Goal: Task Accomplishment & Management: Complete application form

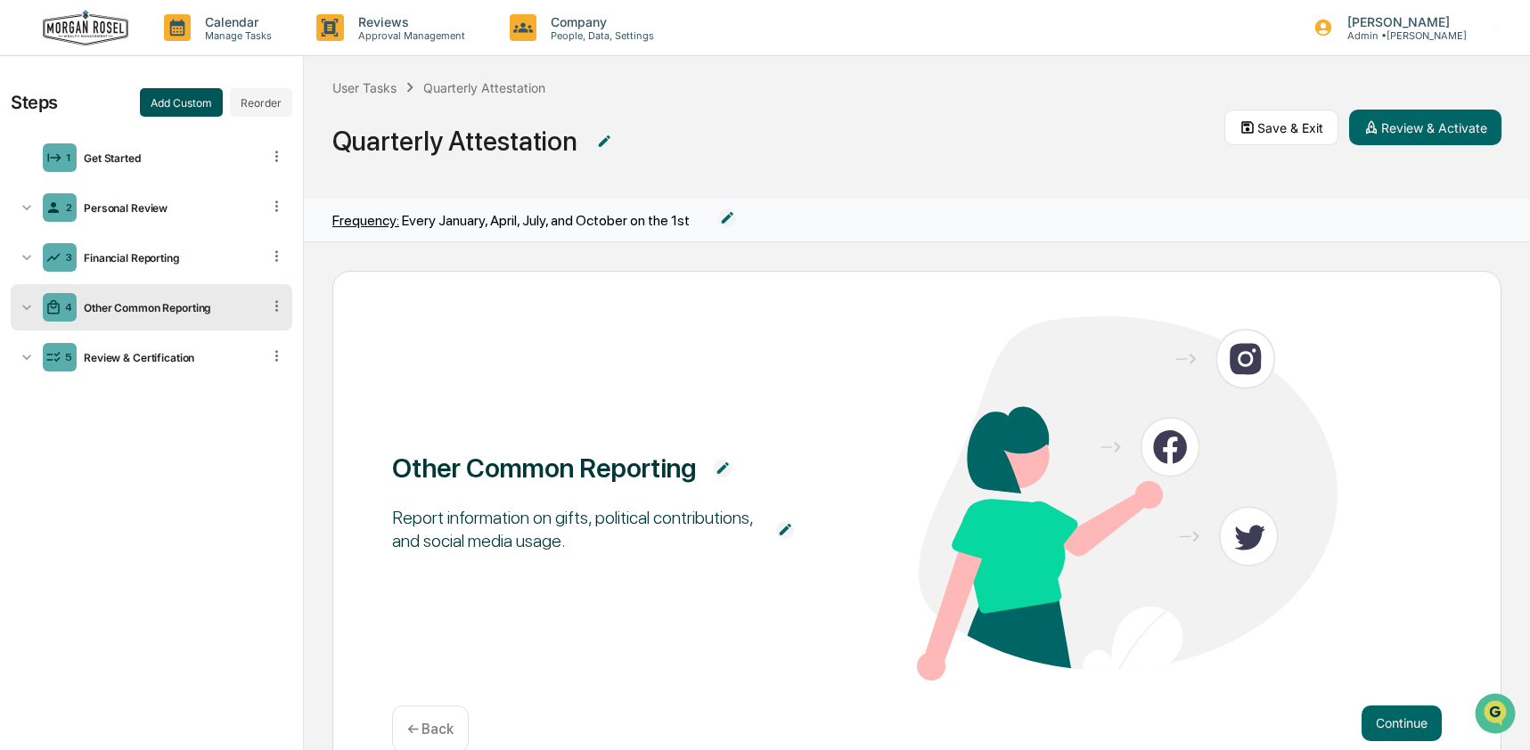
click at [165, 107] on button "Add Custom" at bounding box center [181, 102] width 83 height 29
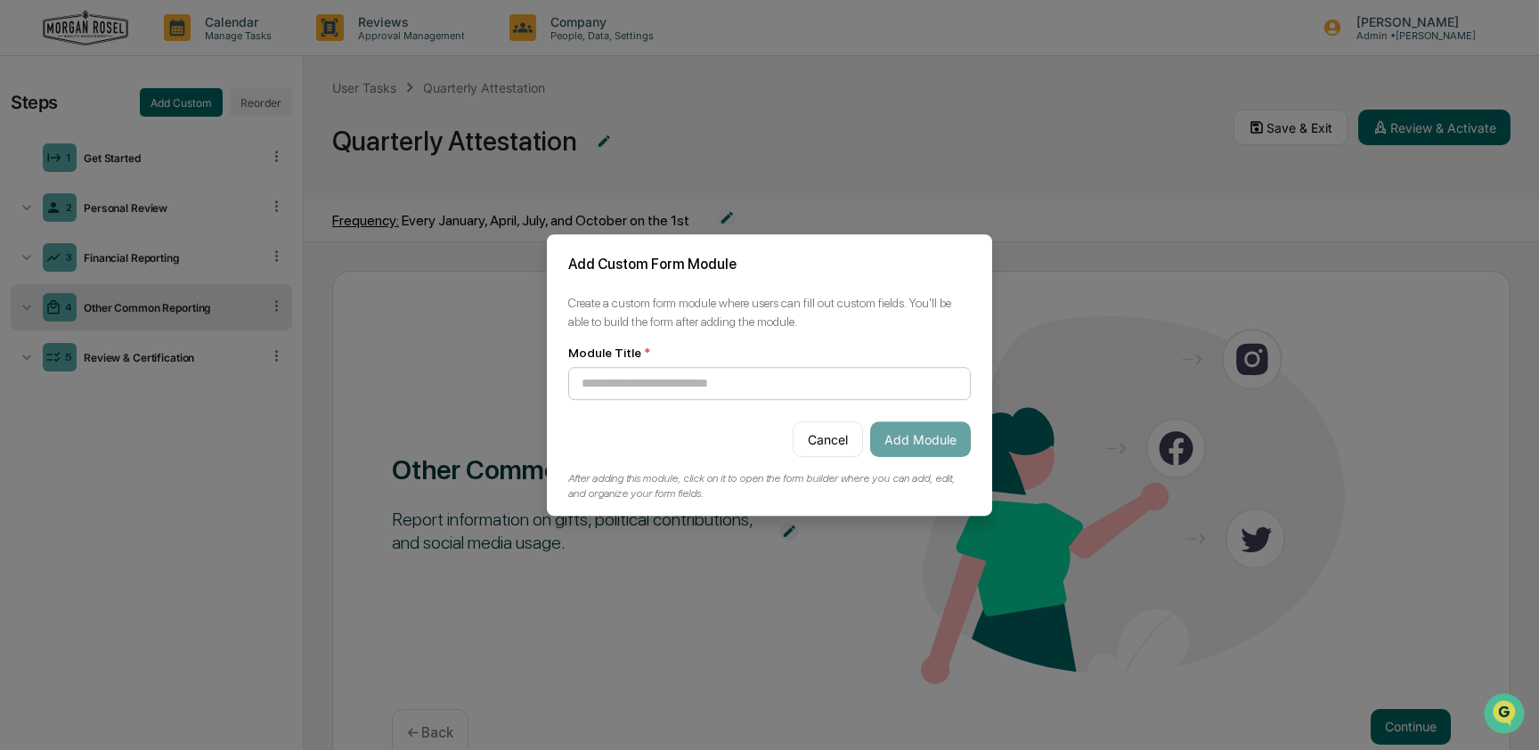
click at [641, 371] on input at bounding box center [769, 383] width 403 height 33
type input "**********"
click at [932, 435] on button "Add Module" at bounding box center [920, 439] width 101 height 36
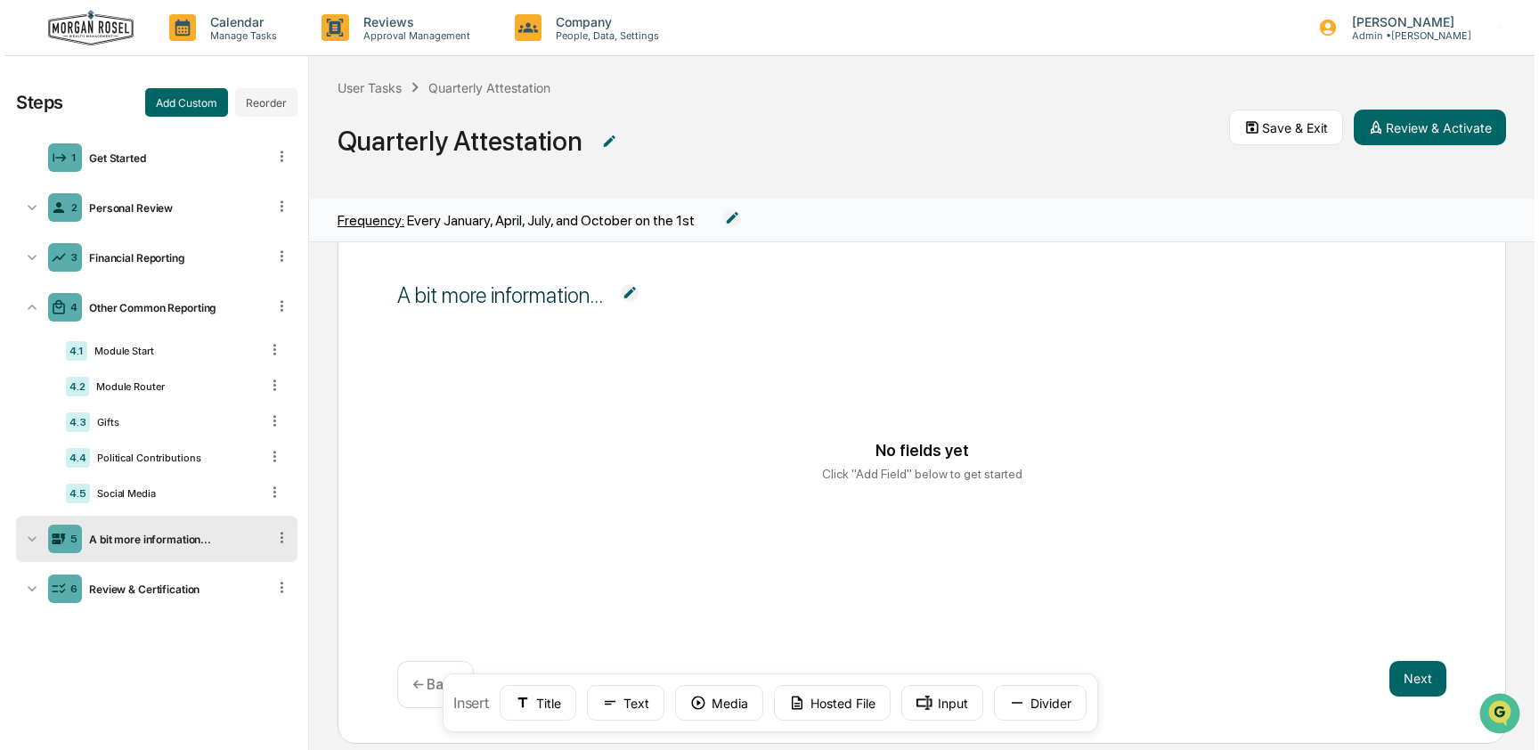
scroll to position [63, 0]
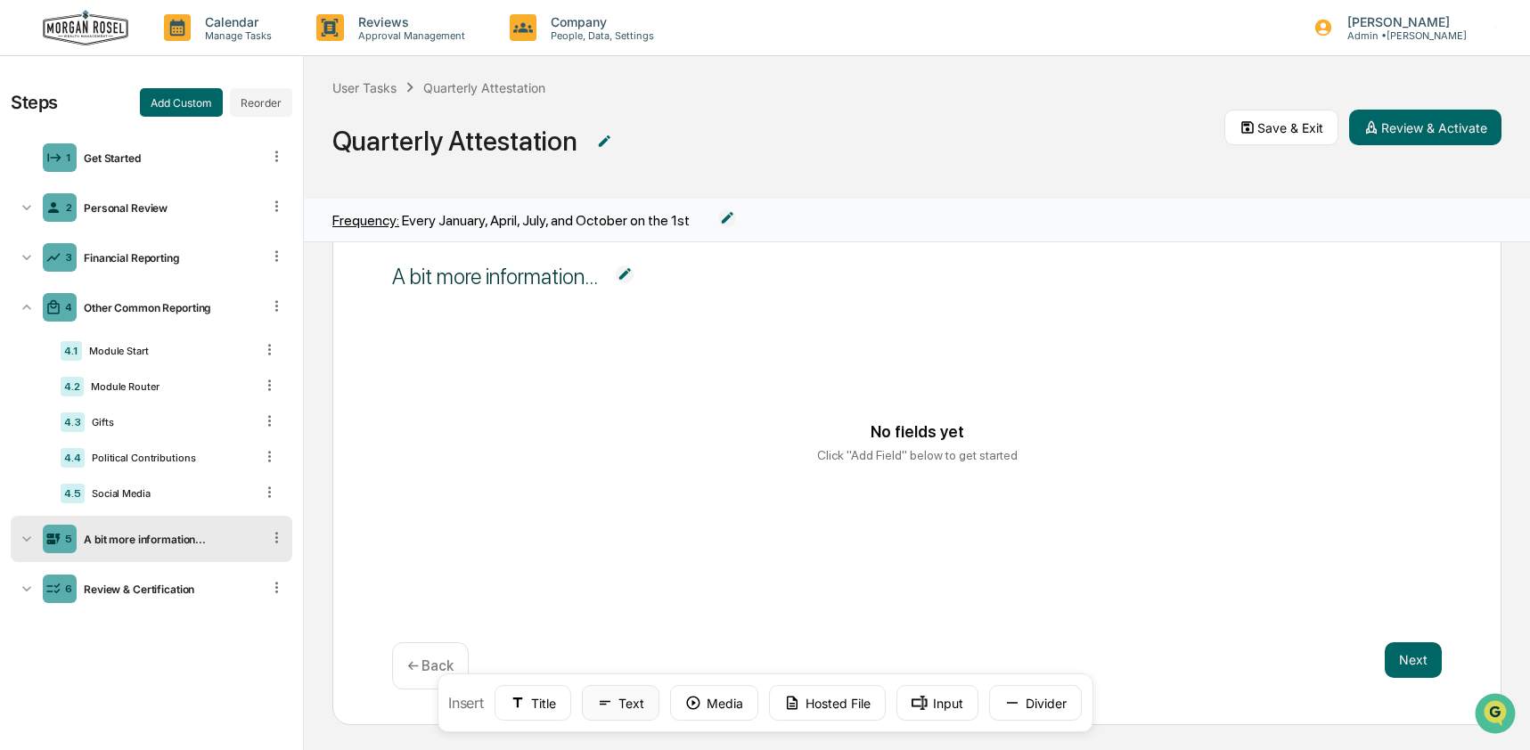
click at [633, 699] on button "Text" at bounding box center [621, 703] width 78 height 36
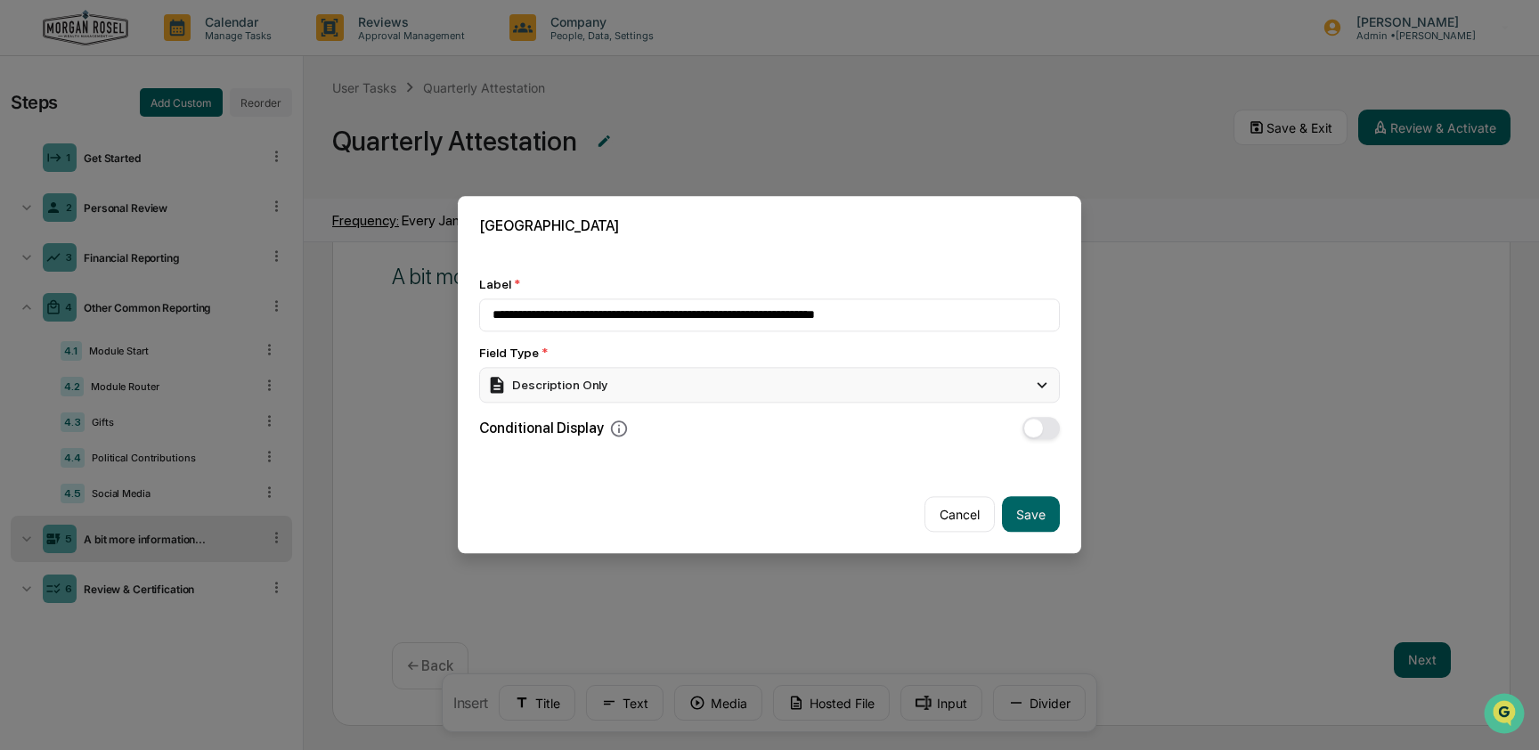
type input "**********"
click at [616, 382] on div "Description Only" at bounding box center [769, 385] width 581 height 36
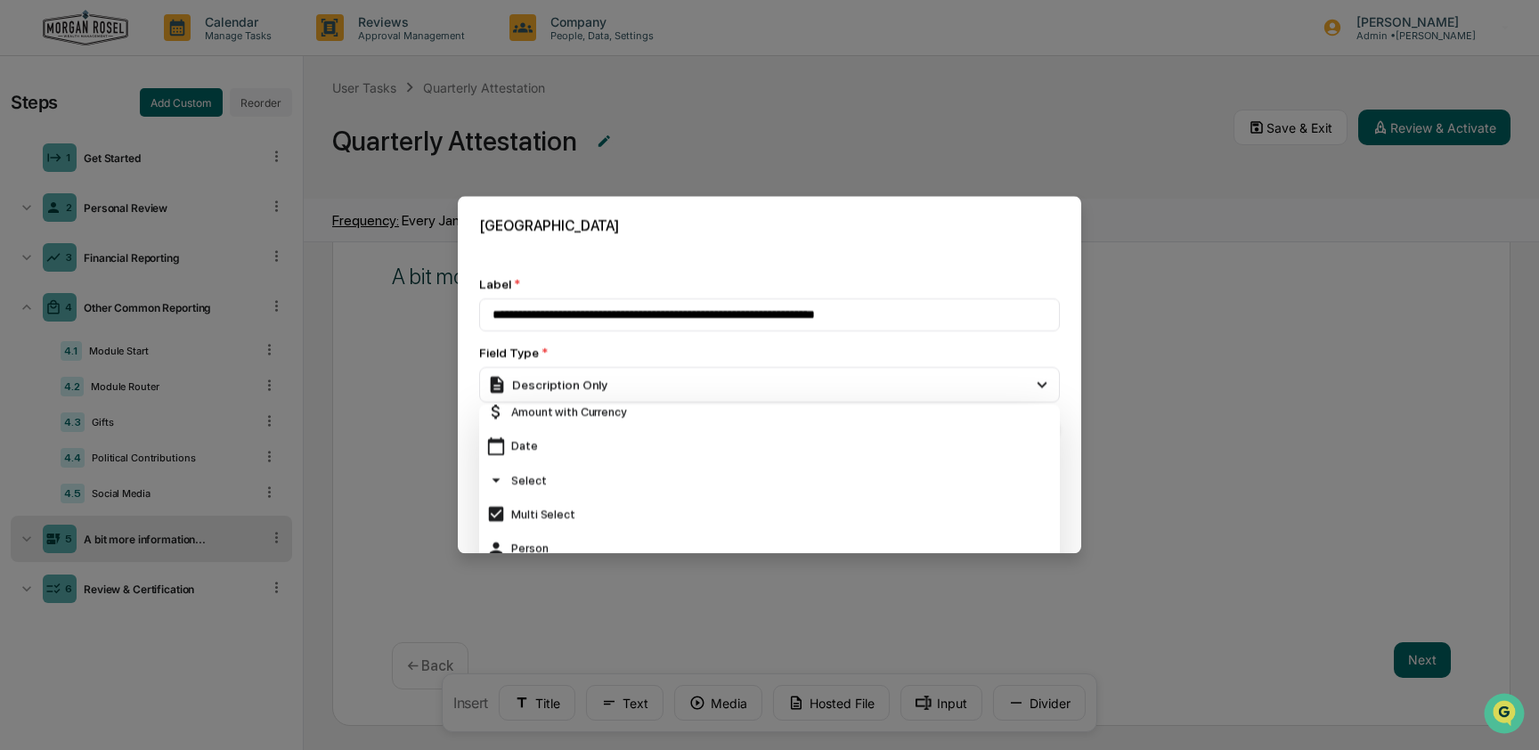
scroll to position [154, 0]
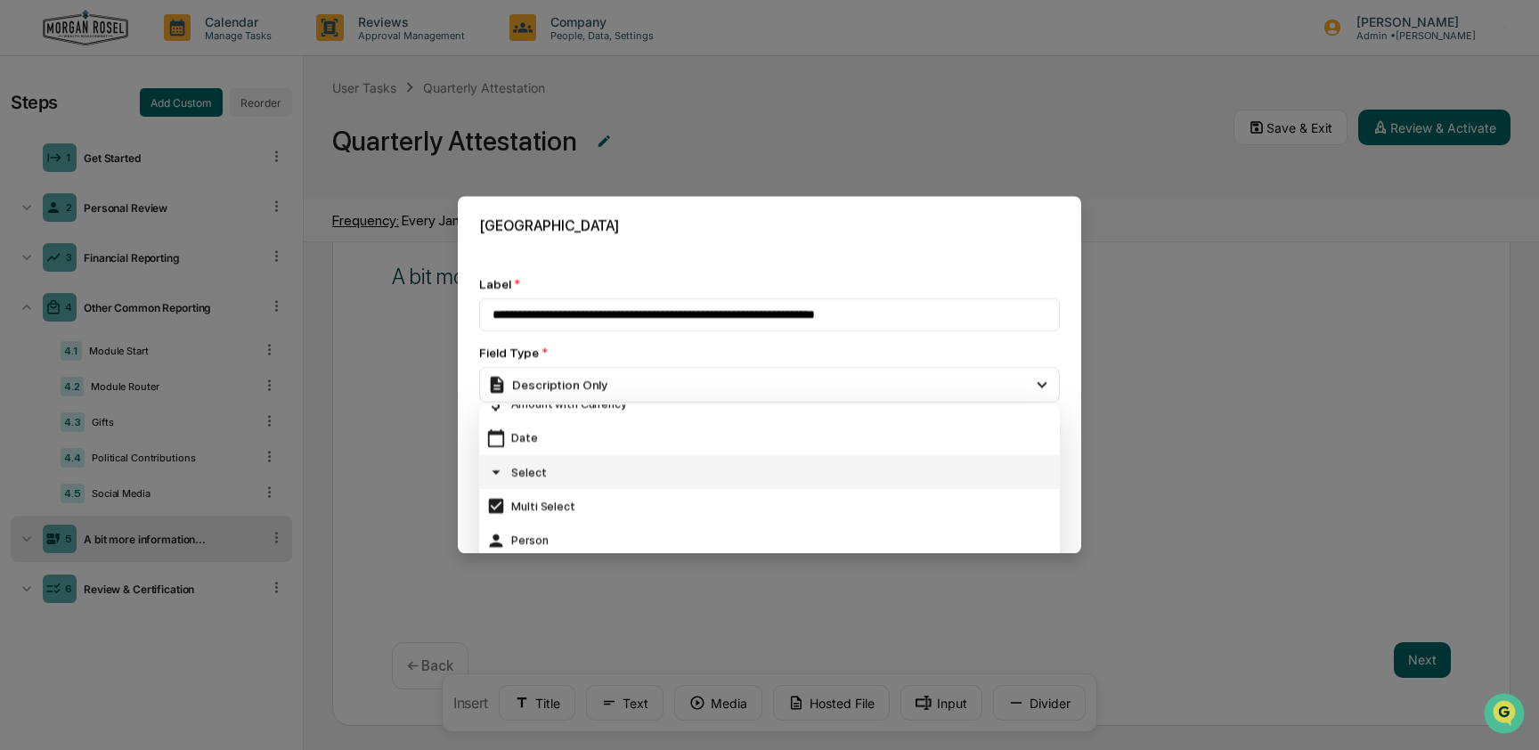
click at [622, 462] on div "Select" at bounding box center [769, 472] width 567 height 20
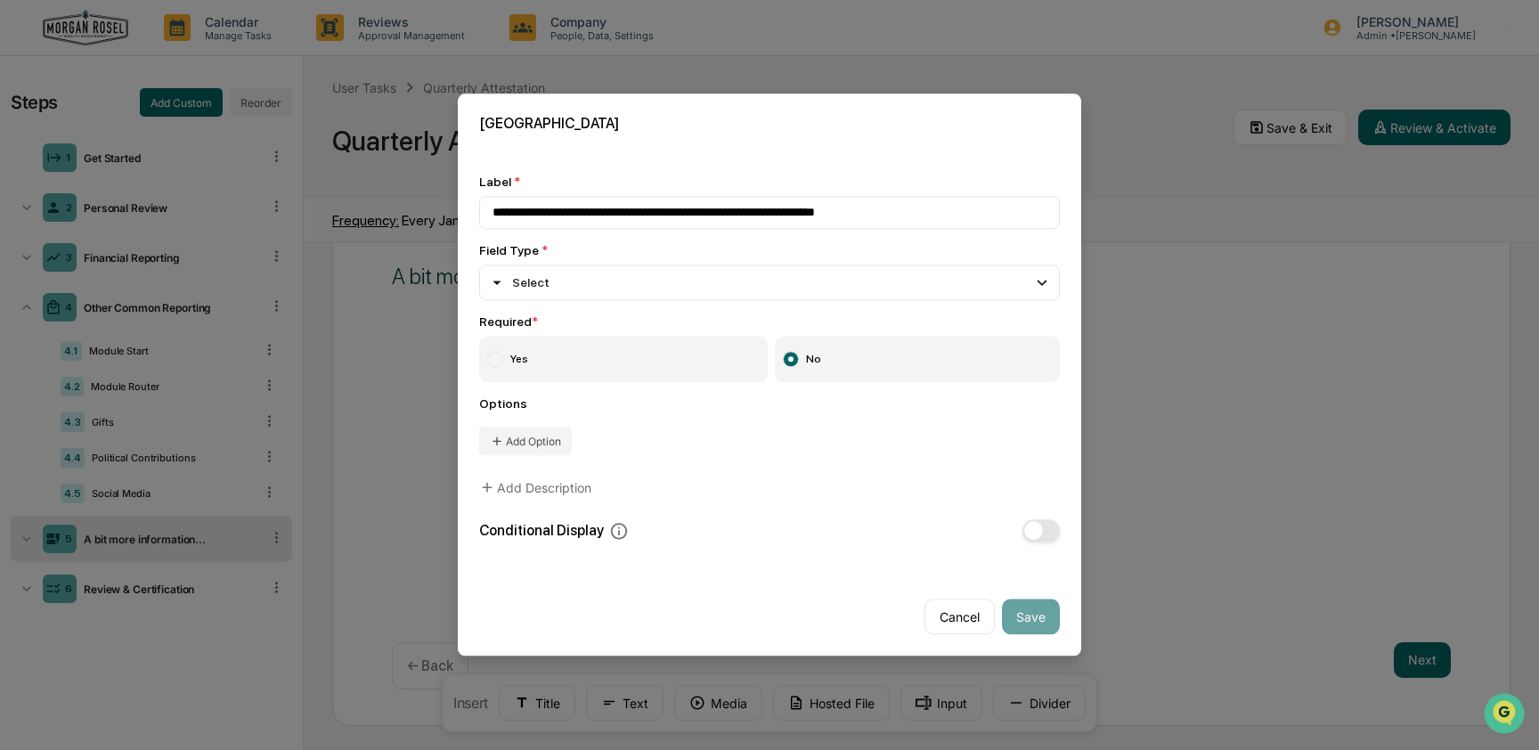
click at [600, 358] on label "Yes" at bounding box center [623, 360] width 289 height 46
click at [554, 444] on button "Add Option" at bounding box center [525, 442] width 93 height 29
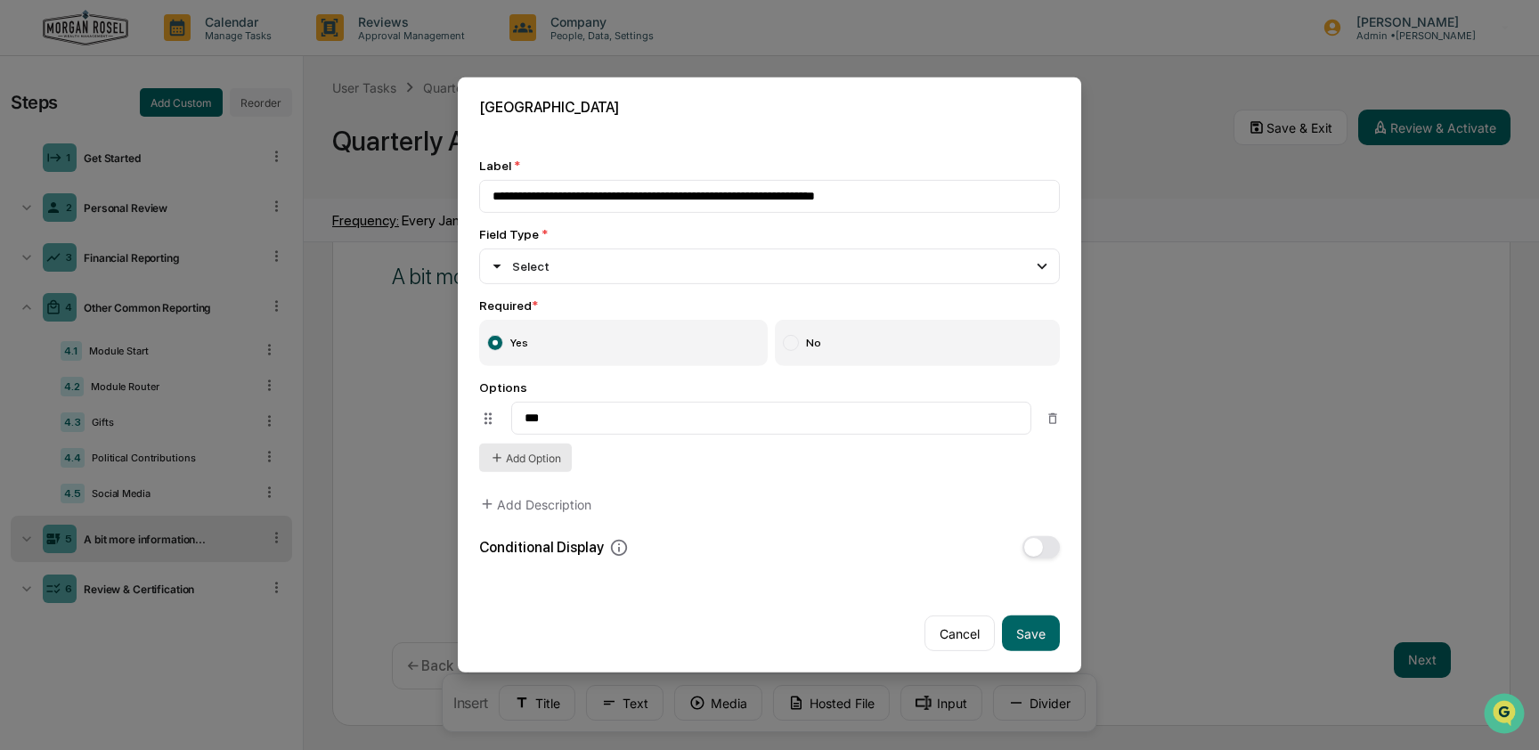
type input "***"
click at [516, 467] on button "Add Option" at bounding box center [525, 458] width 93 height 29
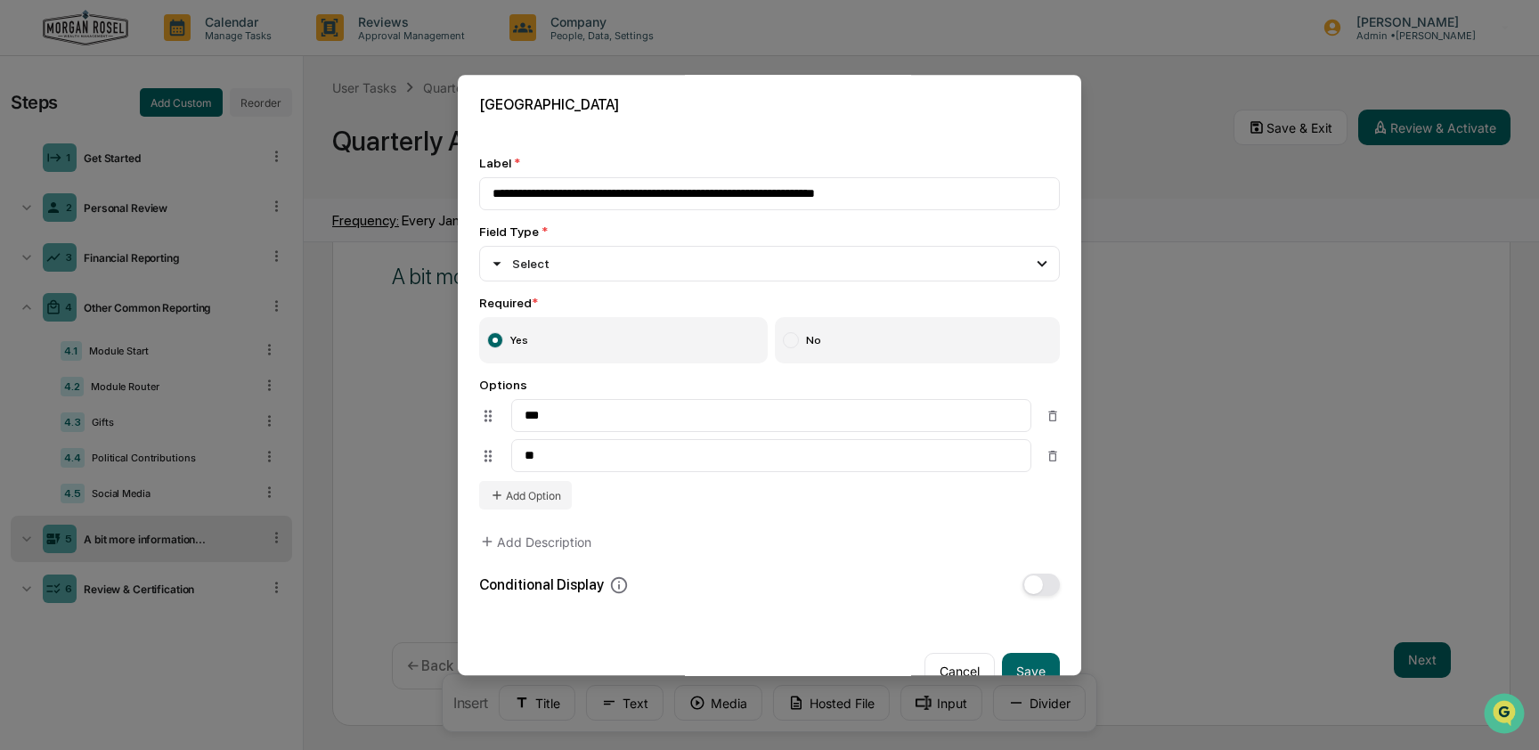
type input "**"
click at [551, 547] on button "Add Description" at bounding box center [535, 542] width 112 height 36
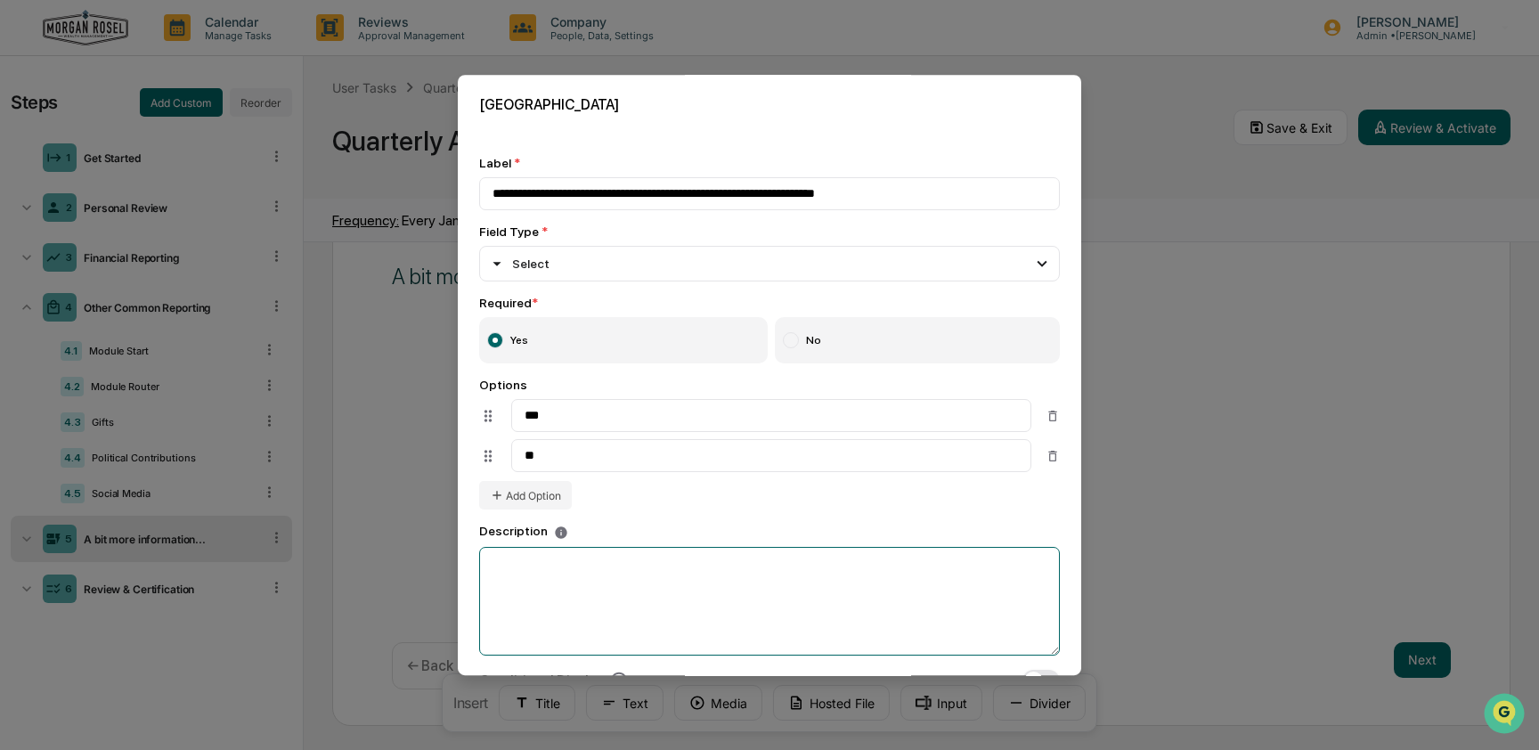
click at [553, 582] on textarea at bounding box center [769, 601] width 581 height 109
paste textarea "**********"
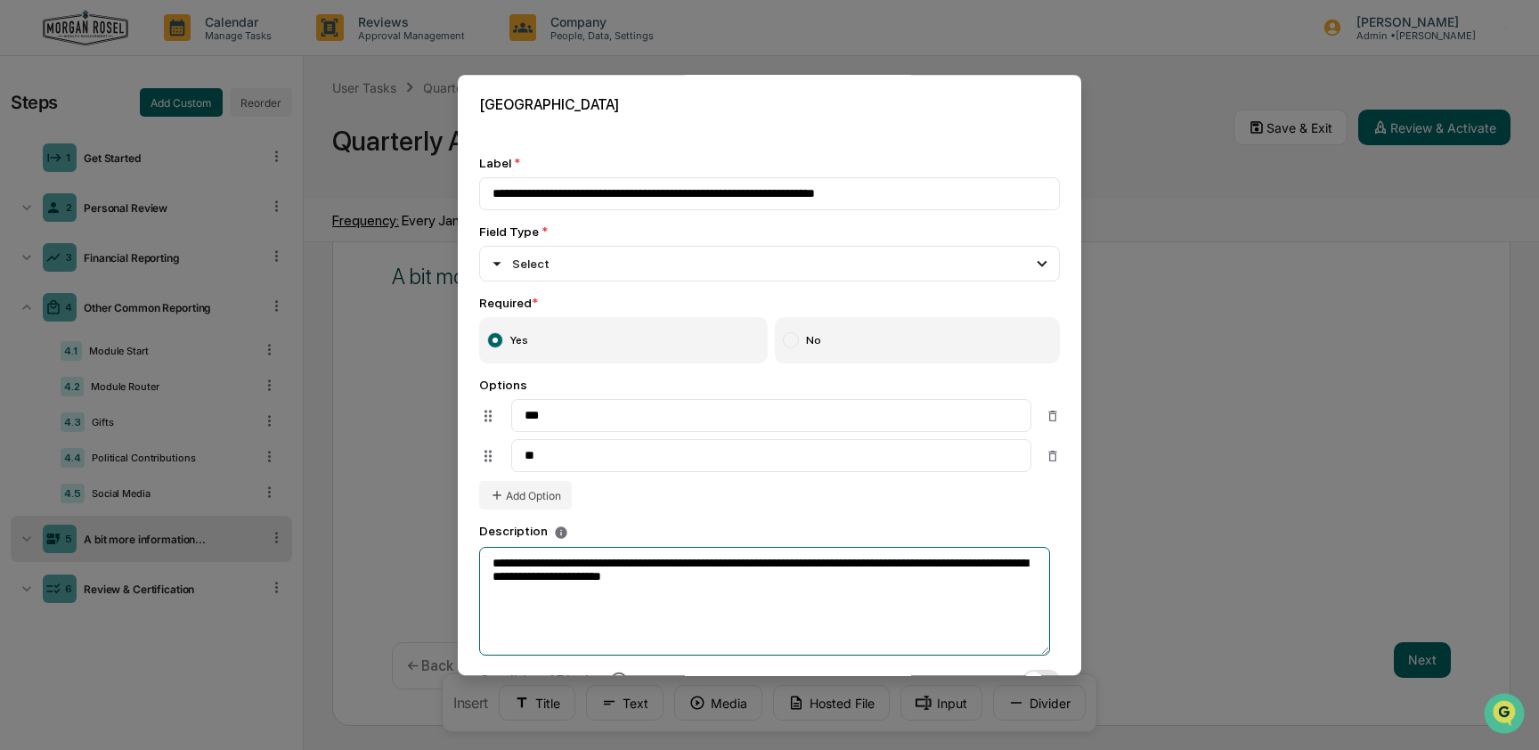
click at [843, 600] on textarea "**********" at bounding box center [764, 601] width 571 height 109
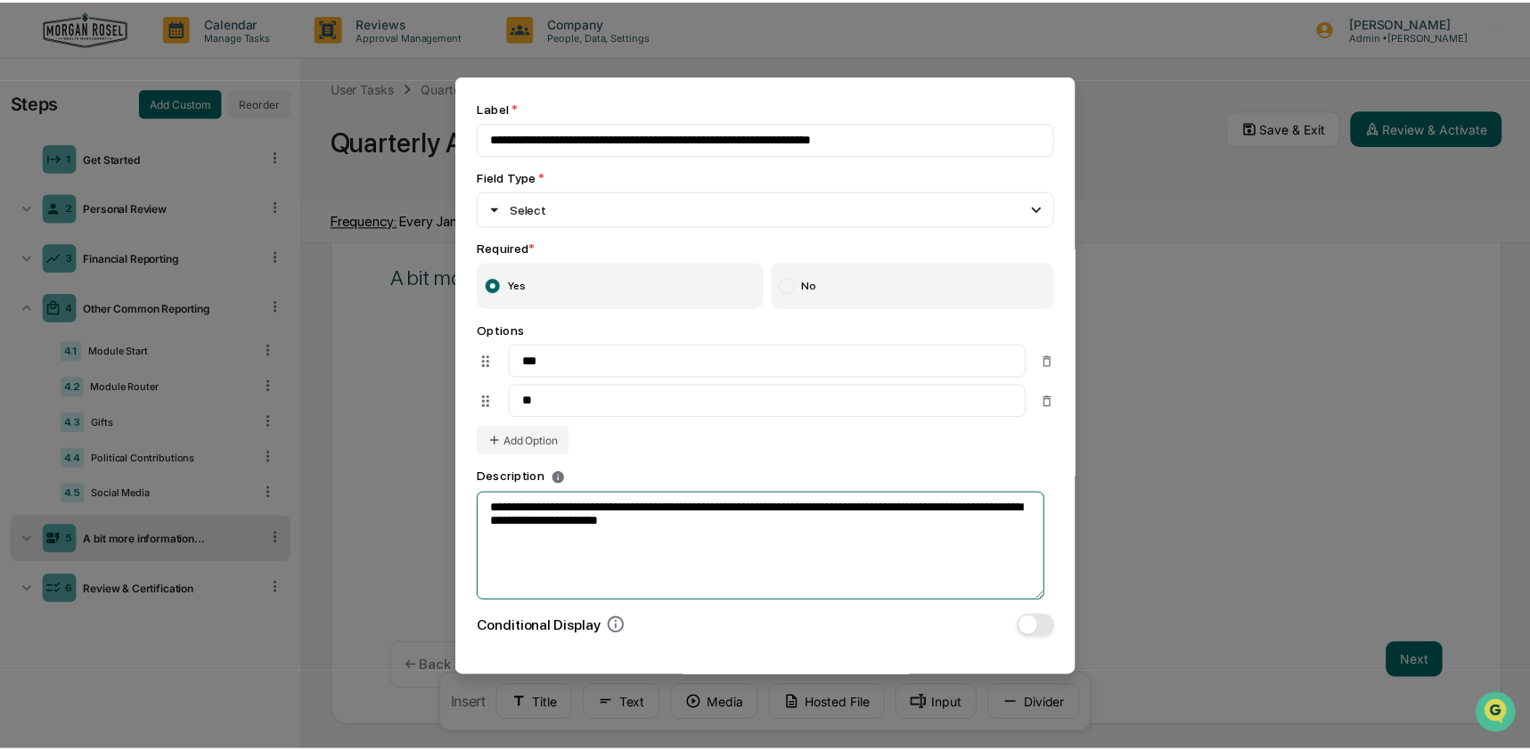
scroll to position [147, 0]
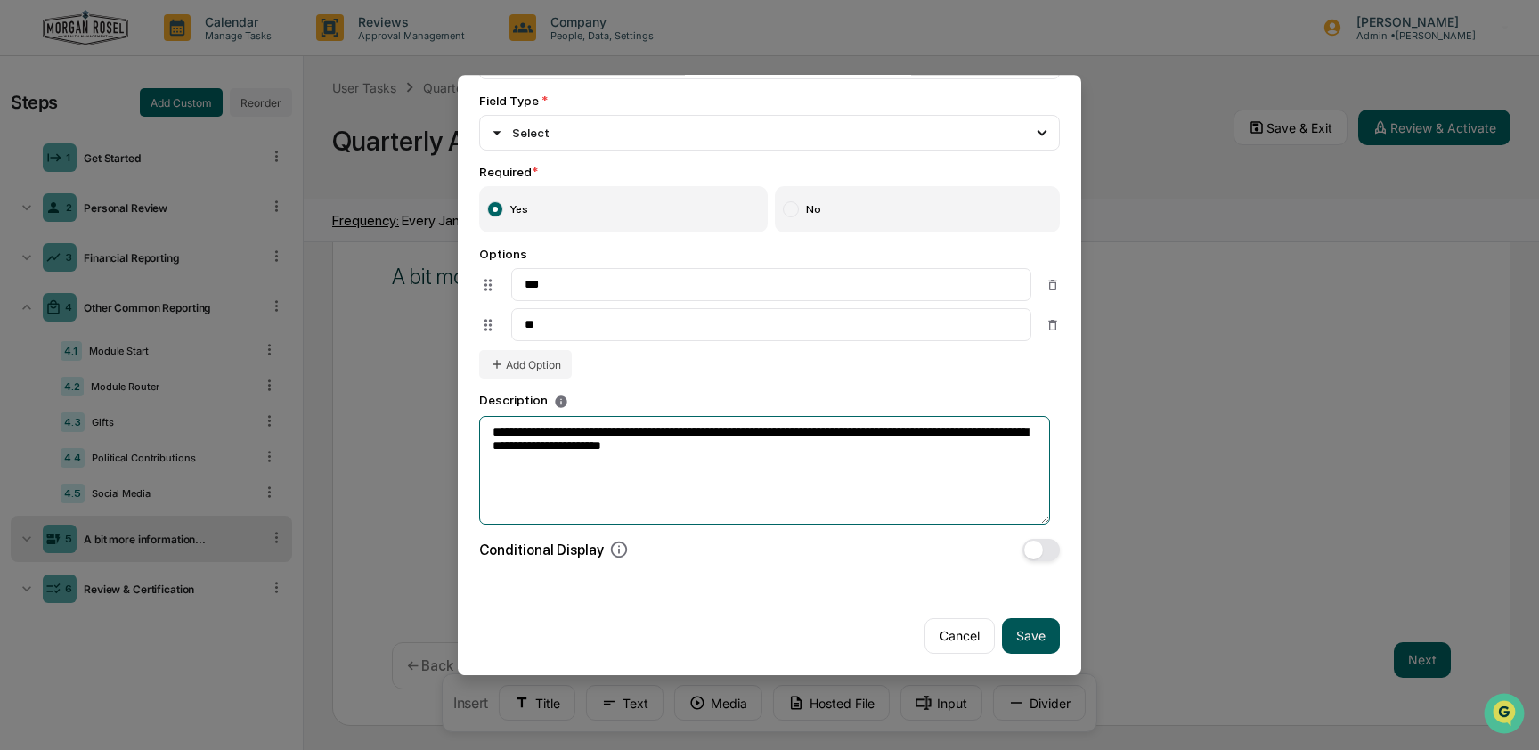
type textarea "**********"
click at [1034, 626] on button "Save" at bounding box center [1031, 636] width 58 height 36
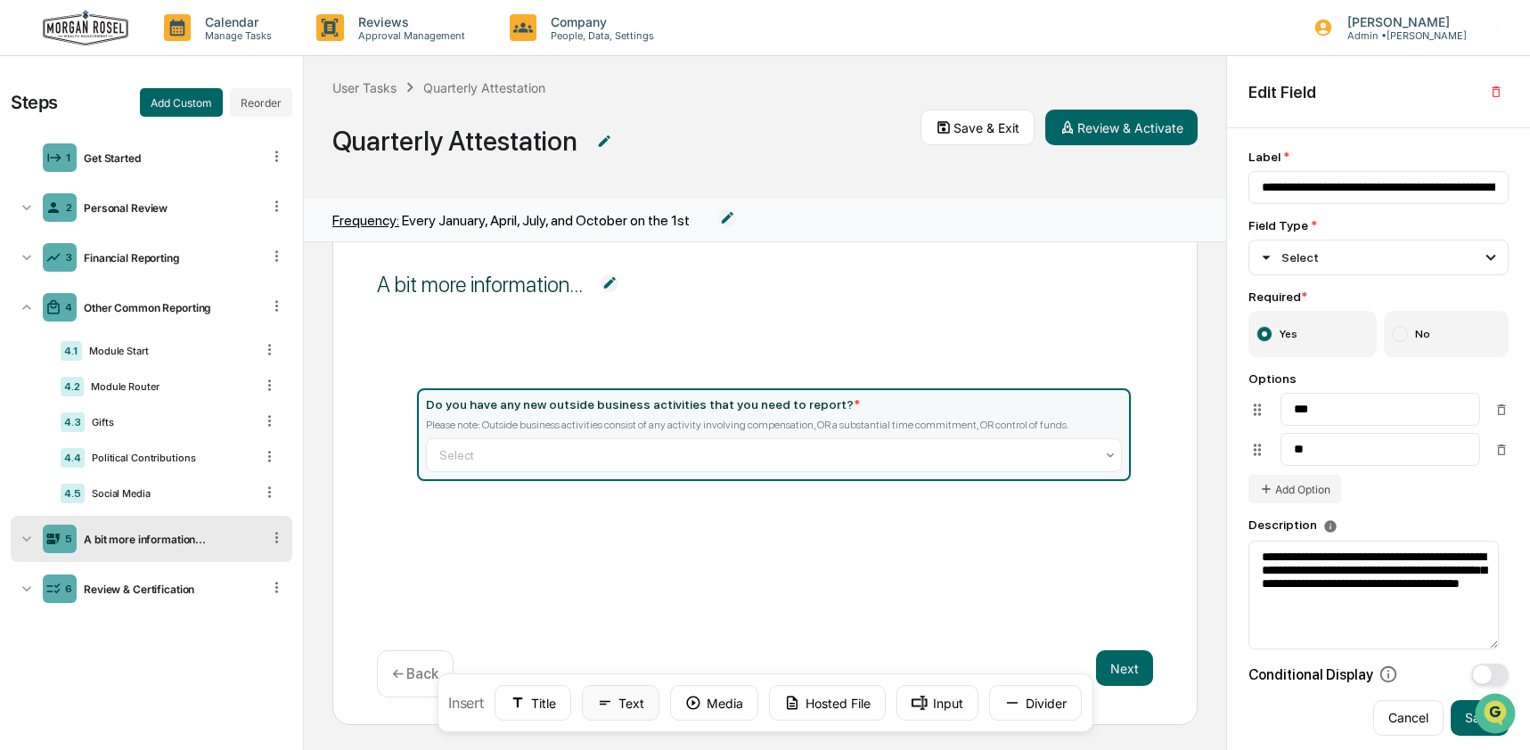
click at [592, 701] on button "Text" at bounding box center [621, 703] width 78 height 36
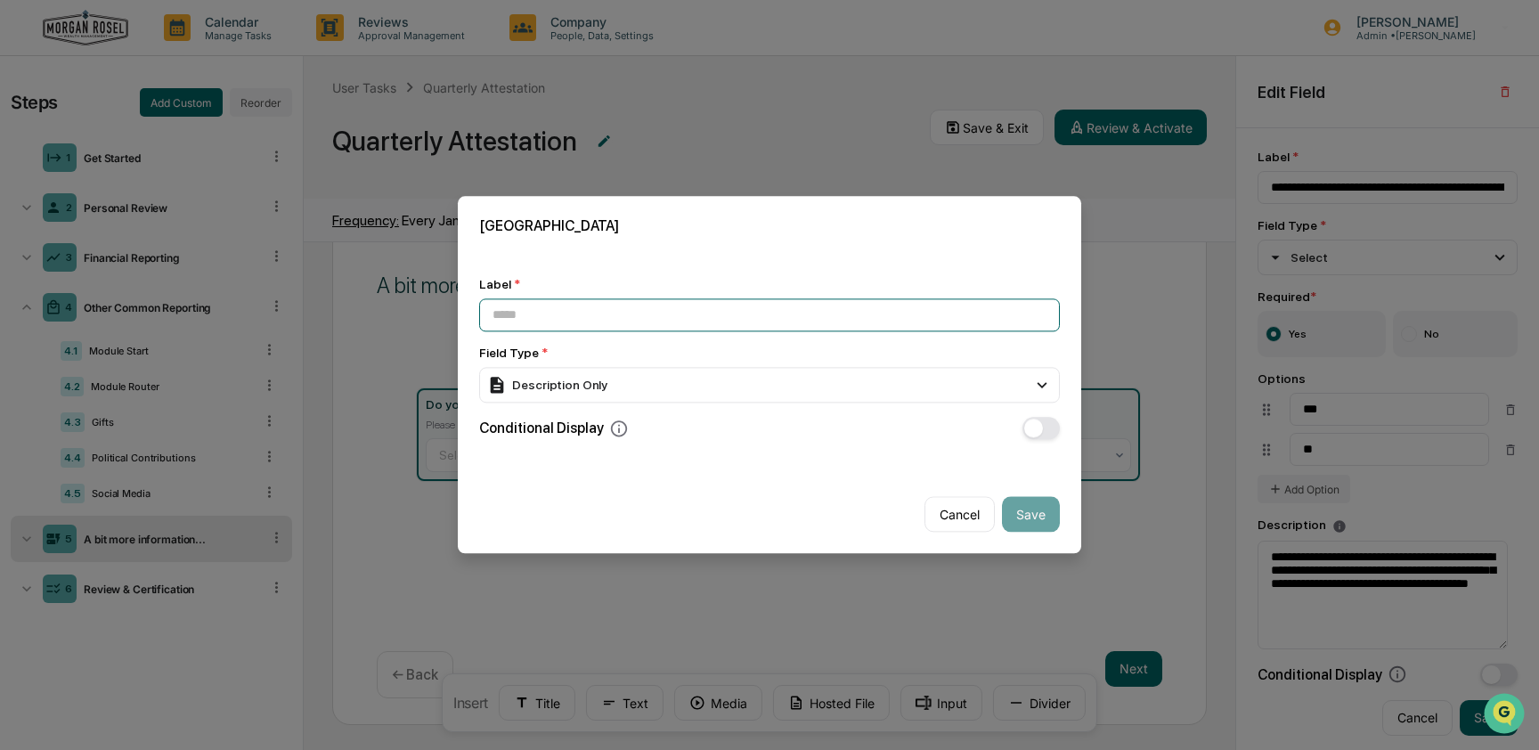
paste input "**********"
type input "**********"
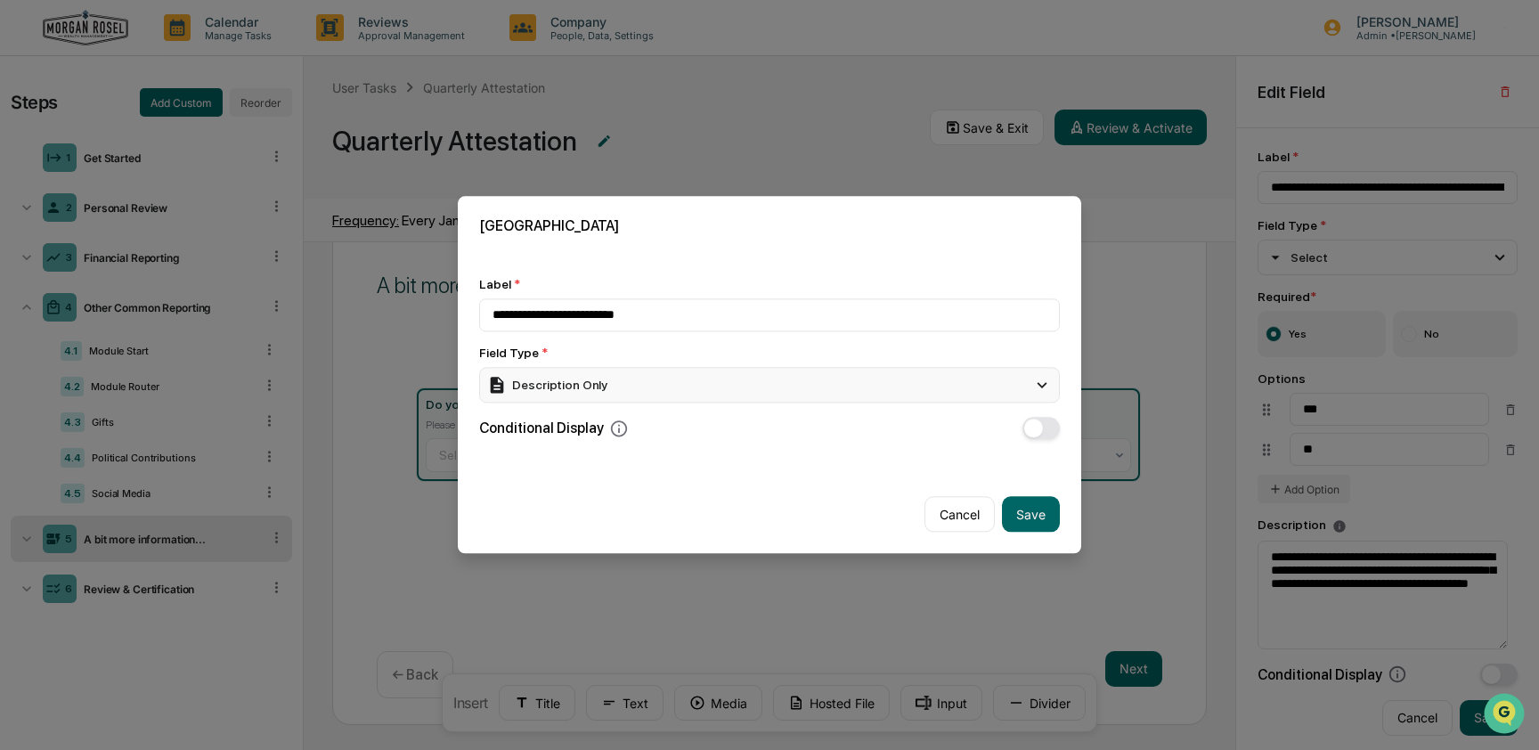
click at [658, 384] on div "Description Only" at bounding box center [769, 385] width 581 height 36
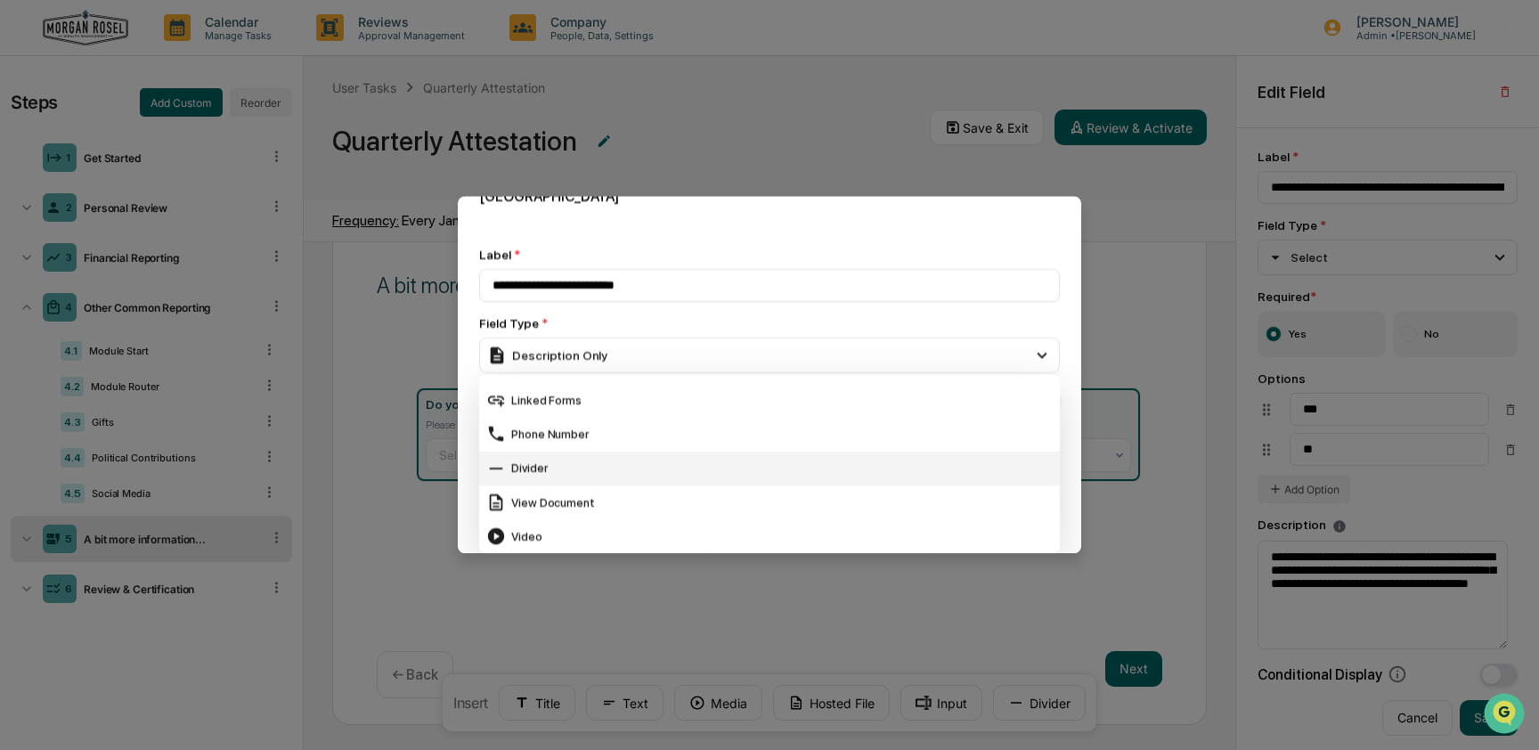
scroll to position [705, 0]
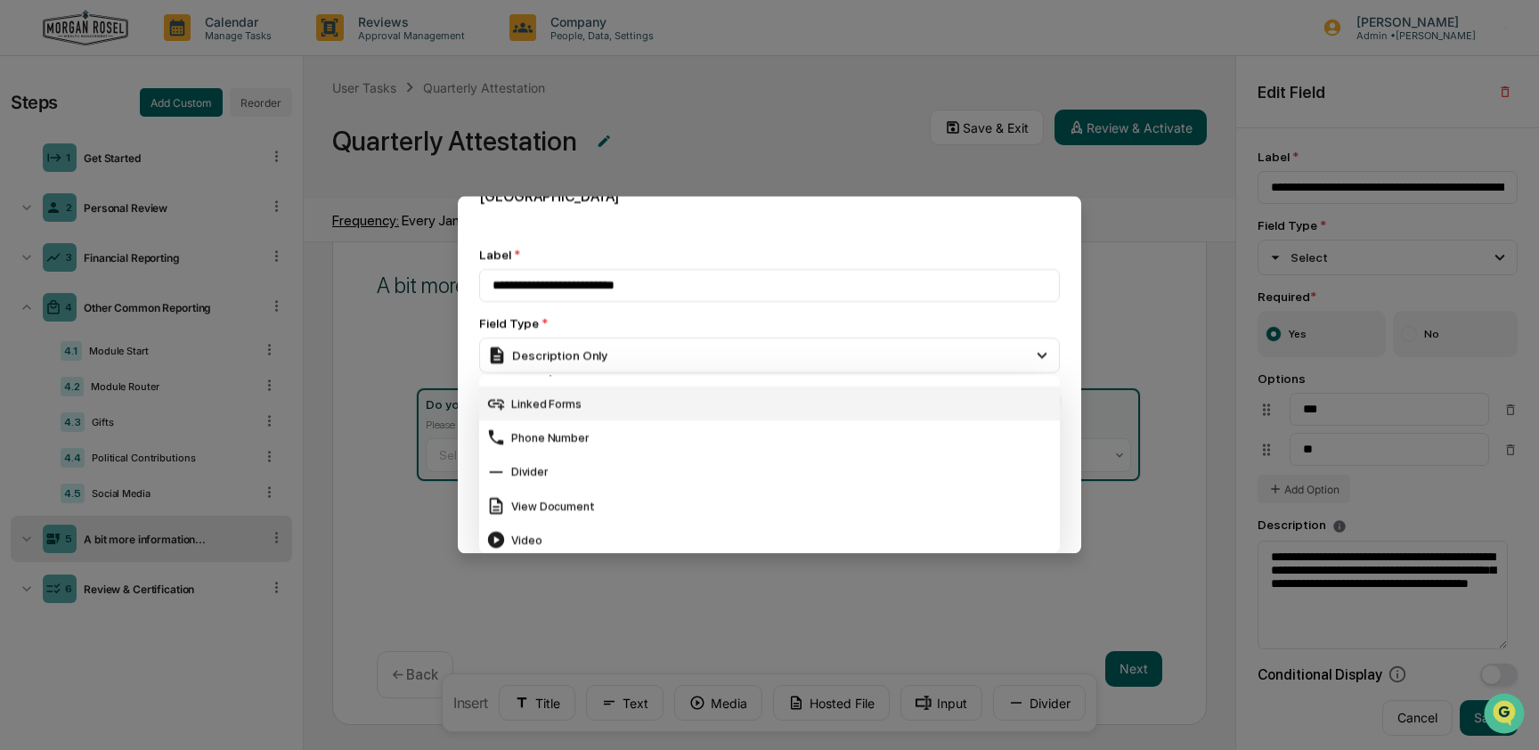
click at [607, 405] on div "Linked Forms" at bounding box center [769, 405] width 567 height 20
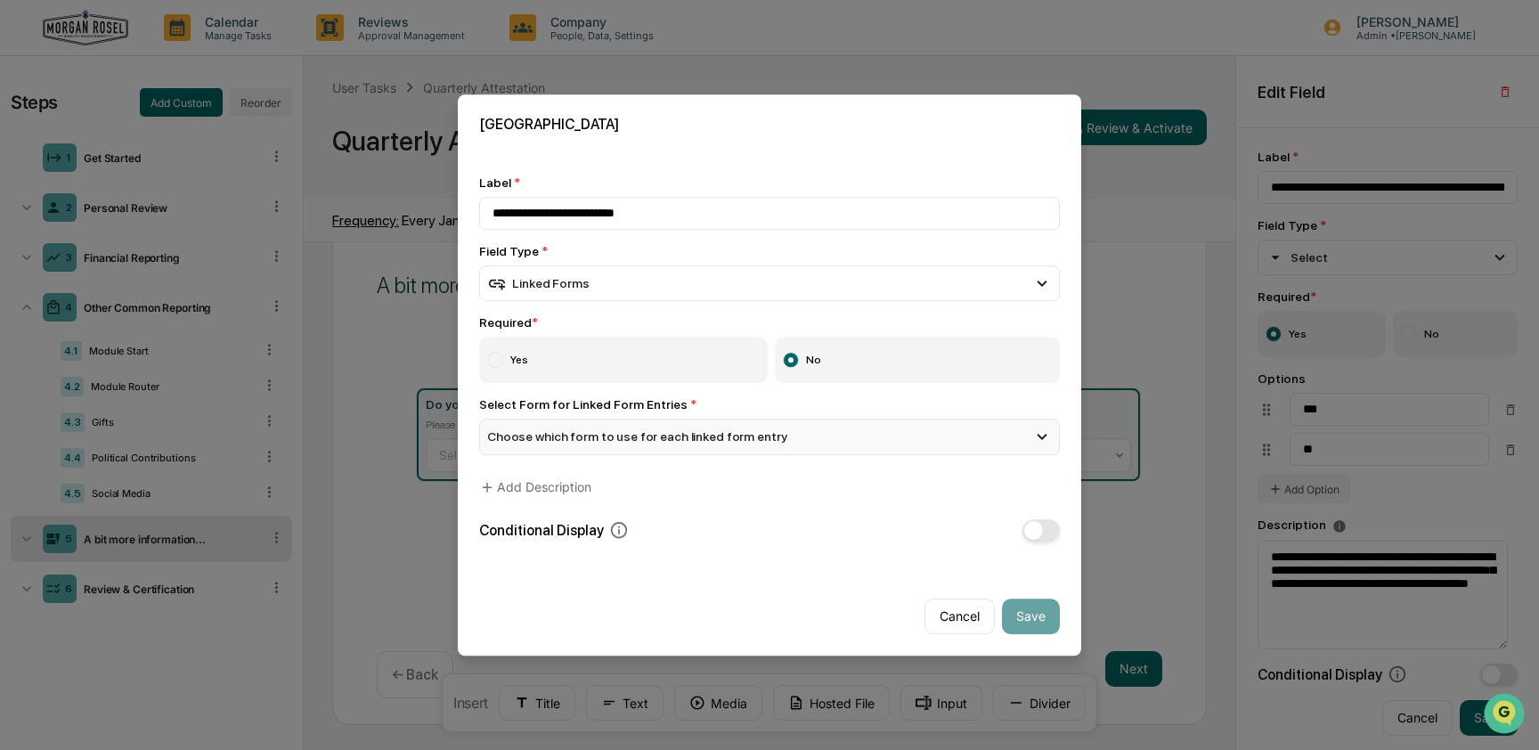
click at [766, 435] on span "Choose which form to use for each linked form entry" at bounding box center [636, 437] width 299 height 14
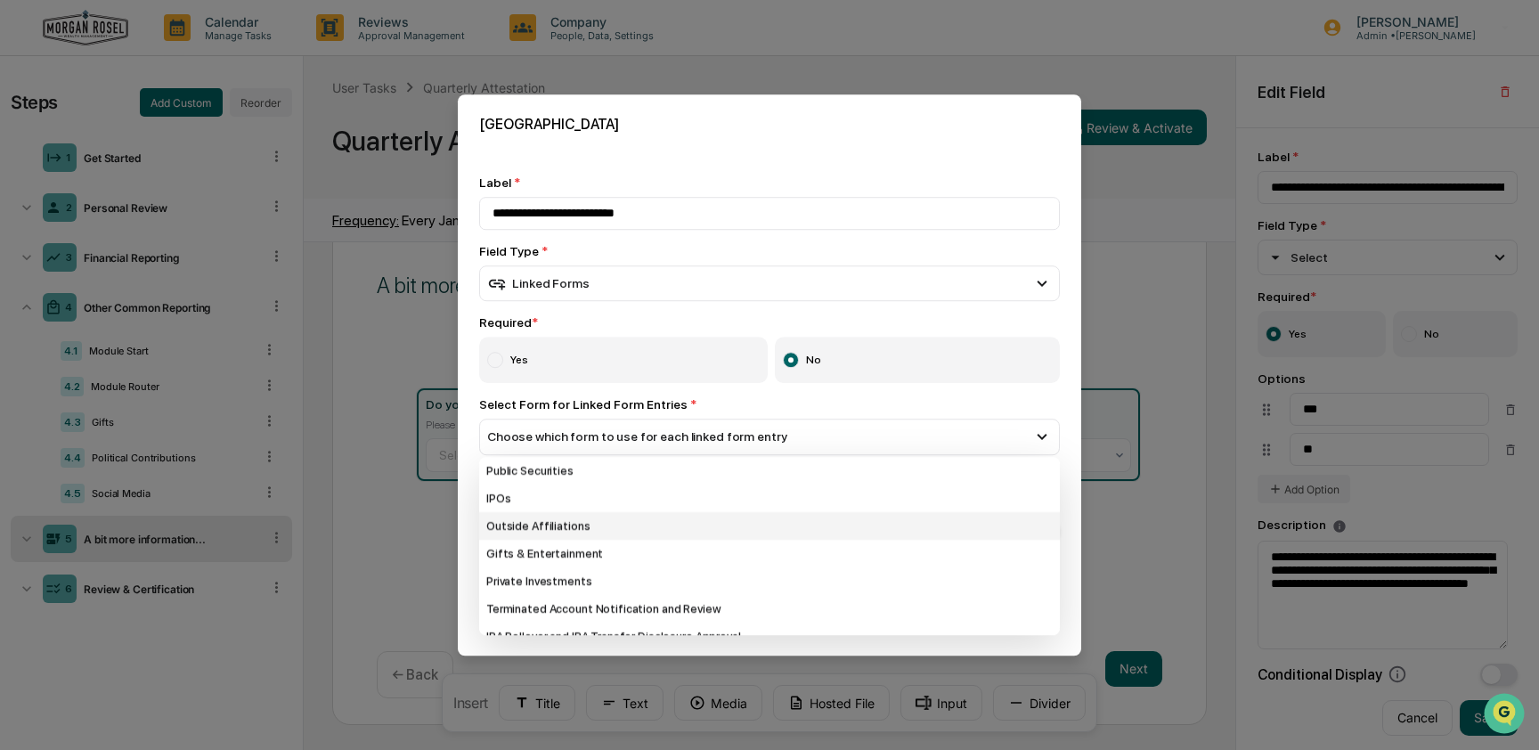
click at [506, 527] on div "Outside Affiliations" at bounding box center [769, 526] width 581 height 28
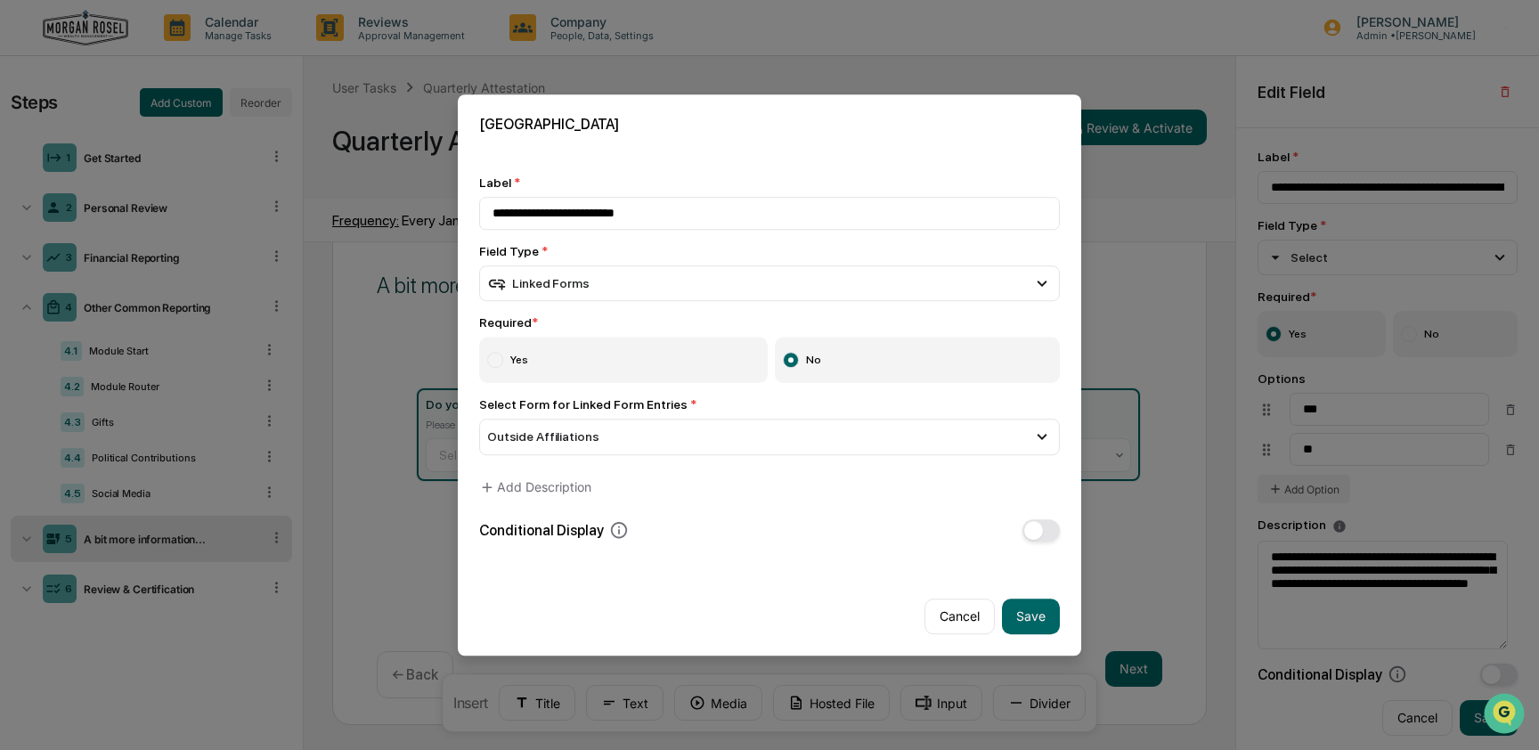
click at [1033, 525] on button "button" at bounding box center [1041, 530] width 37 height 22
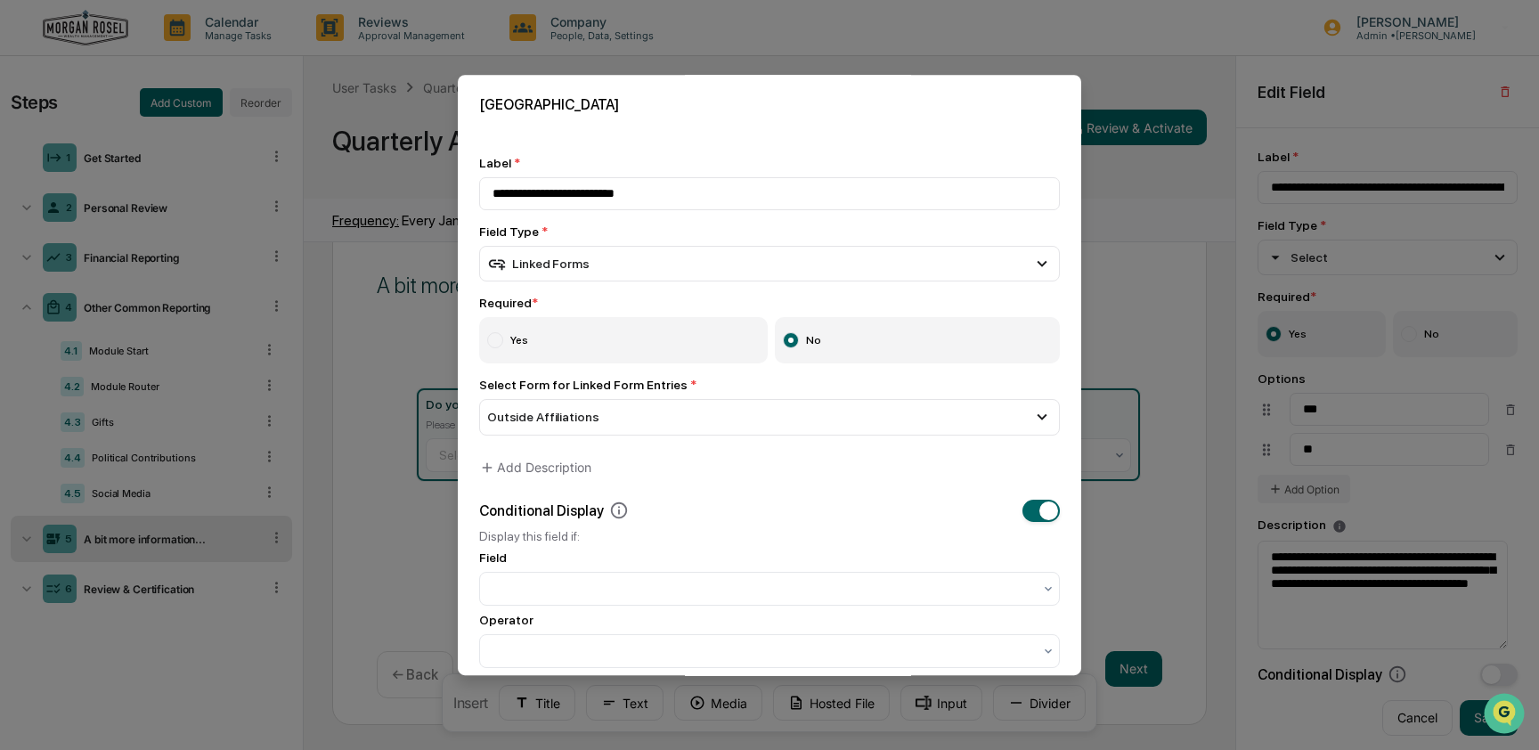
click at [494, 335] on div at bounding box center [495, 340] width 16 height 16
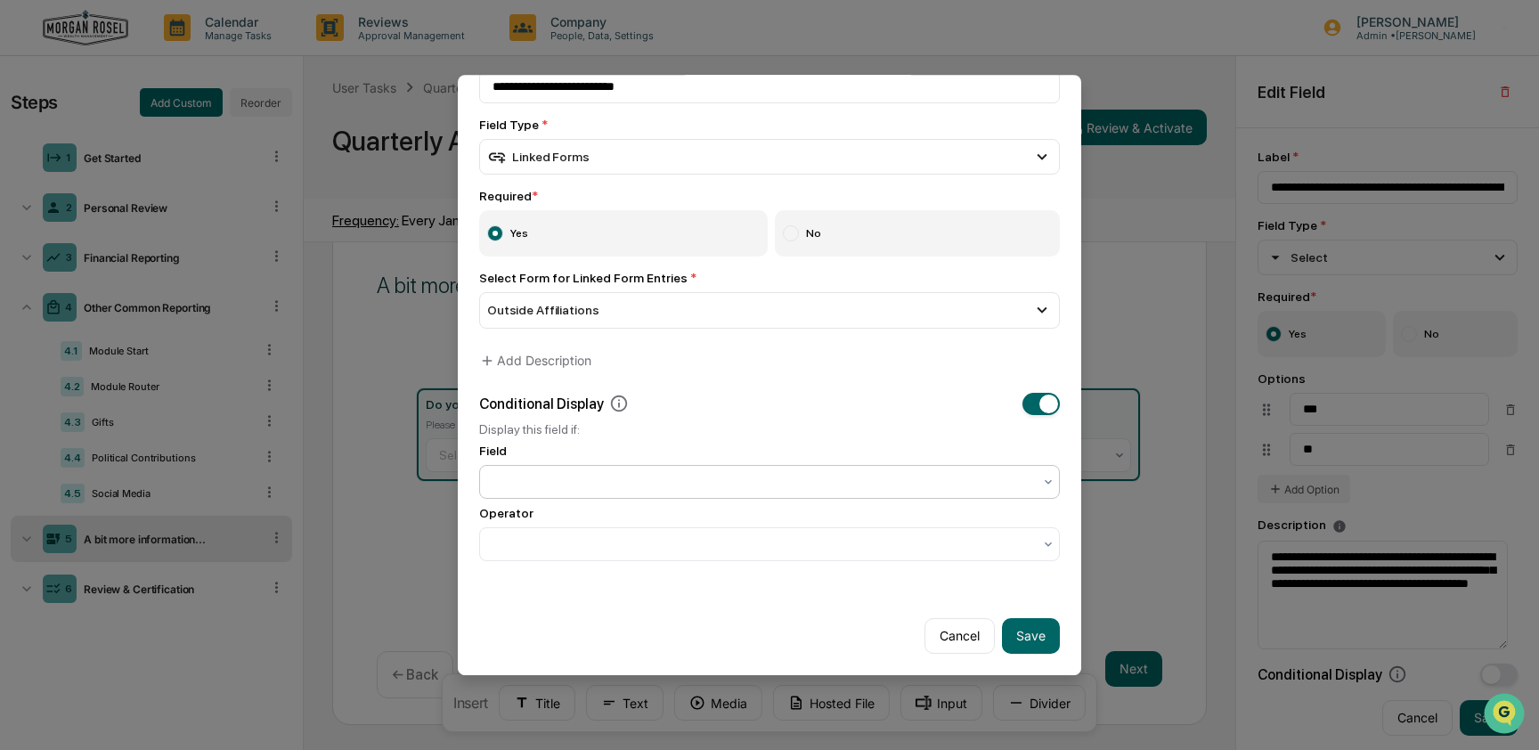
scroll to position [123, 0]
click at [584, 473] on div at bounding box center [763, 482] width 540 height 18
click at [580, 532] on div at bounding box center [763, 544] width 558 height 25
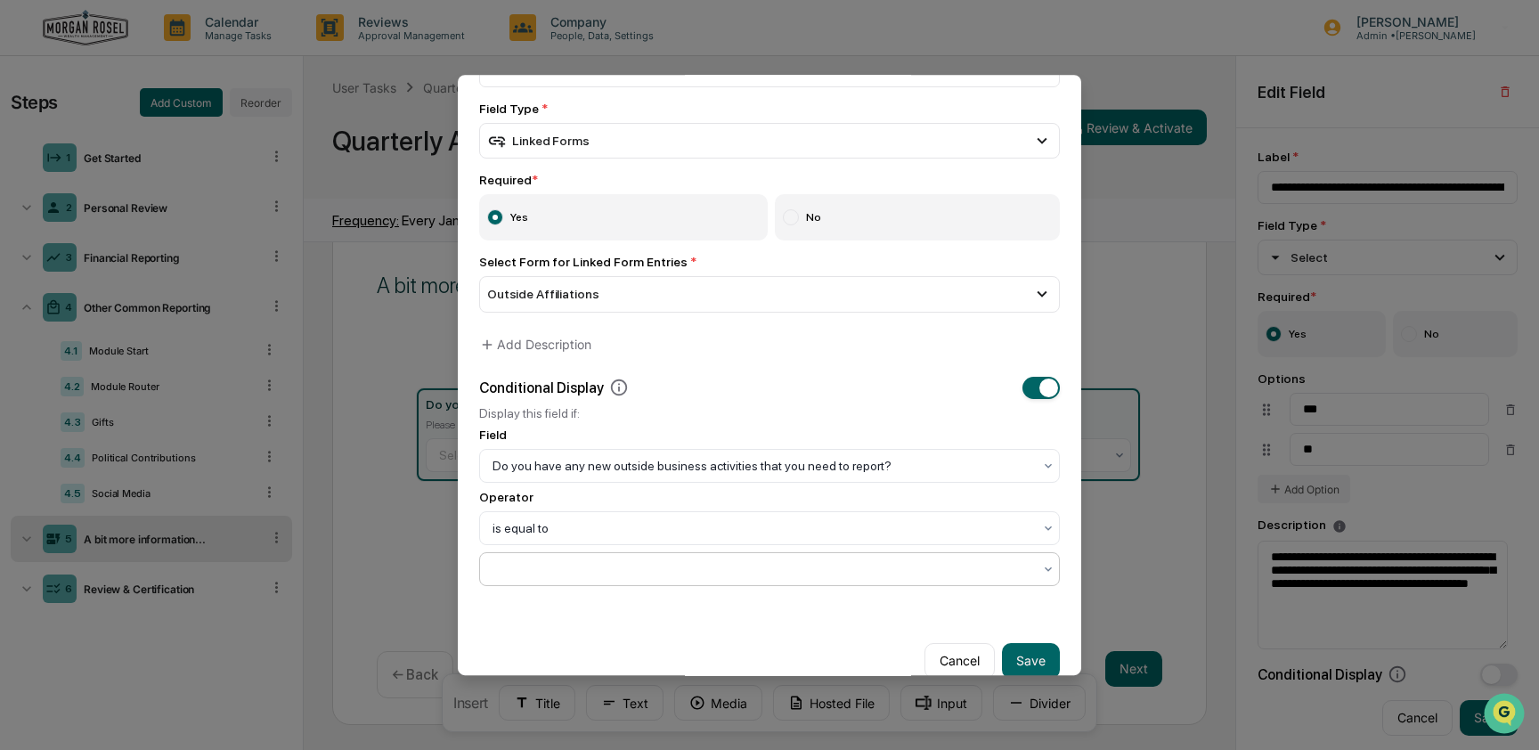
click at [576, 578] on div at bounding box center [763, 569] width 540 height 18
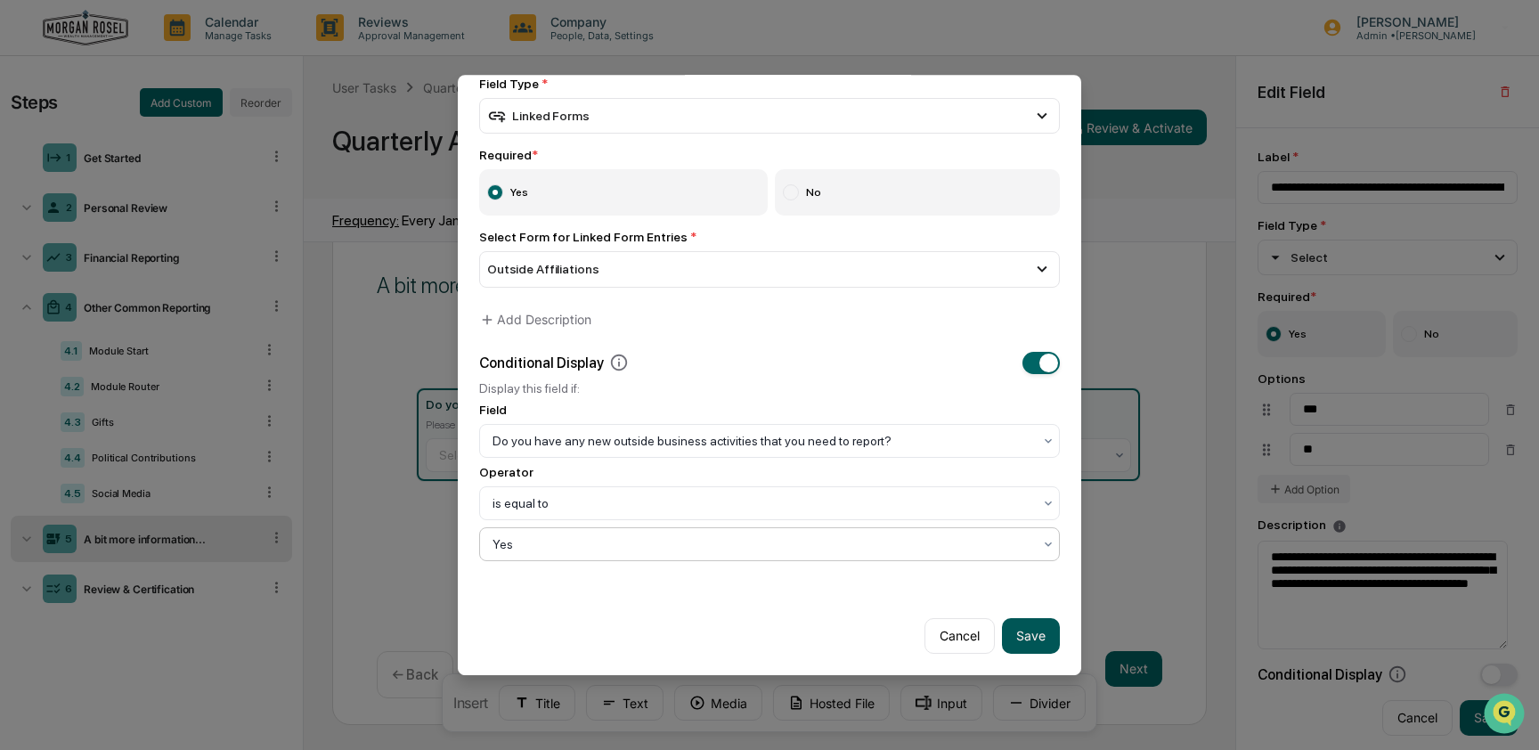
scroll to position [164, 0]
click at [1017, 635] on button "Save" at bounding box center [1031, 636] width 58 height 36
type input "**********"
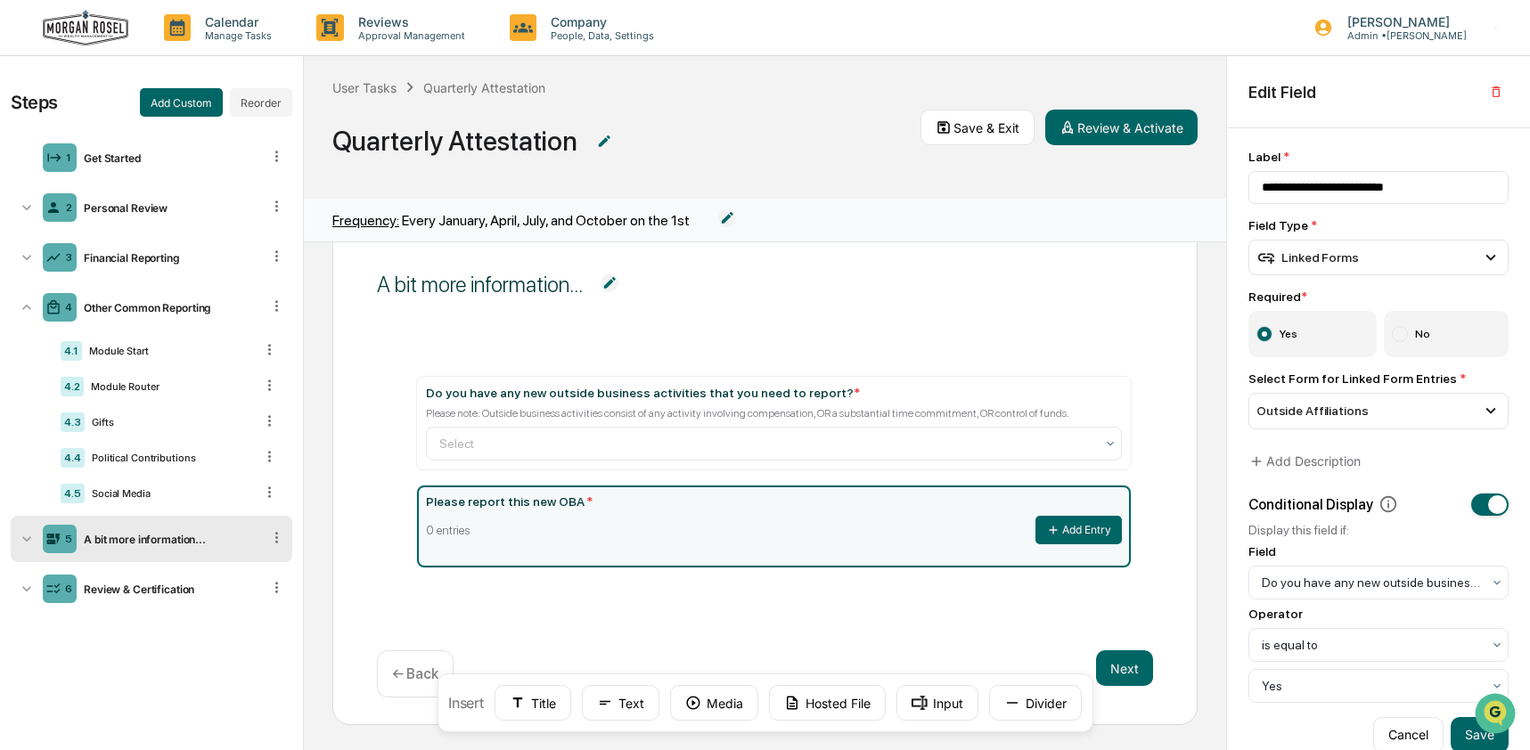
click at [1482, 737] on body at bounding box center [1497, 715] width 48 height 48
click at [1467, 742] on button "Save" at bounding box center [1479, 735] width 58 height 36
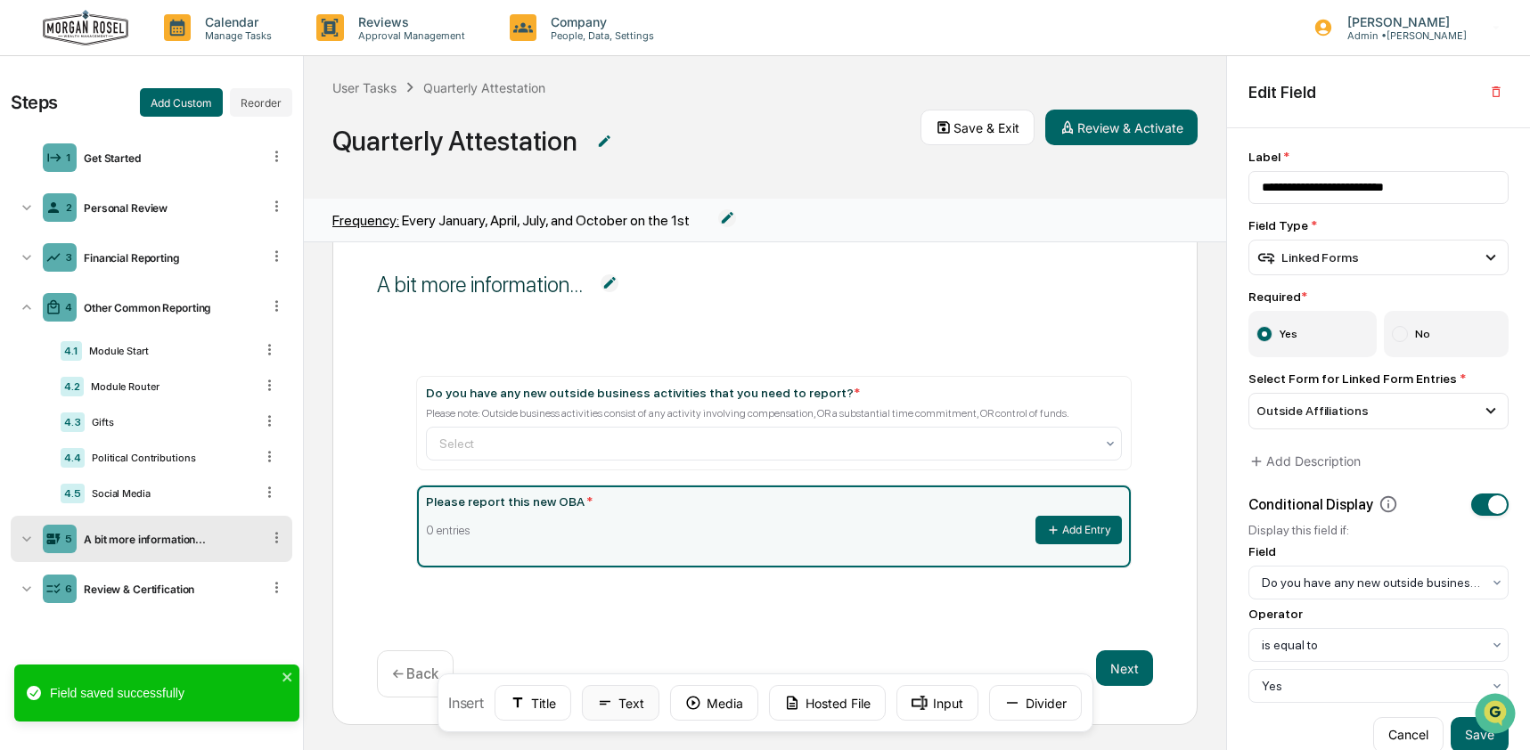
click at [615, 706] on button "Text" at bounding box center [621, 703] width 78 height 36
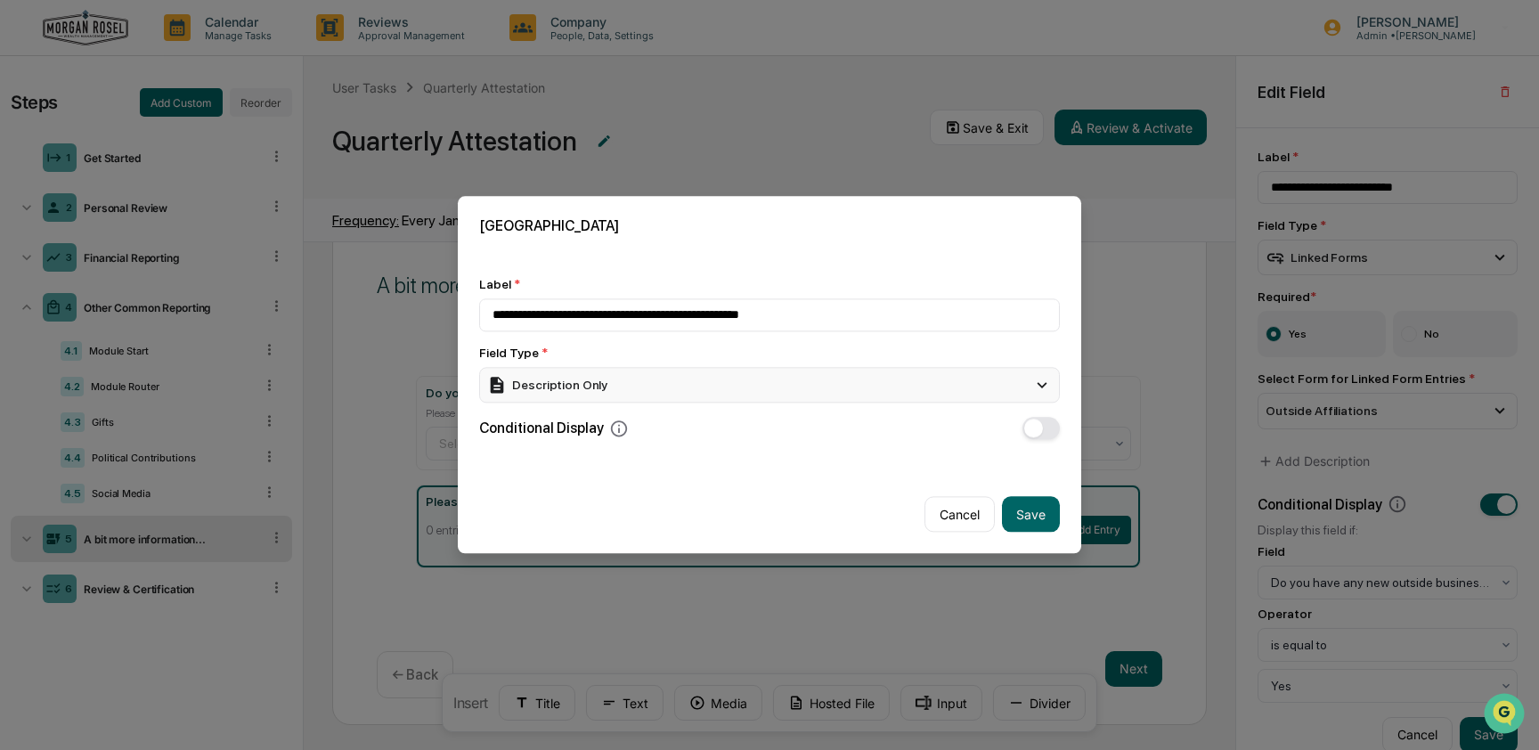
type input "**********"
click at [637, 387] on div "Description Only" at bounding box center [769, 385] width 581 height 36
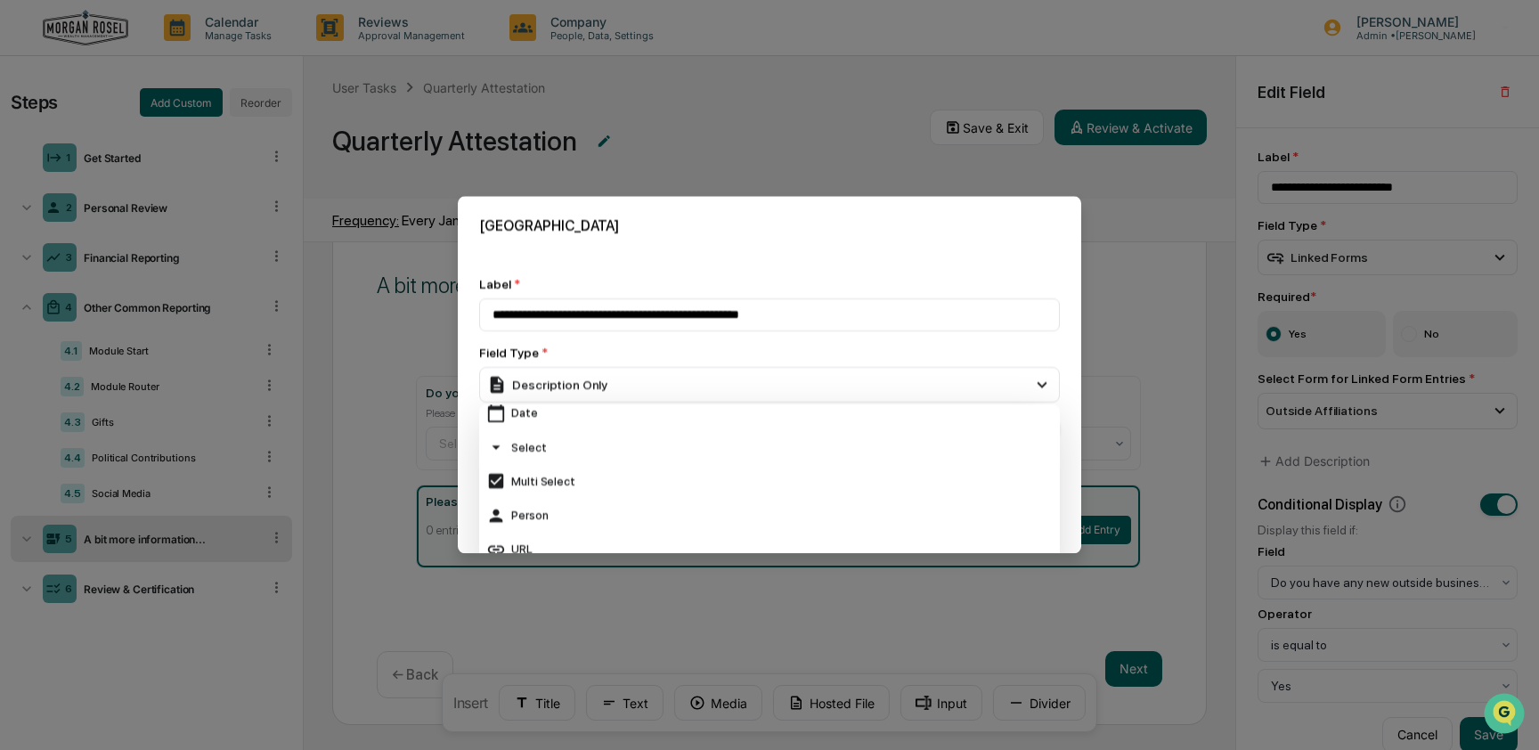
scroll to position [180, 0]
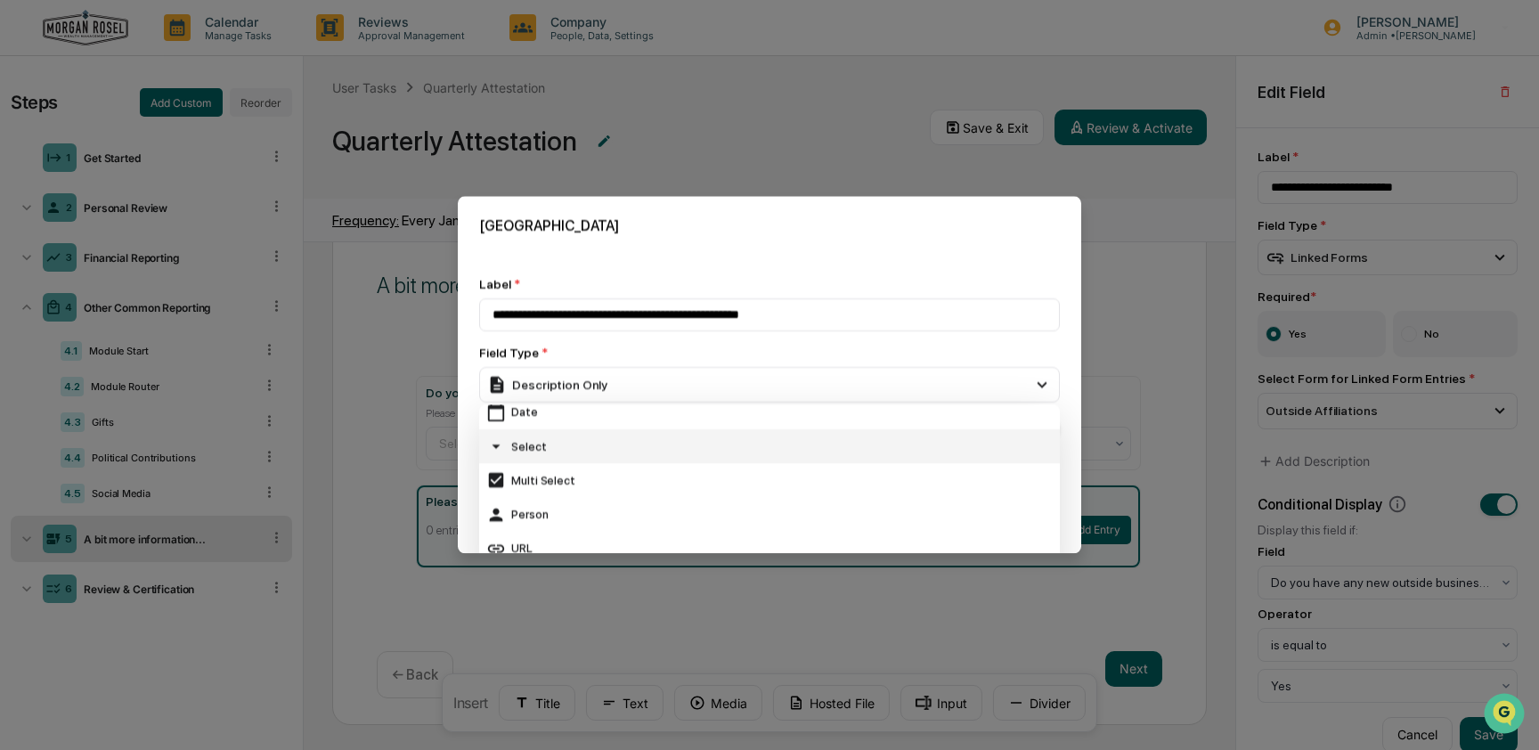
click at [592, 449] on div "Select" at bounding box center [769, 447] width 567 height 20
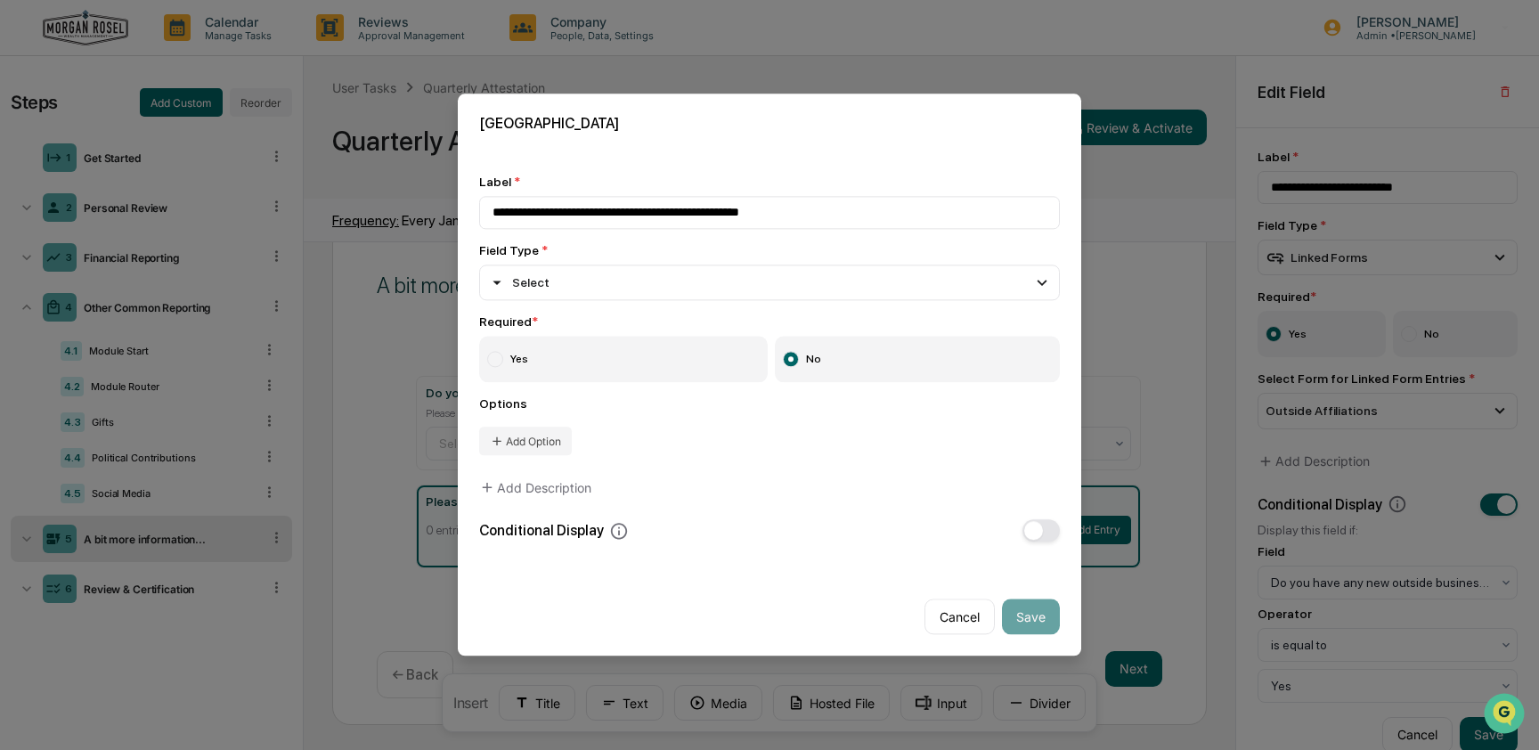
click at [530, 359] on label "Yes" at bounding box center [623, 360] width 289 height 46
click at [527, 445] on button "Add Option" at bounding box center [525, 442] width 93 height 29
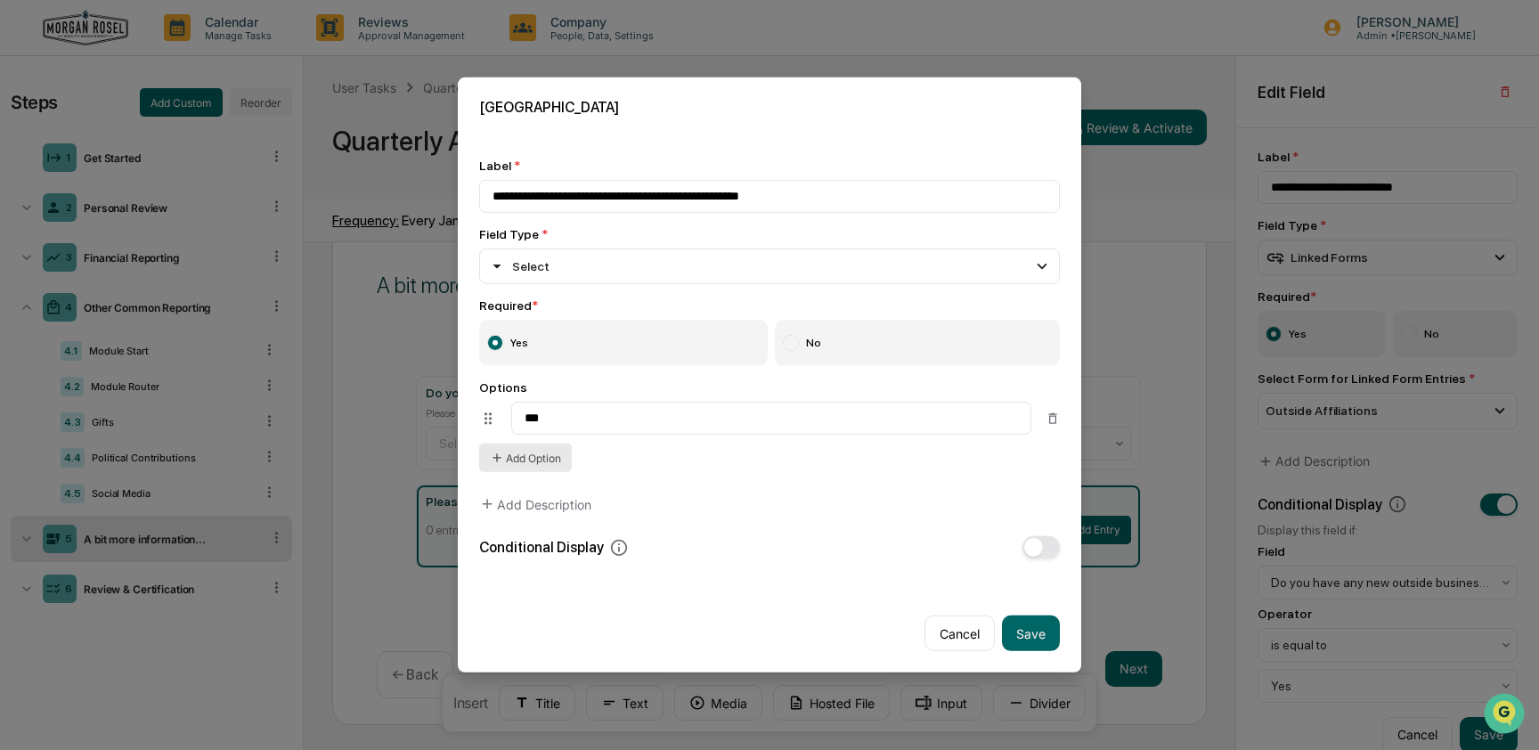
type input "***"
click at [544, 453] on button "Add Option" at bounding box center [525, 458] width 93 height 29
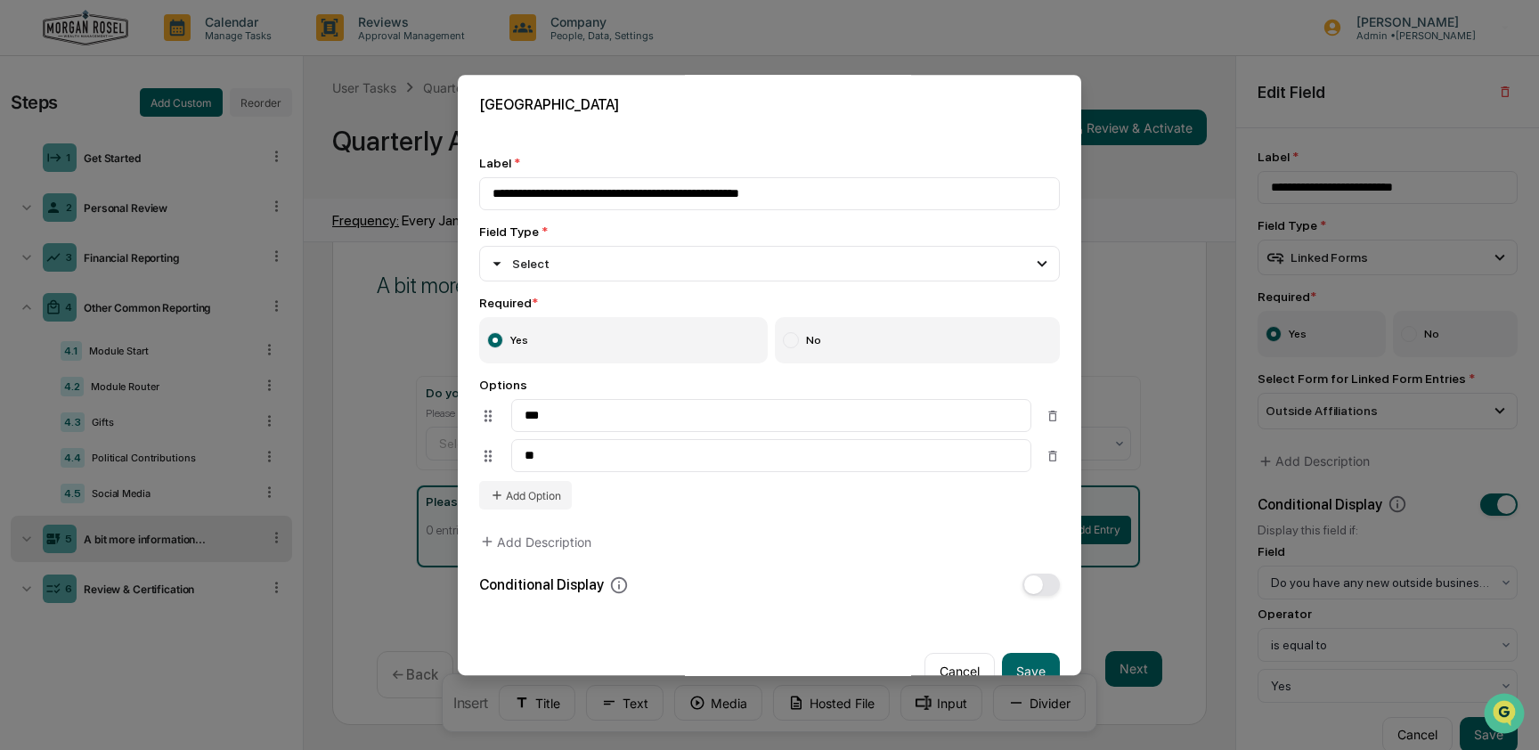
type input "**"
click at [509, 543] on button "Add Description" at bounding box center [535, 542] width 112 height 36
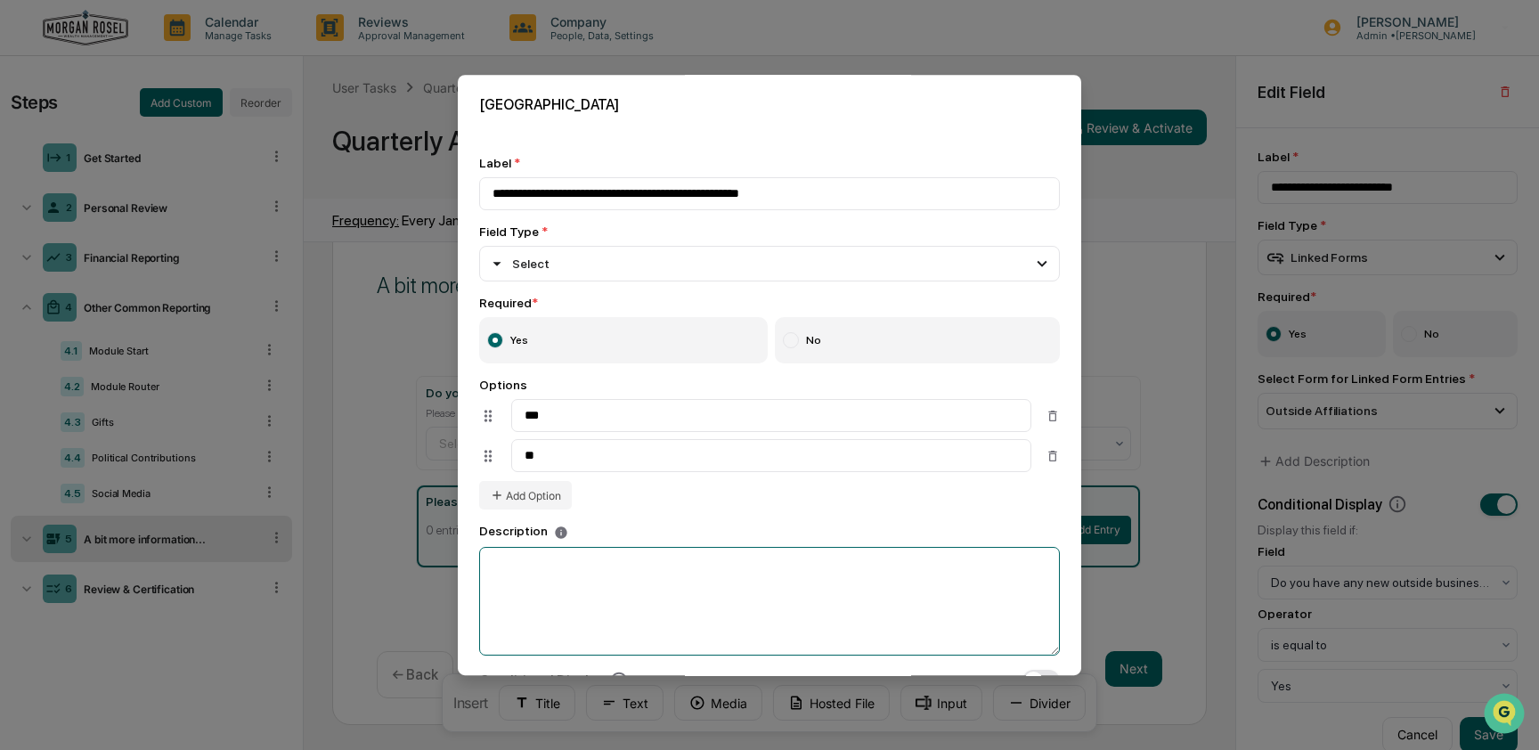
click at [550, 589] on textarea at bounding box center [769, 601] width 581 height 109
paste textarea "**********"
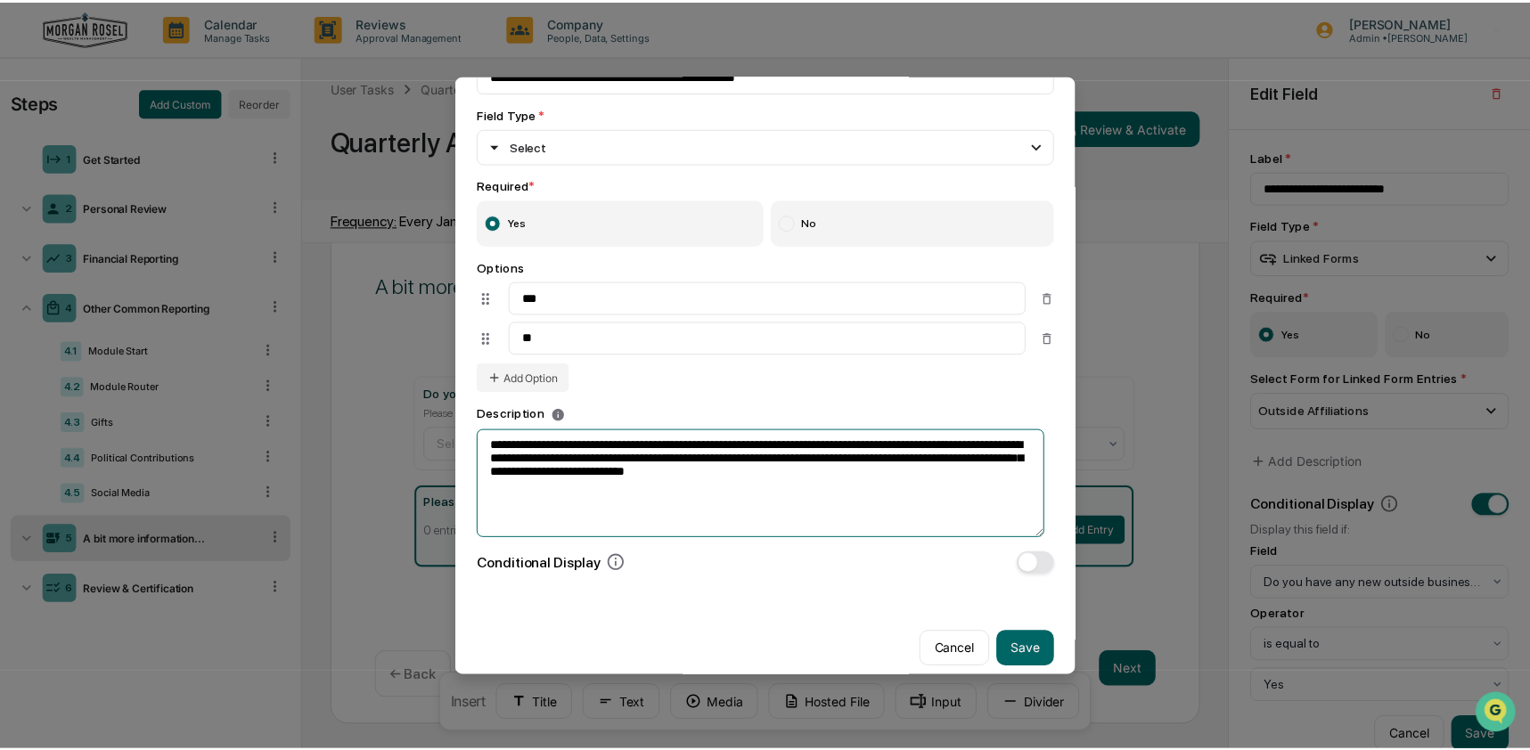
scroll to position [147, 0]
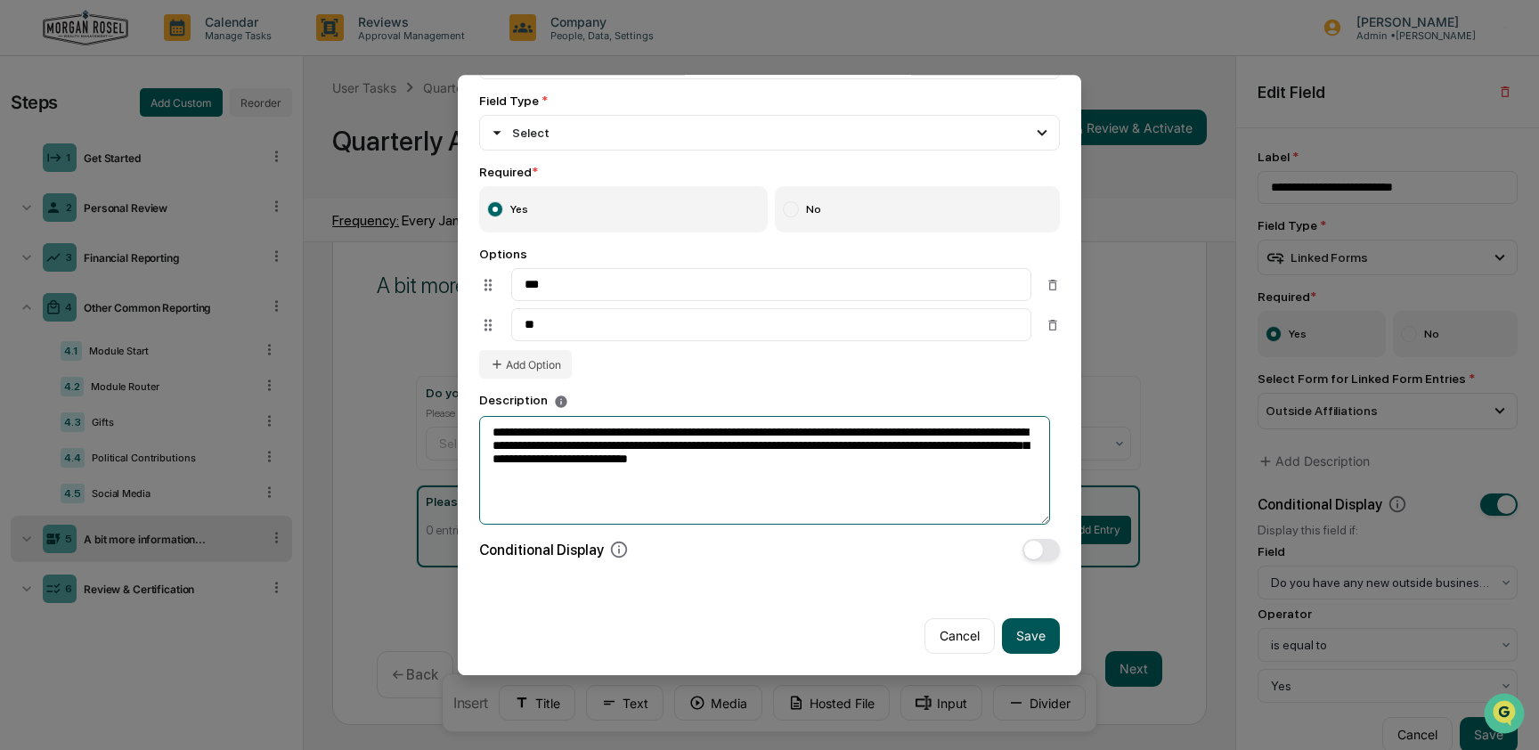
type textarea "**********"
click at [1025, 629] on button "Save" at bounding box center [1031, 636] width 58 height 36
type input "**********"
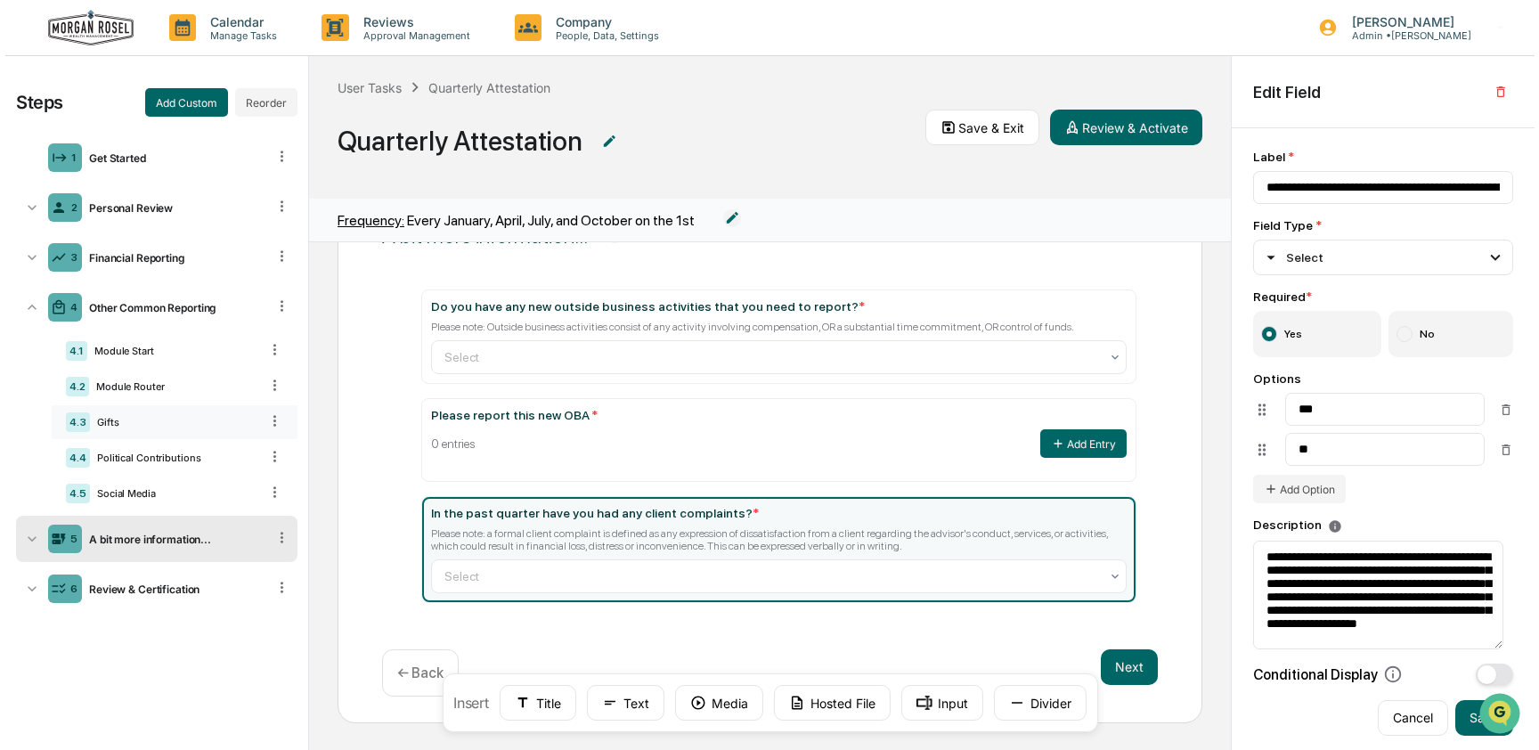
scroll to position [110, 0]
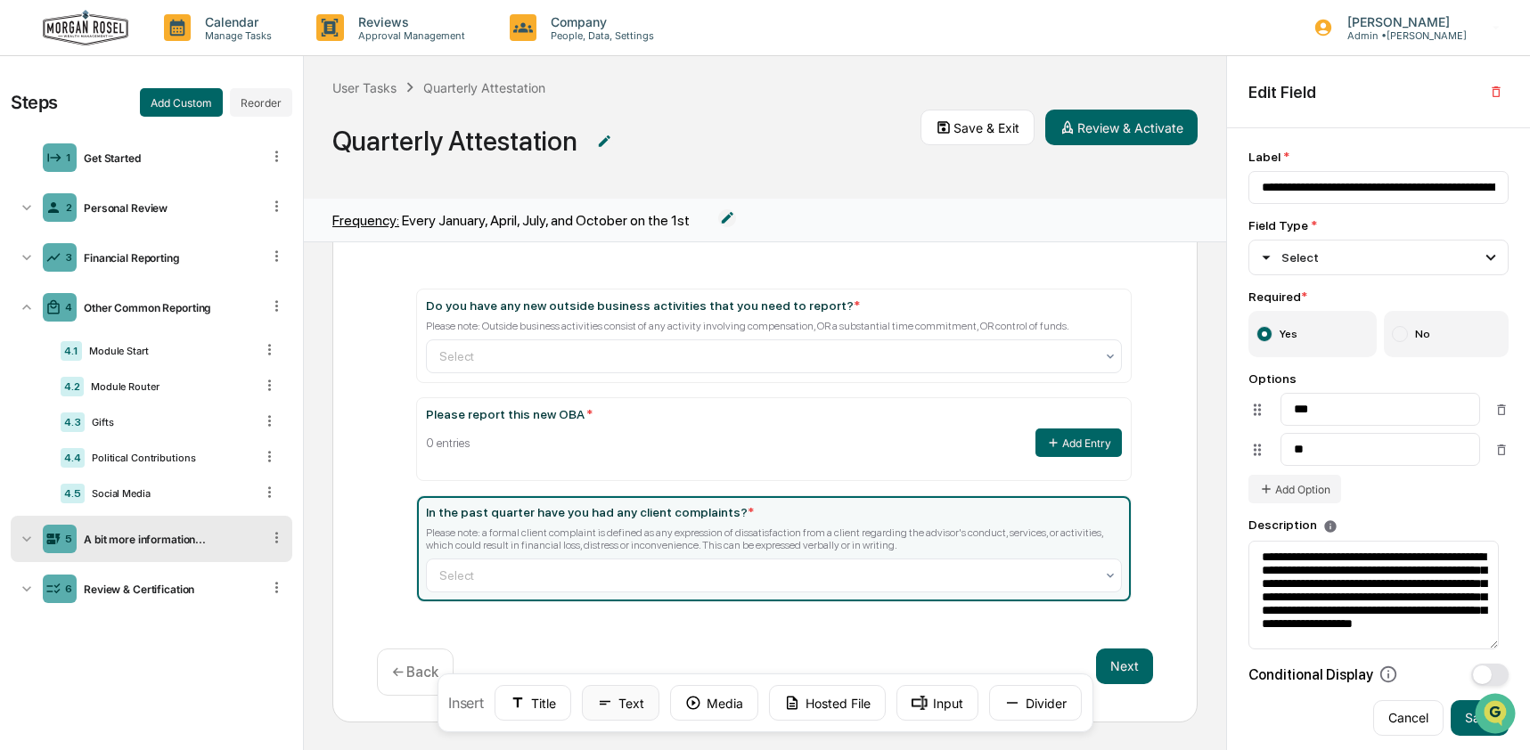
click at [618, 705] on button "Text" at bounding box center [621, 703] width 78 height 36
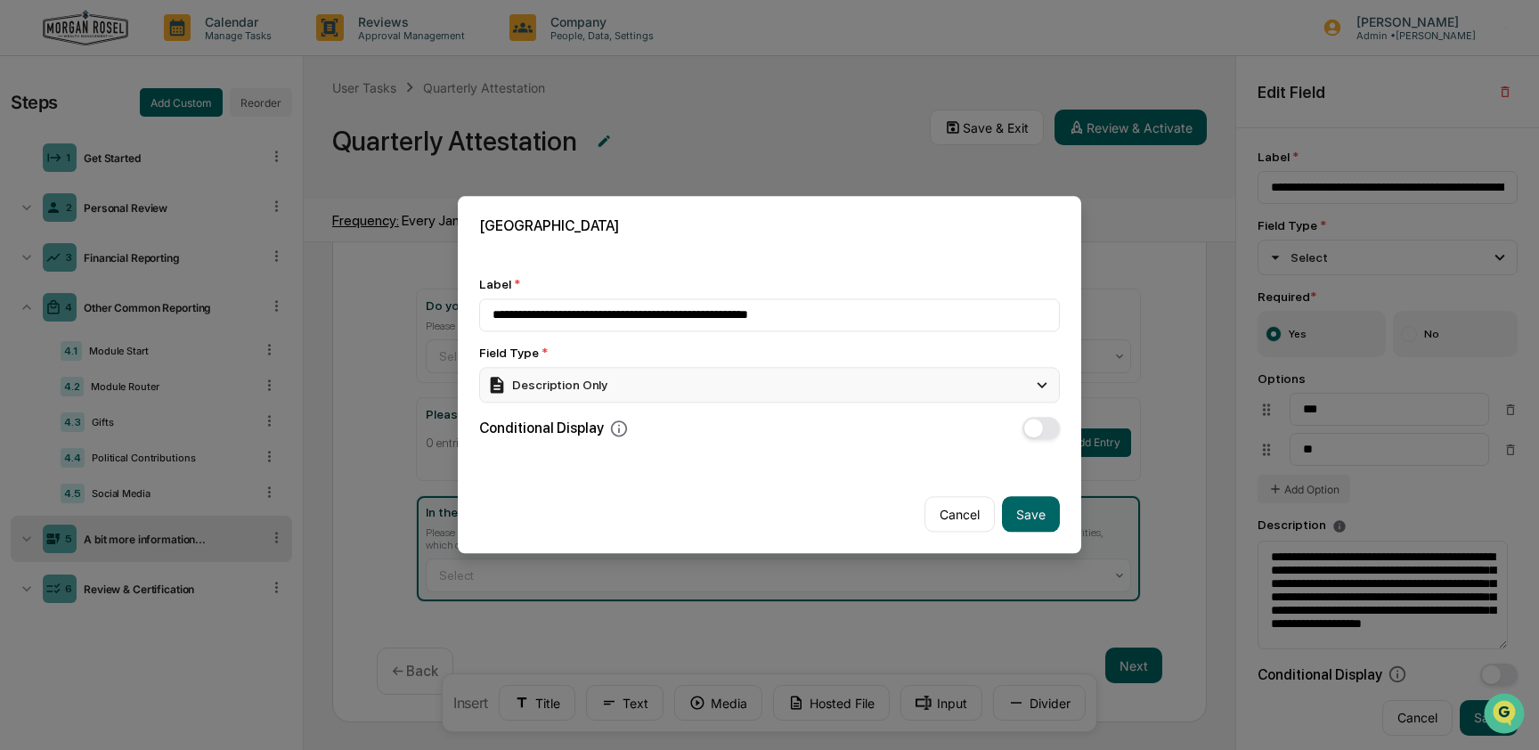
type input "**********"
click at [648, 384] on div "Description Only" at bounding box center [769, 385] width 581 height 36
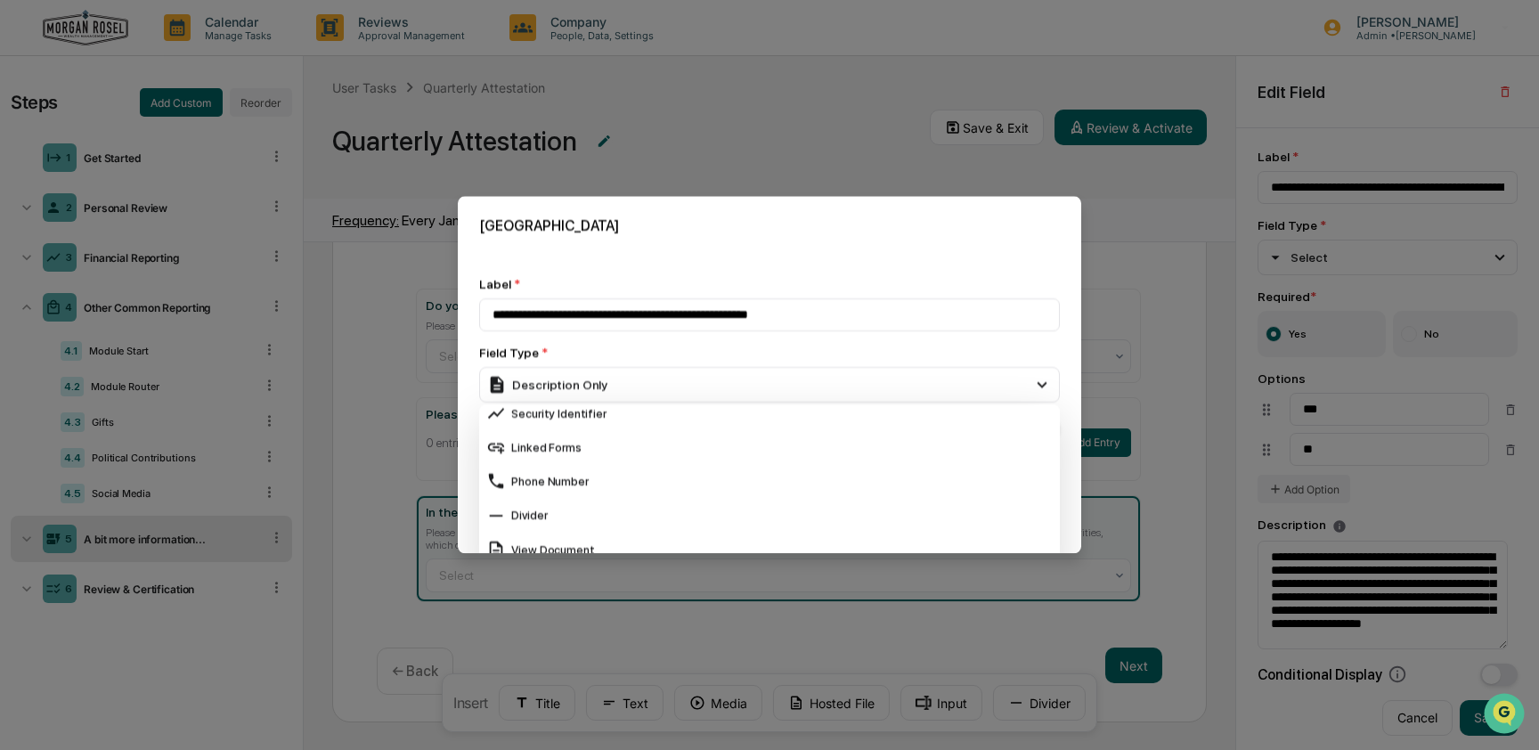
scroll to position [686, 0]
click at [629, 443] on div "Linked Forms" at bounding box center [769, 453] width 567 height 20
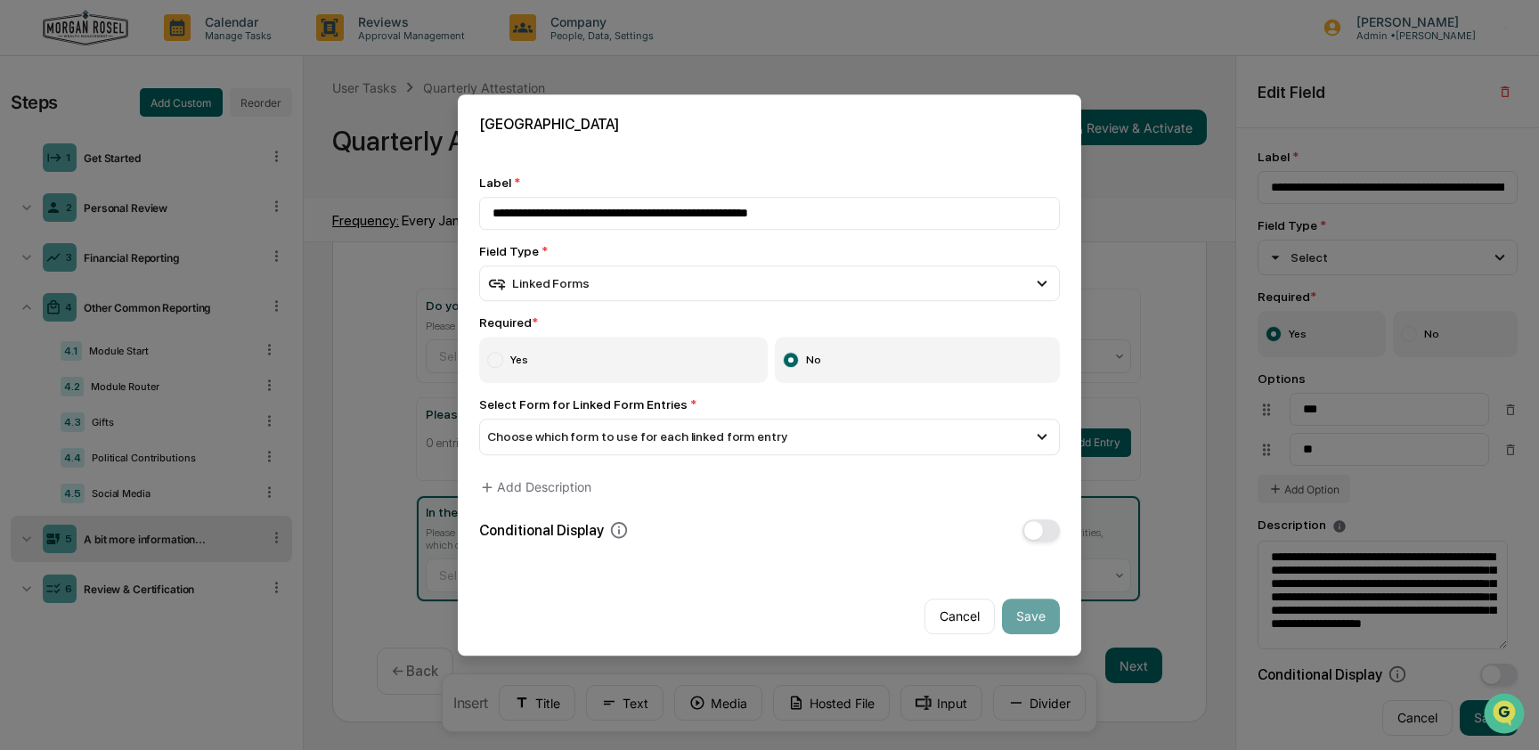
click at [570, 361] on label "Yes" at bounding box center [623, 361] width 289 height 46
click at [581, 437] on span "Choose which form to use for each linked form entry" at bounding box center [636, 437] width 299 height 14
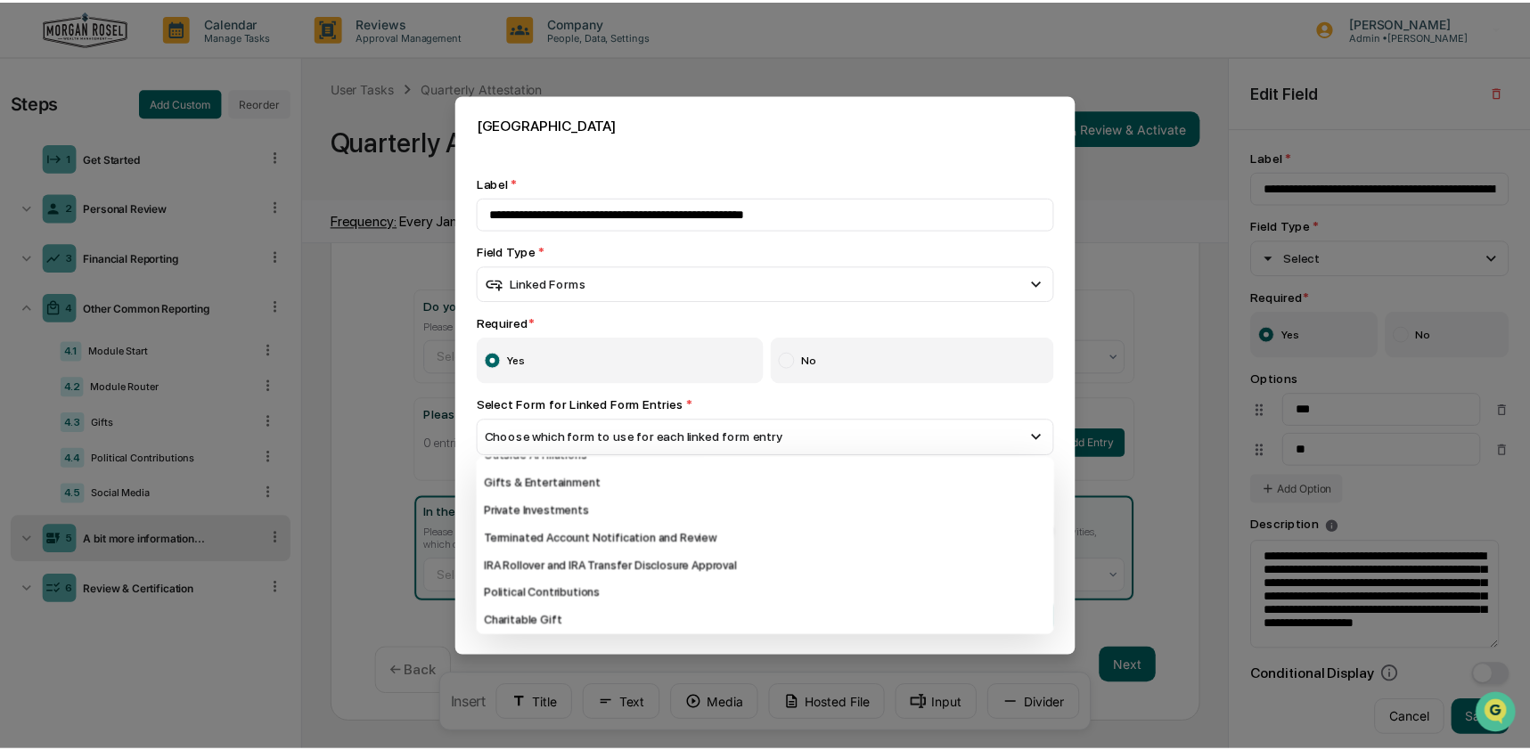
scroll to position [78, 0]
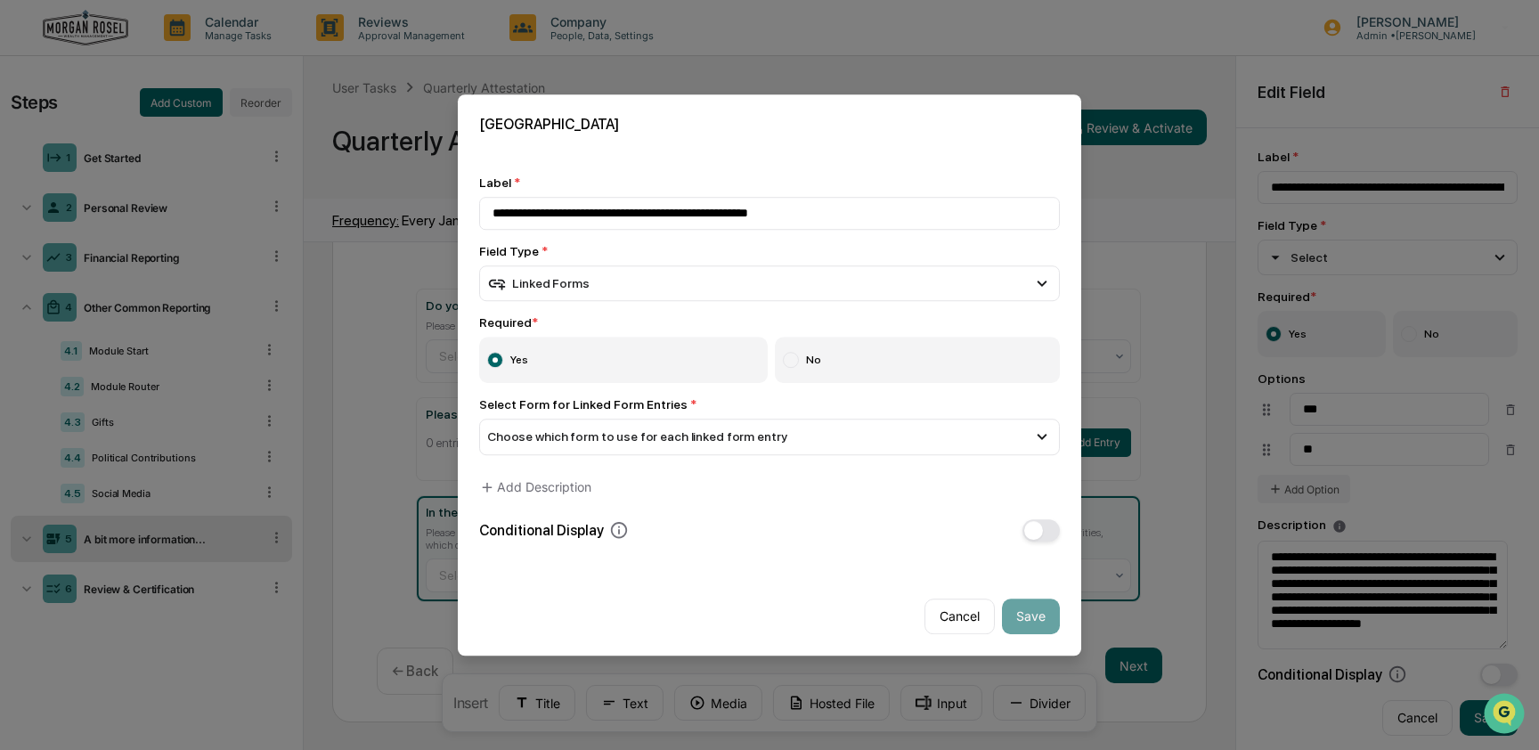
click at [869, 127] on div "[GEOGRAPHIC_DATA]" at bounding box center [770, 124] width 624 height 60
click at [959, 616] on button "Cancel" at bounding box center [960, 617] width 70 height 36
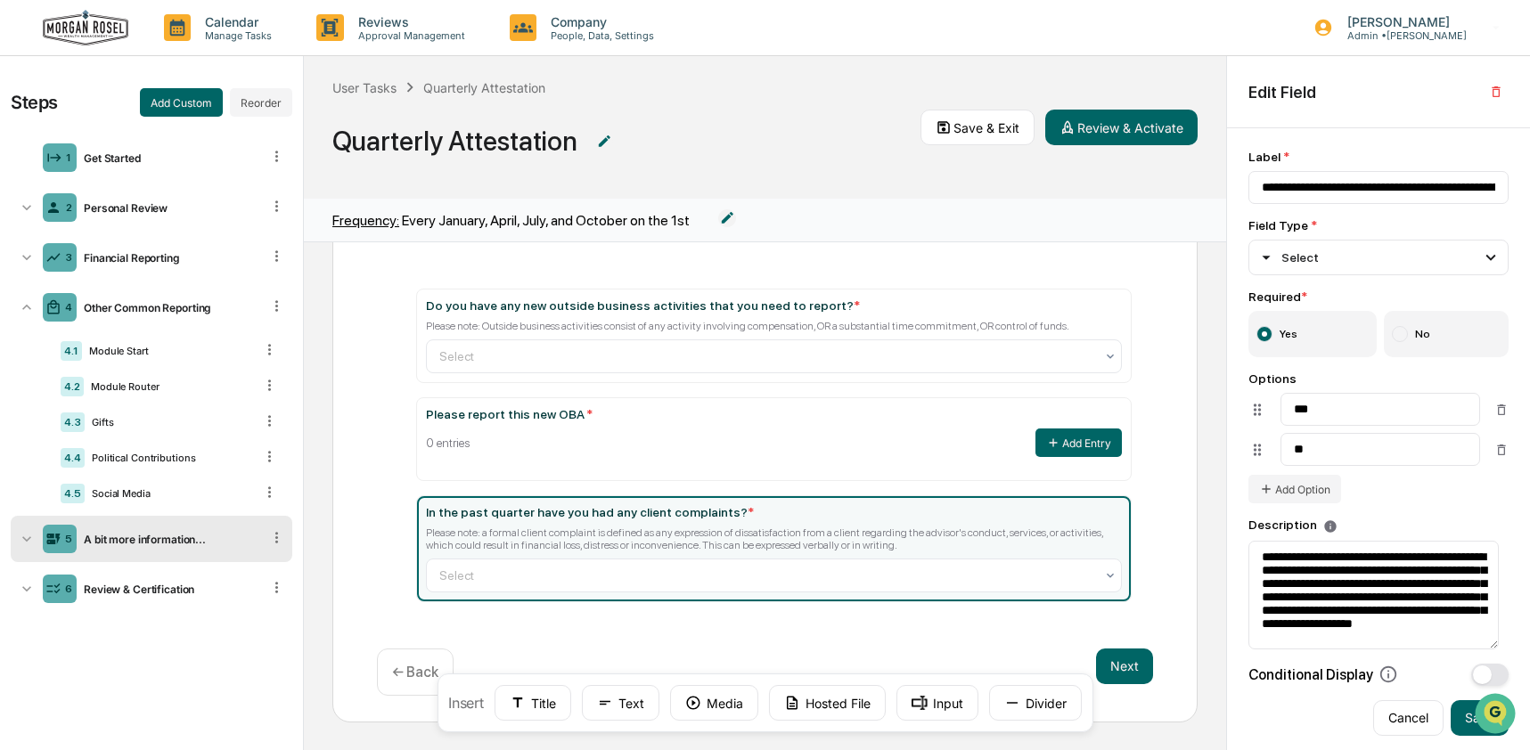
click at [279, 544] on icon at bounding box center [276, 537] width 17 height 17
click at [259, 574] on div "Delete" at bounding box center [255, 563] width 59 height 29
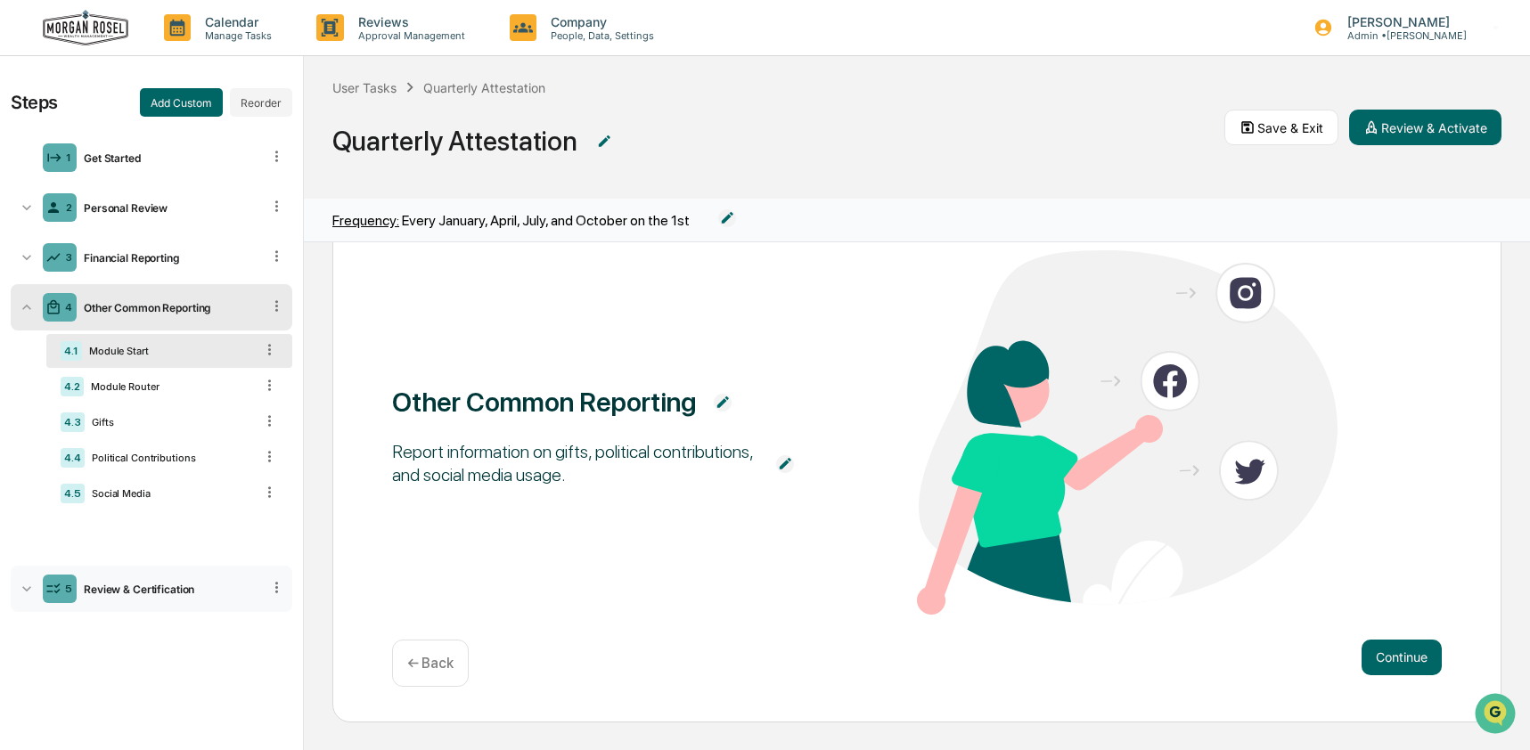
scroll to position [54, 0]
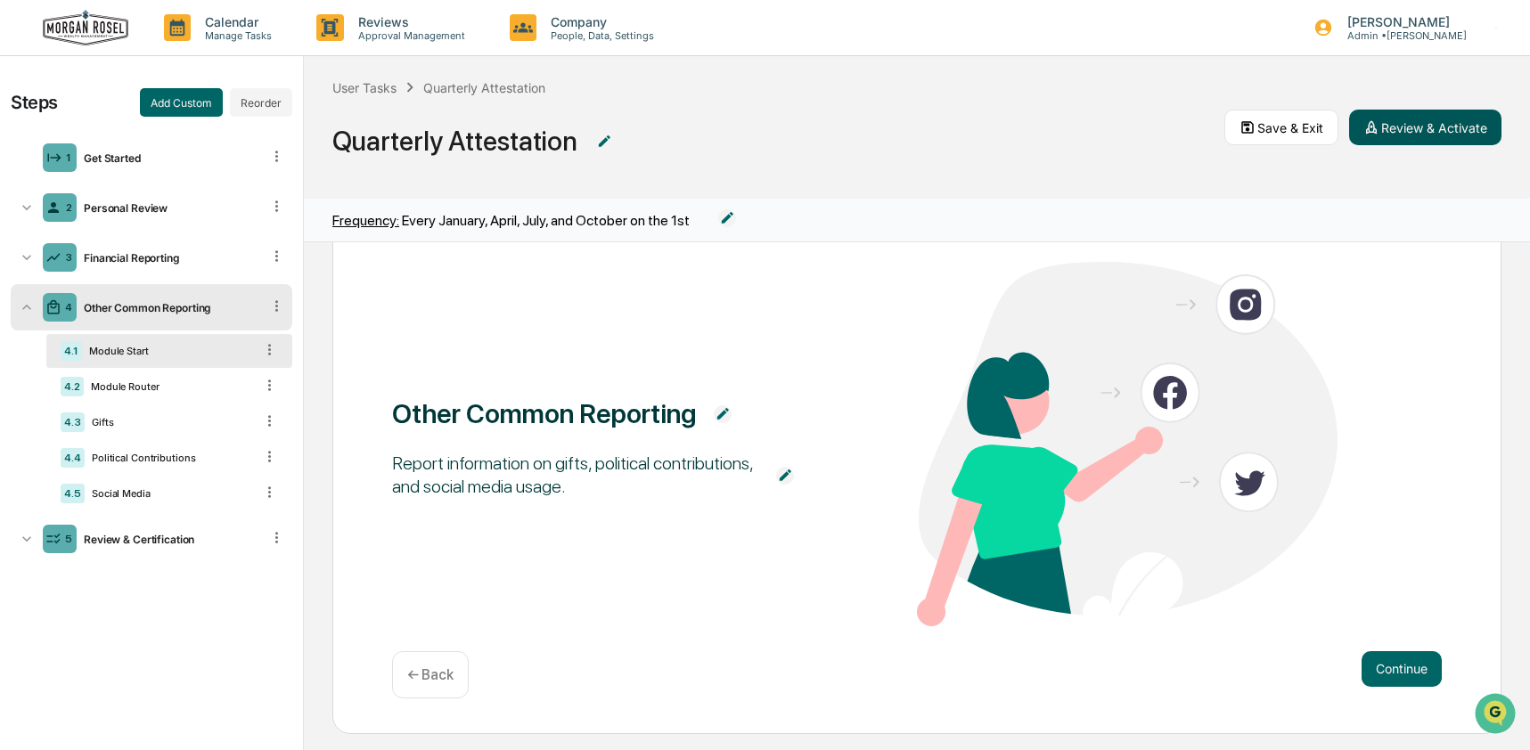
click at [1393, 132] on button "Review & Activate" at bounding box center [1425, 128] width 152 height 36
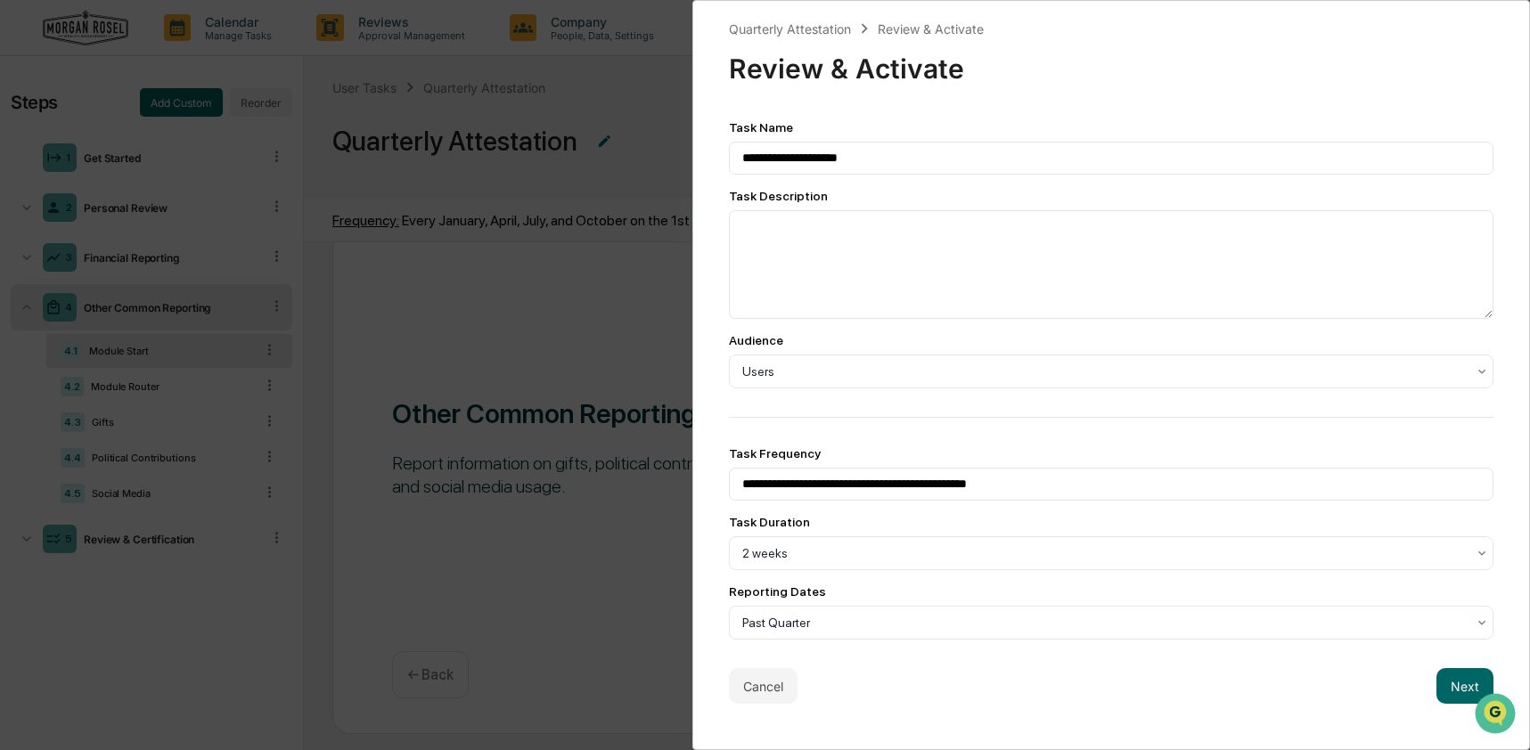
scroll to position [1, 0]
click at [1444, 695] on button "Next" at bounding box center [1464, 686] width 57 height 36
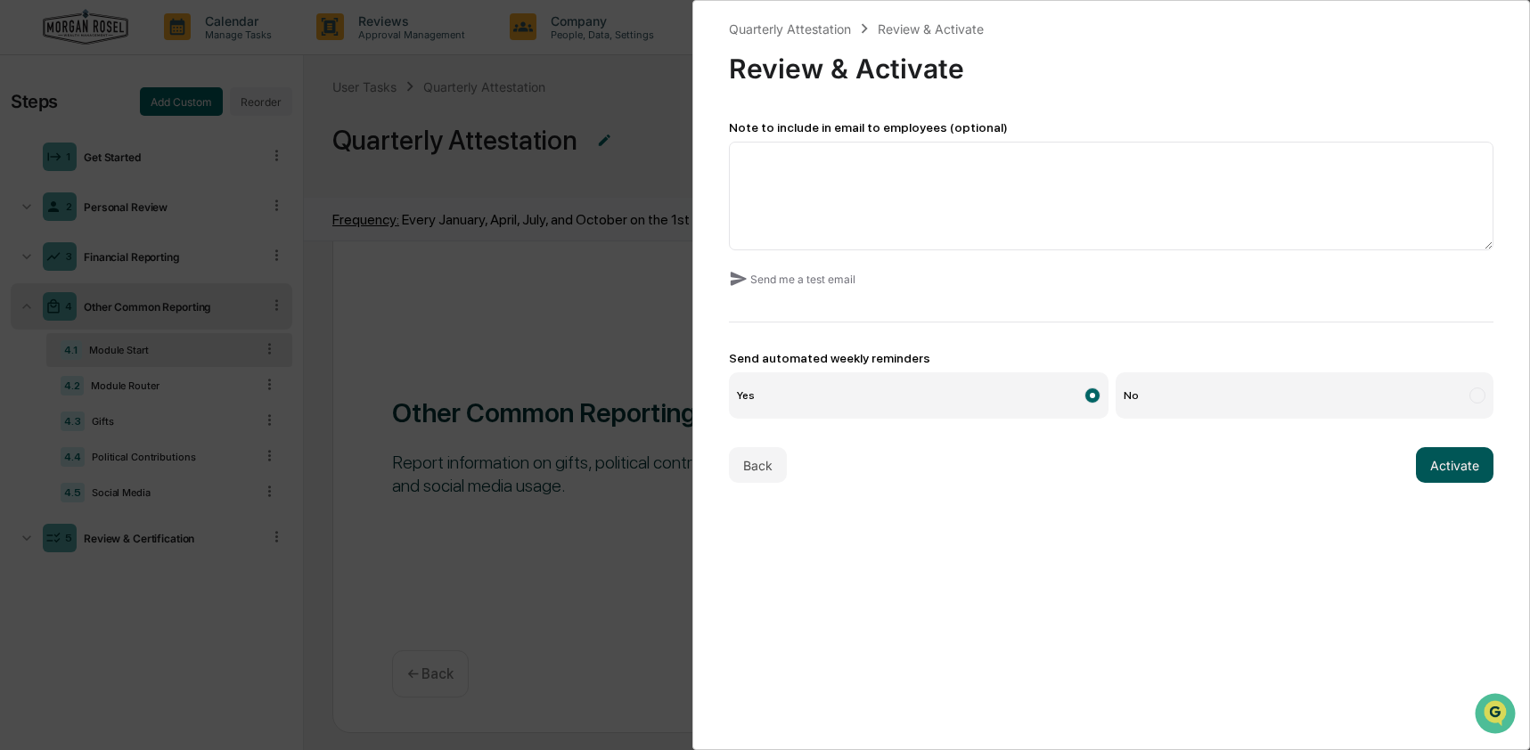
click at [1455, 457] on button "Activate" at bounding box center [1455, 465] width 78 height 36
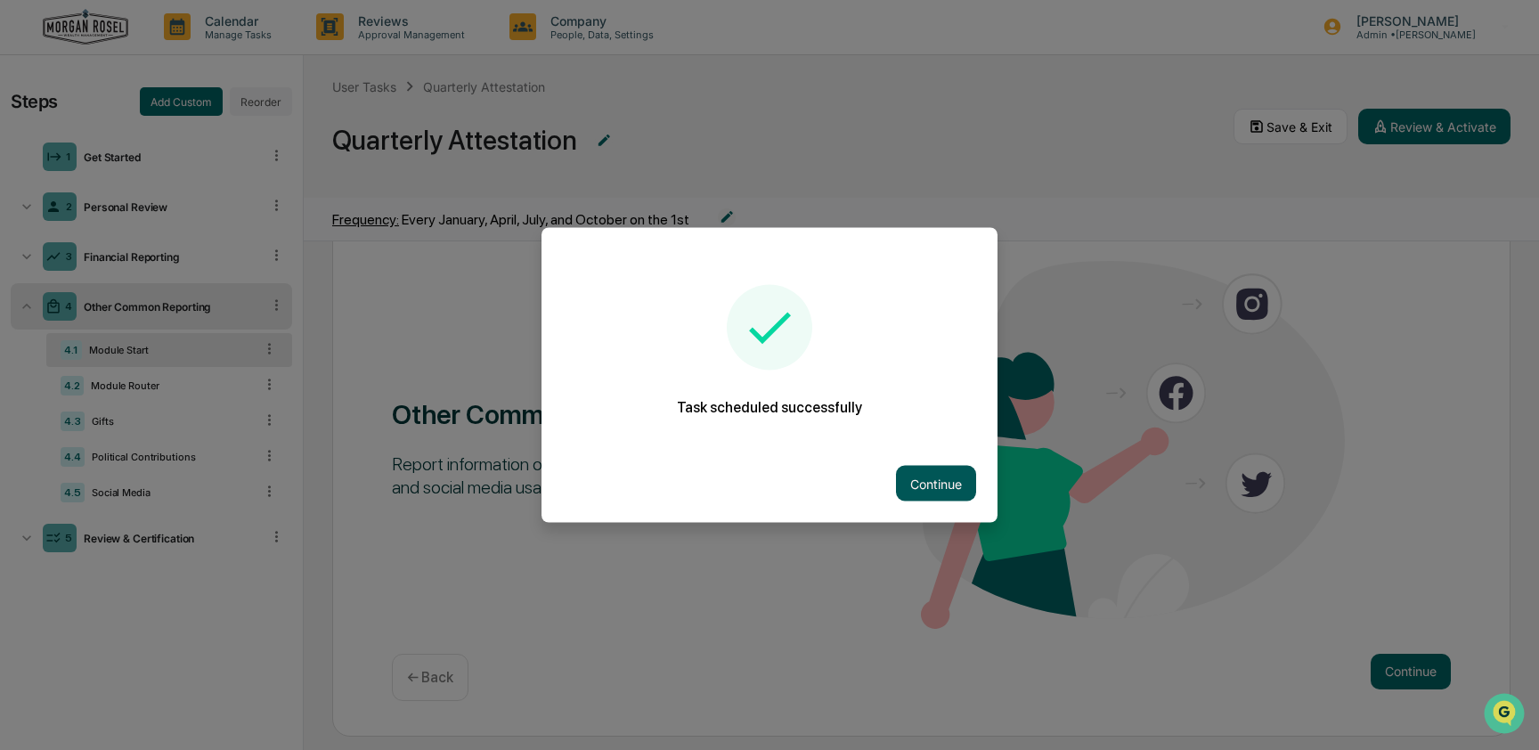
click at [954, 478] on button "Continue" at bounding box center [936, 484] width 80 height 36
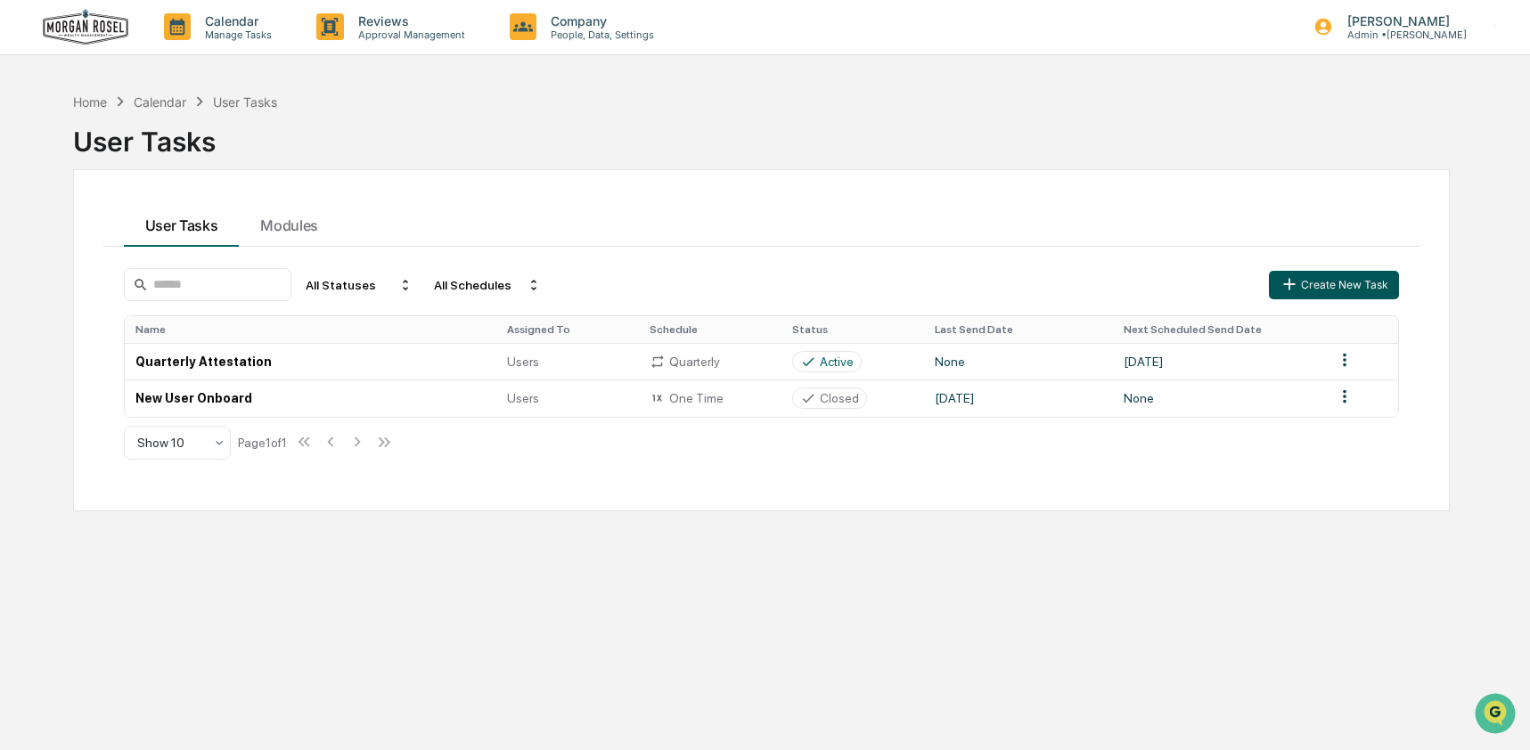
click at [1385, 279] on button "Create New Task" at bounding box center [1334, 285] width 130 height 29
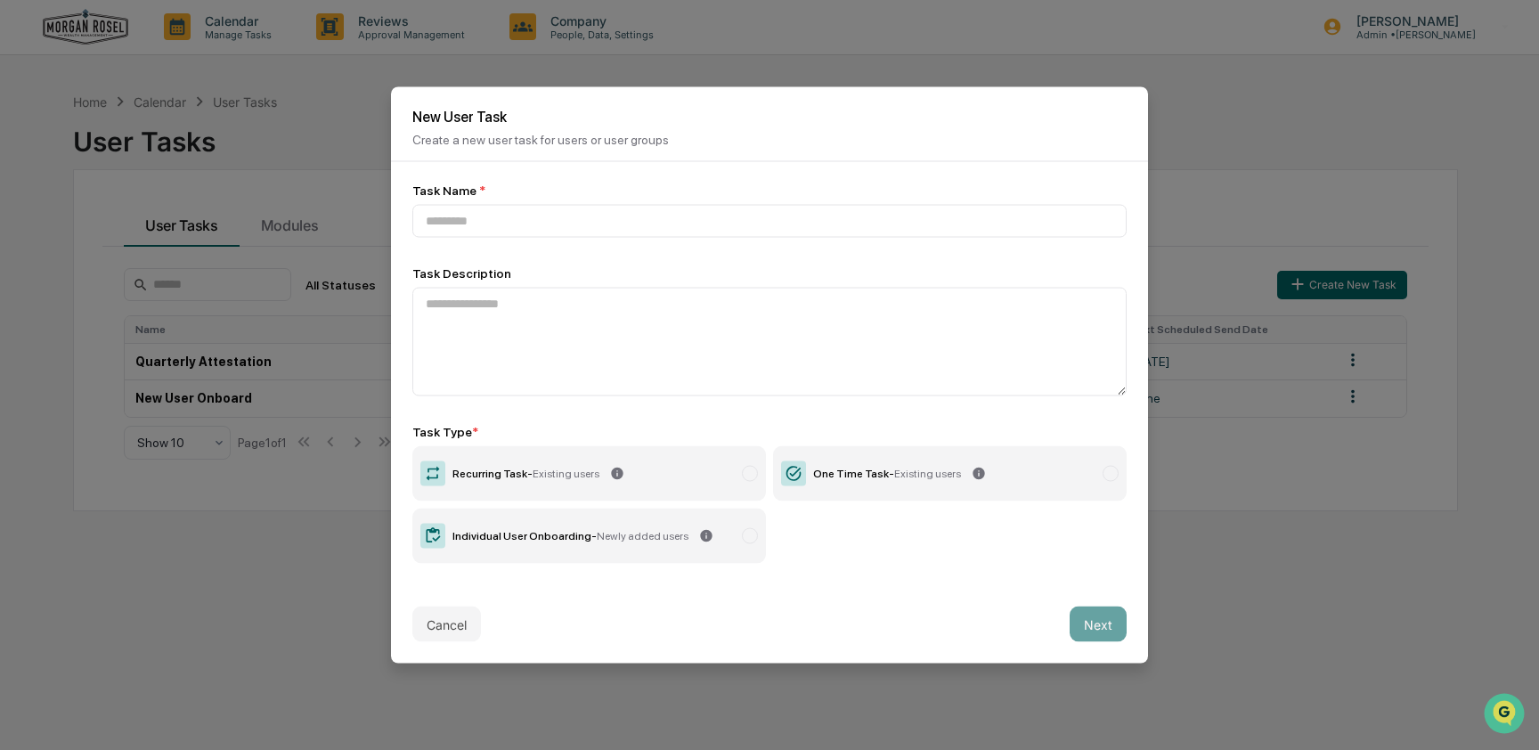
click at [880, 479] on label "One Time Task - Existing users" at bounding box center [950, 473] width 354 height 55
click at [530, 214] on input at bounding box center [769, 221] width 714 height 33
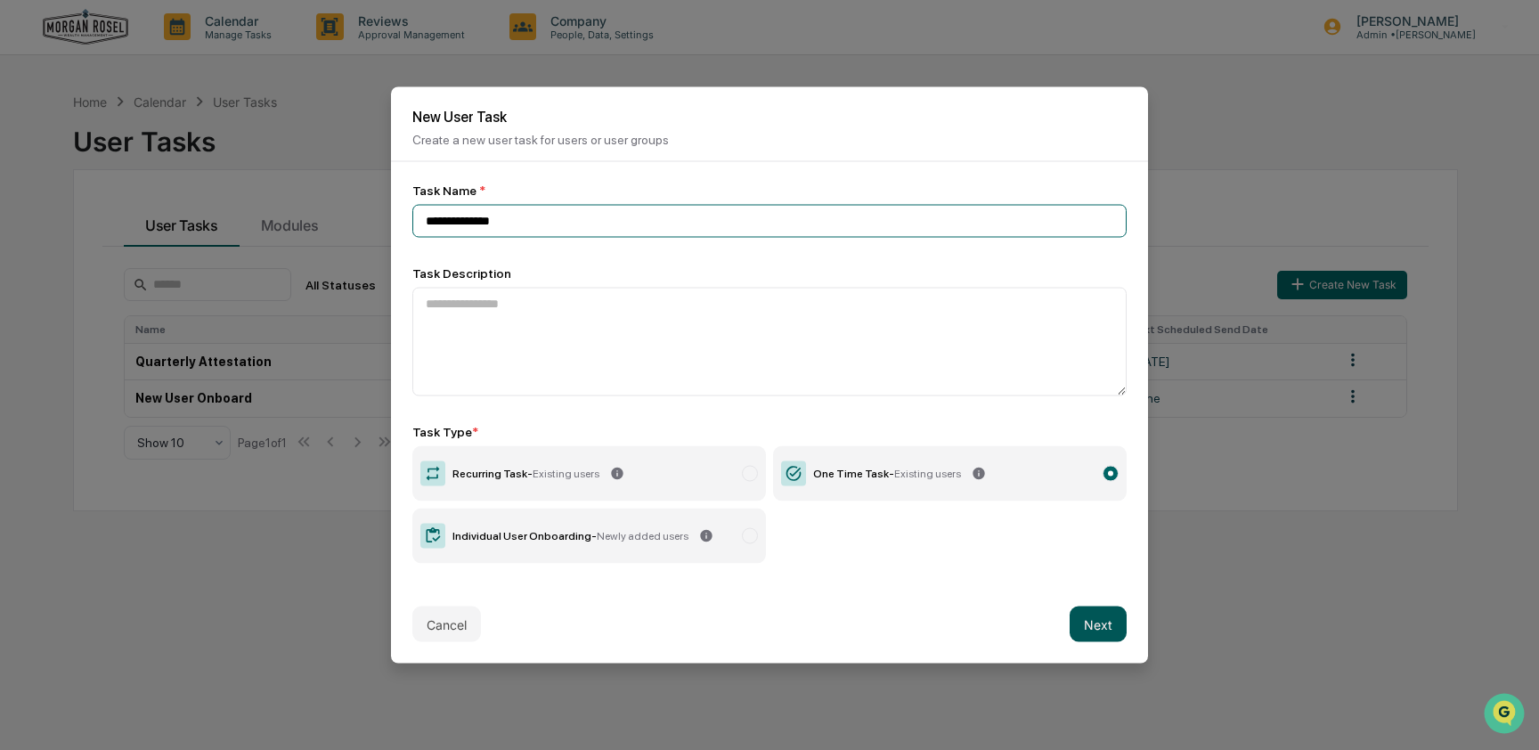
type input "**********"
click at [1089, 625] on button "Next" at bounding box center [1098, 625] width 57 height 36
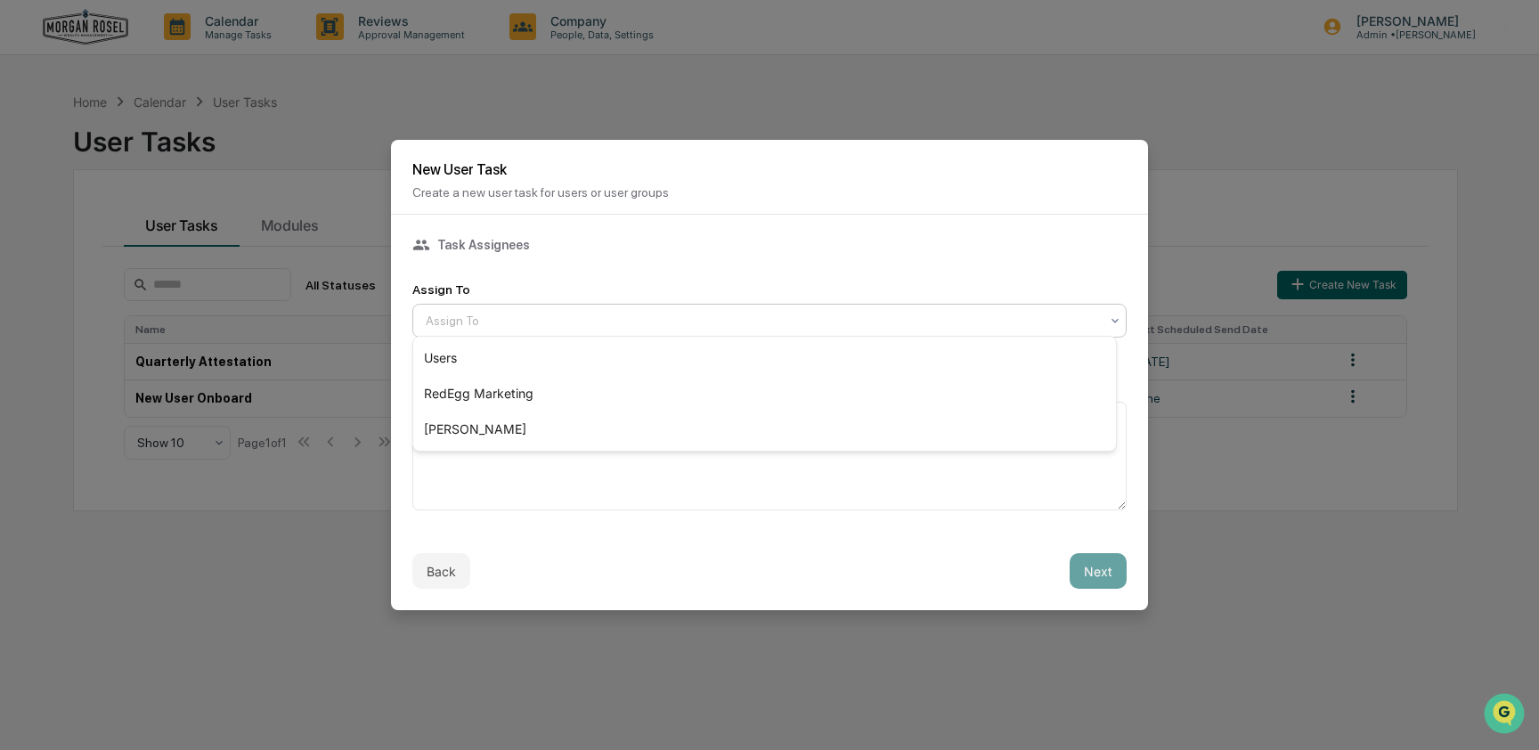
click at [556, 308] on div "Assign To" at bounding box center [762, 320] width 691 height 25
click at [539, 362] on div "Users" at bounding box center [764, 358] width 703 height 36
click at [1105, 566] on button "Next" at bounding box center [1098, 571] width 57 height 36
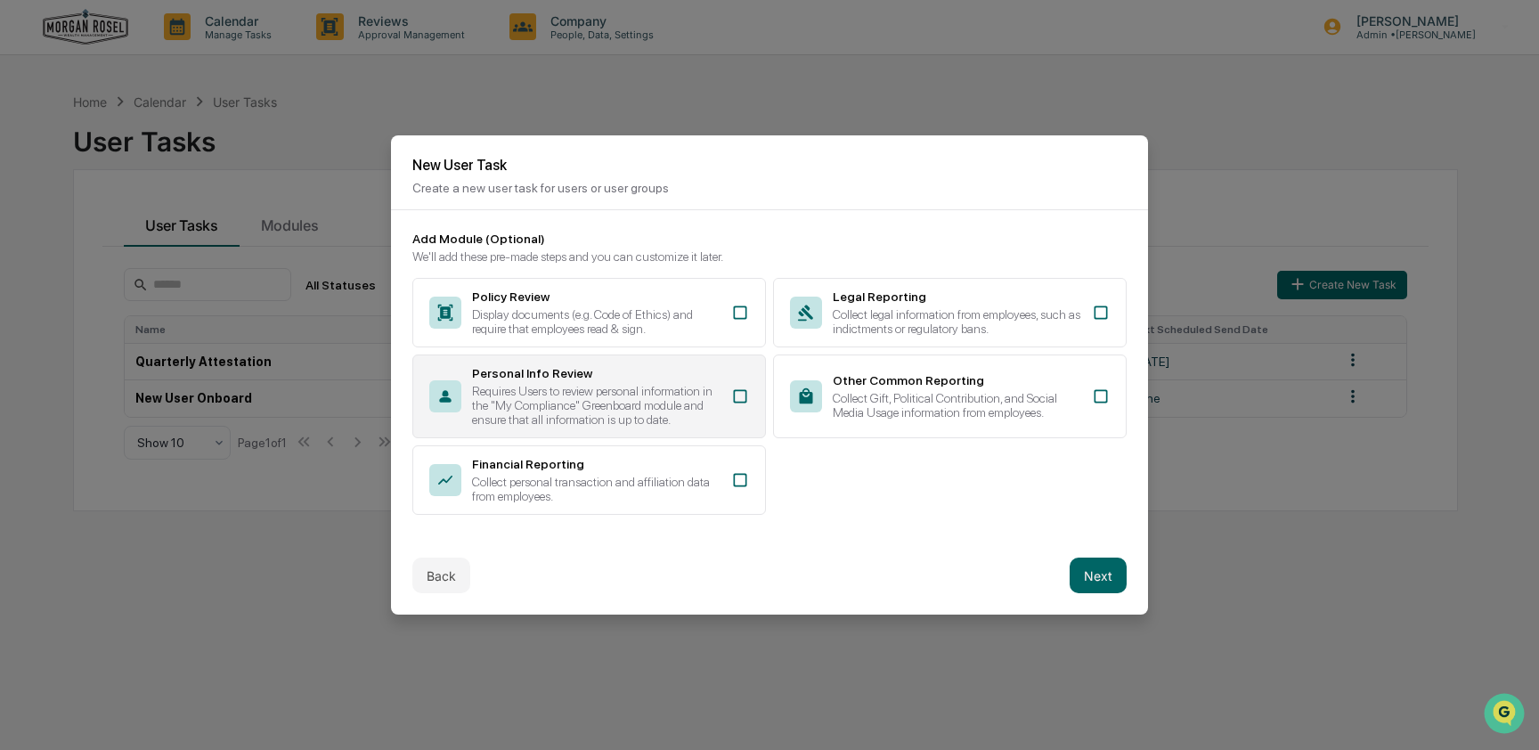
click at [702, 388] on div "Requires Users to review personal information in the "My Compliance" Greenboard…" at bounding box center [596, 405] width 249 height 43
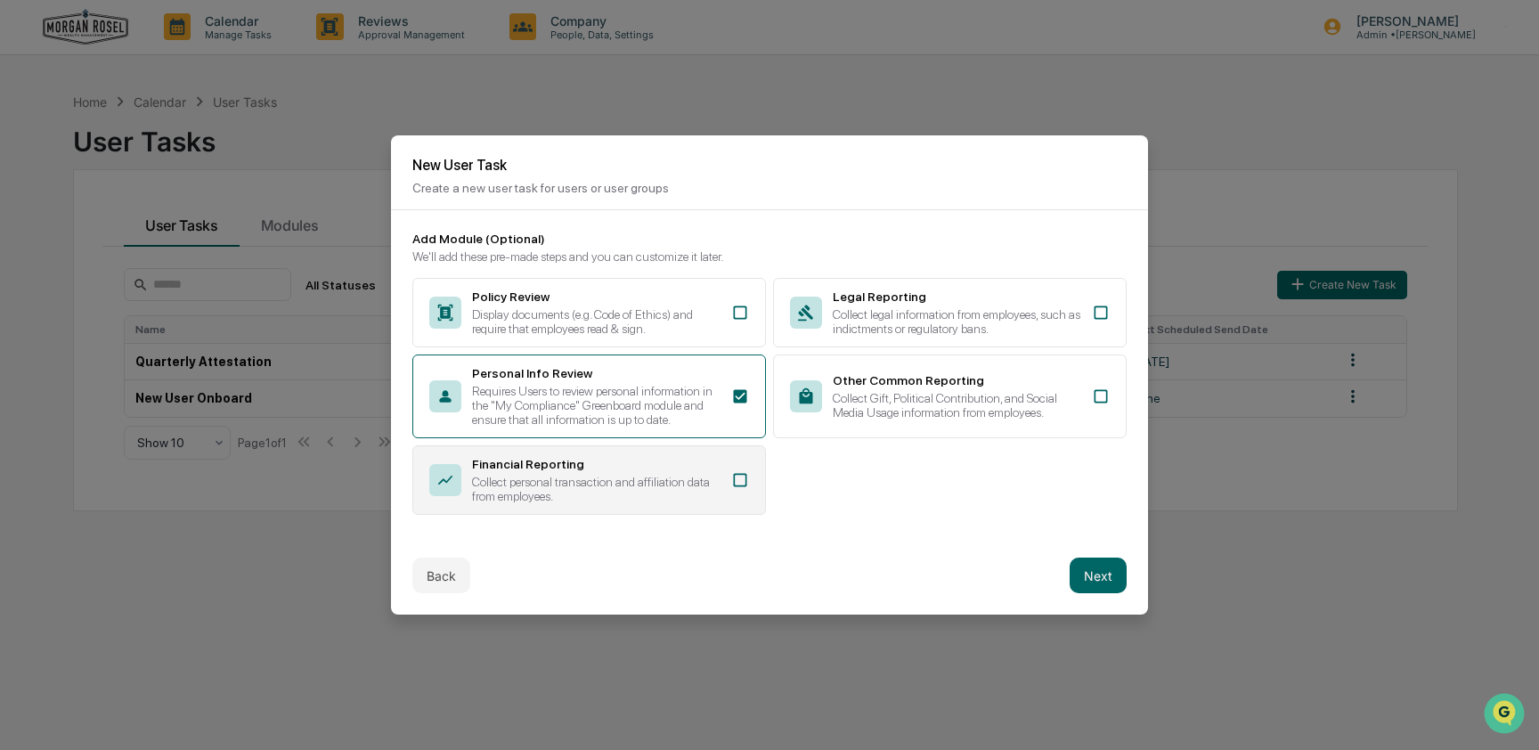
click at [705, 483] on div "Collect personal transaction and affiliation data from employees." at bounding box center [596, 489] width 249 height 29
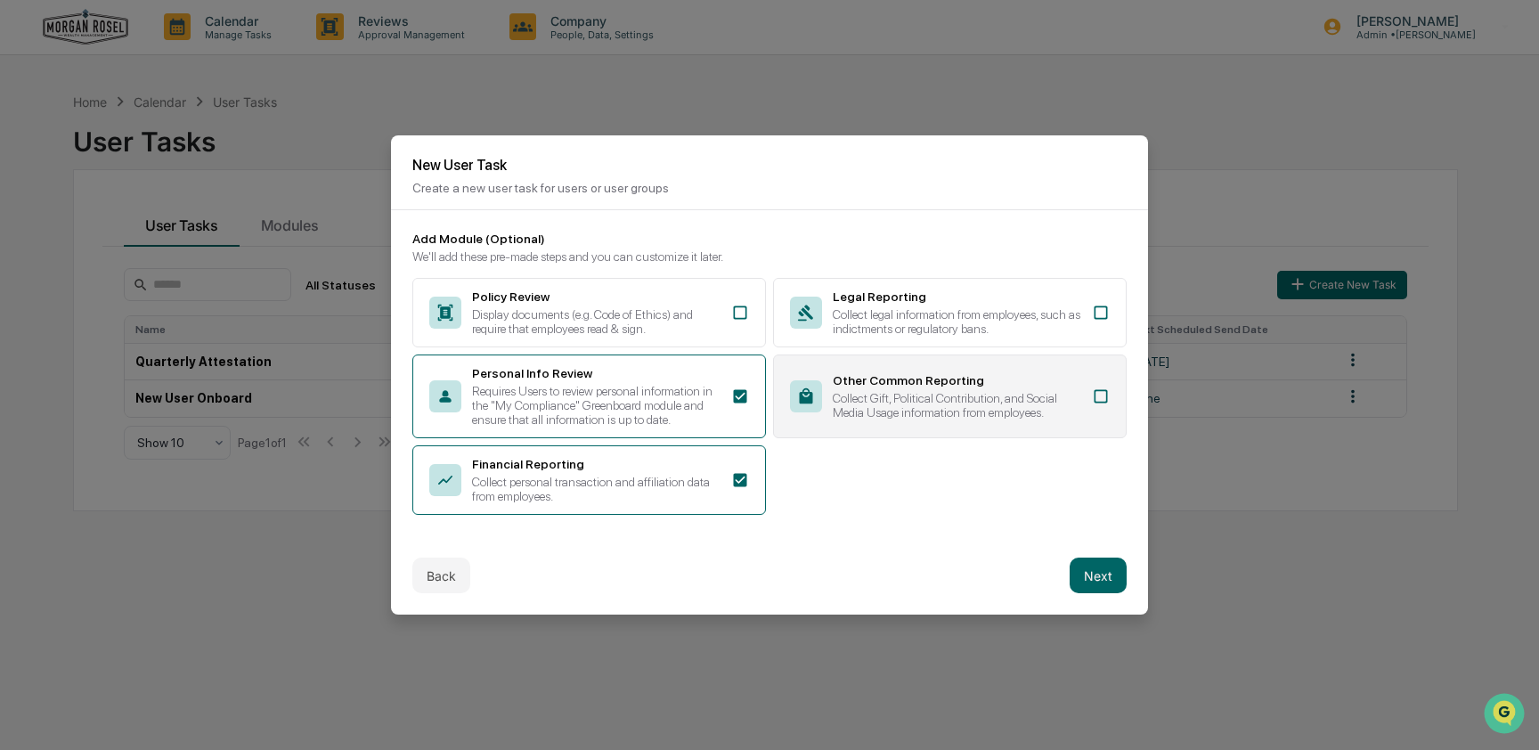
click at [987, 391] on div "Collect Gift, Political Contribution, and Social Media Usage information from e…" at bounding box center [957, 405] width 249 height 29
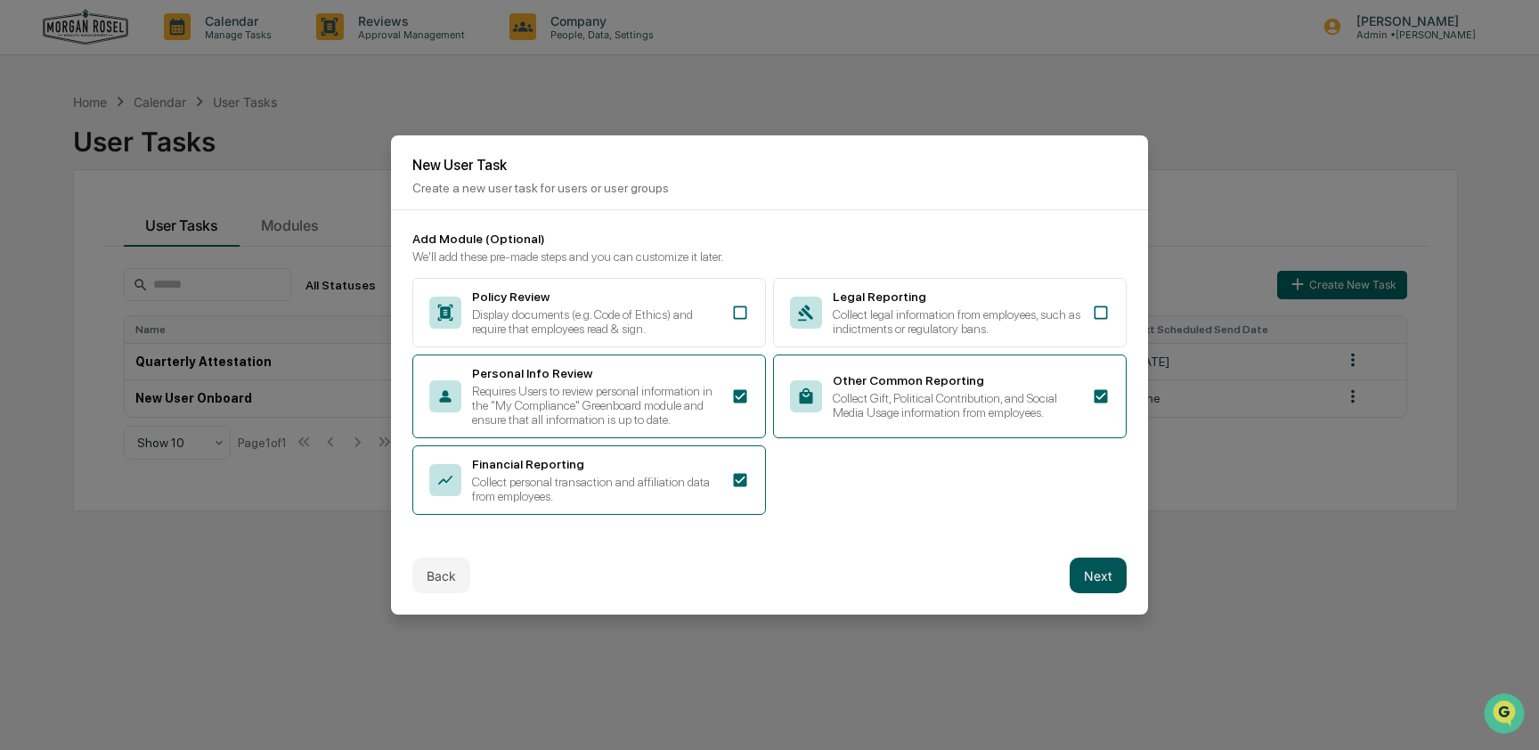
click at [1092, 593] on button "Next" at bounding box center [1098, 576] width 57 height 36
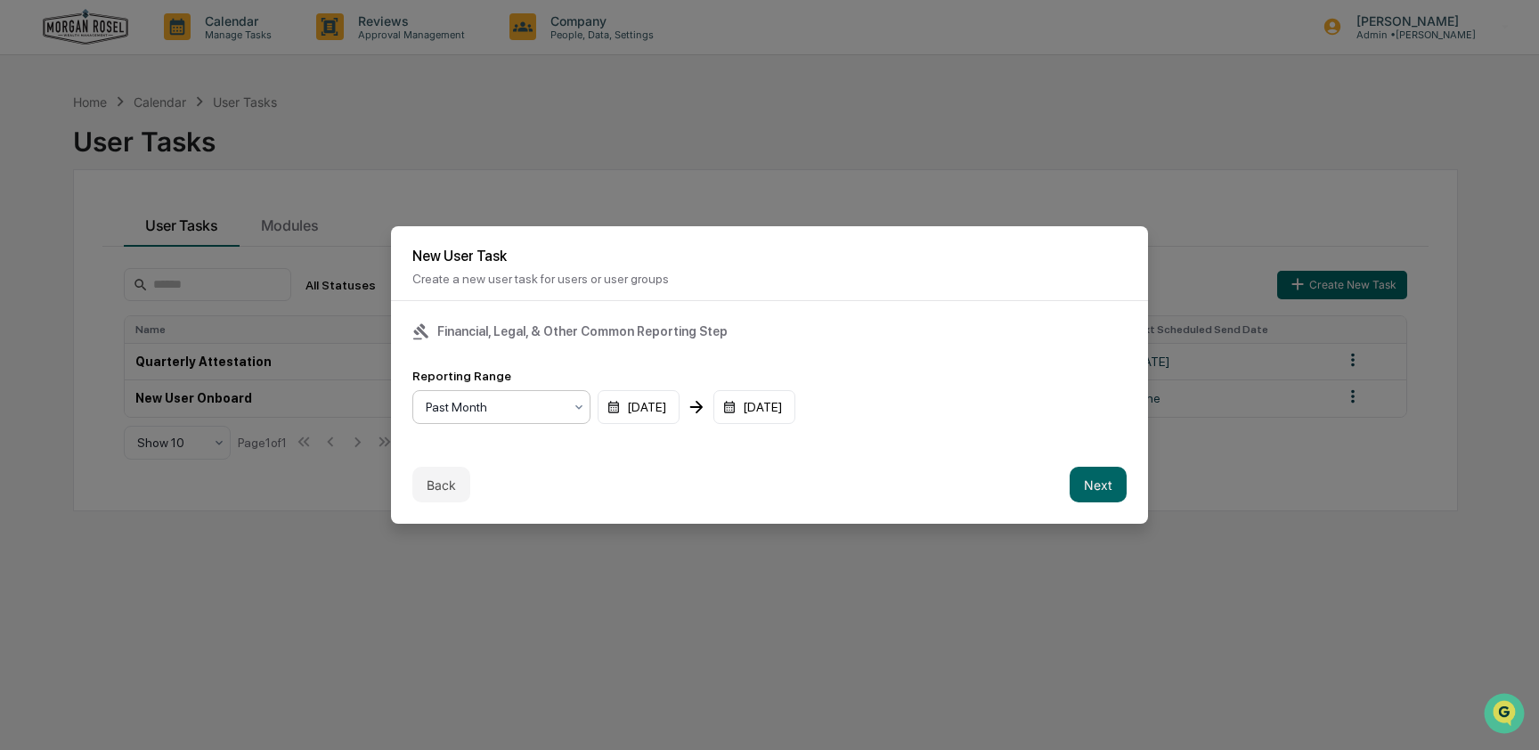
click at [565, 404] on div "Past Month" at bounding box center [494, 407] width 155 height 25
click at [538, 482] on div "Past Quarter" at bounding box center [501, 481] width 176 height 36
click at [1074, 479] on button "Next" at bounding box center [1098, 485] width 57 height 36
click at [509, 403] on div "mm/dd/yyyy" at bounding box center [467, 407] width 110 height 34
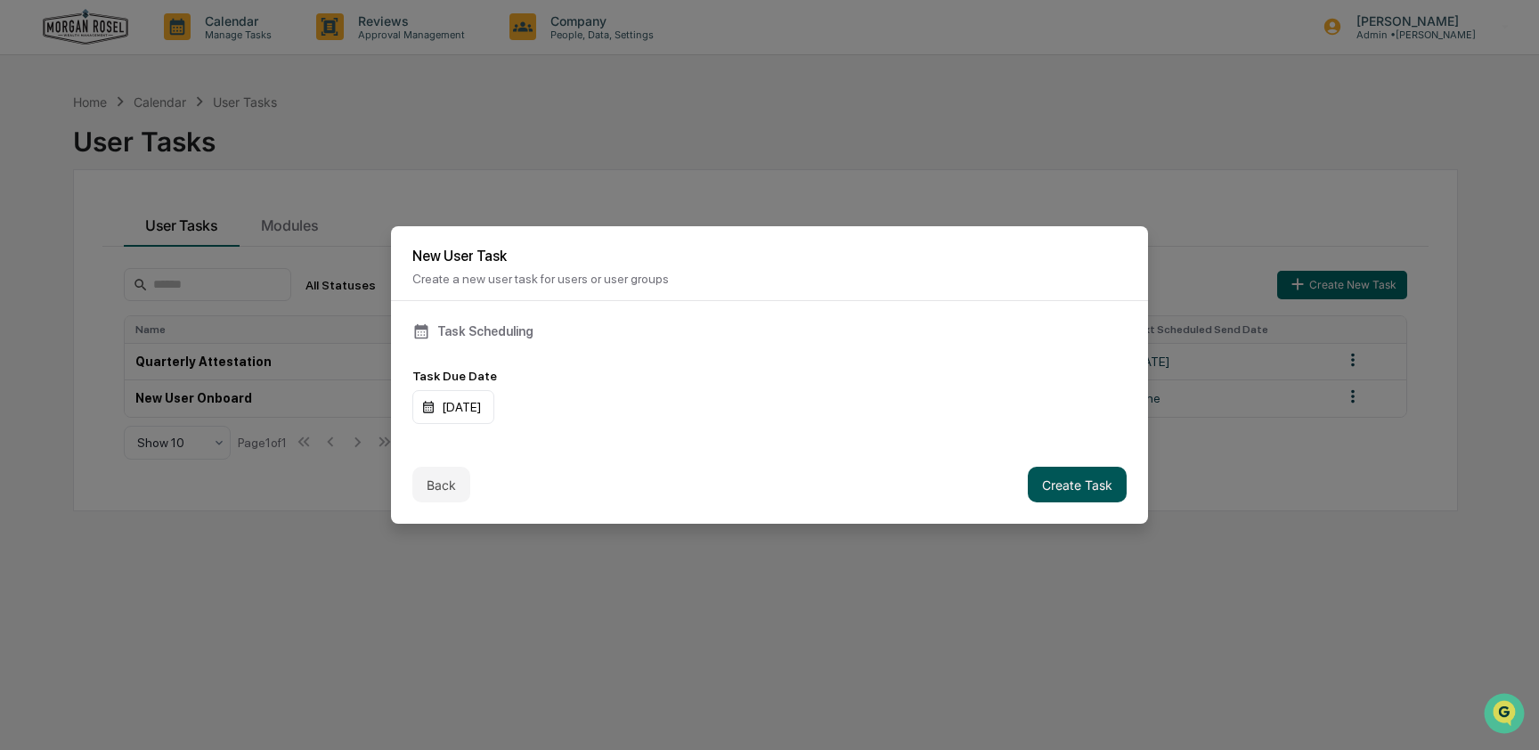
click at [1063, 472] on button "Create Task" at bounding box center [1077, 485] width 99 height 36
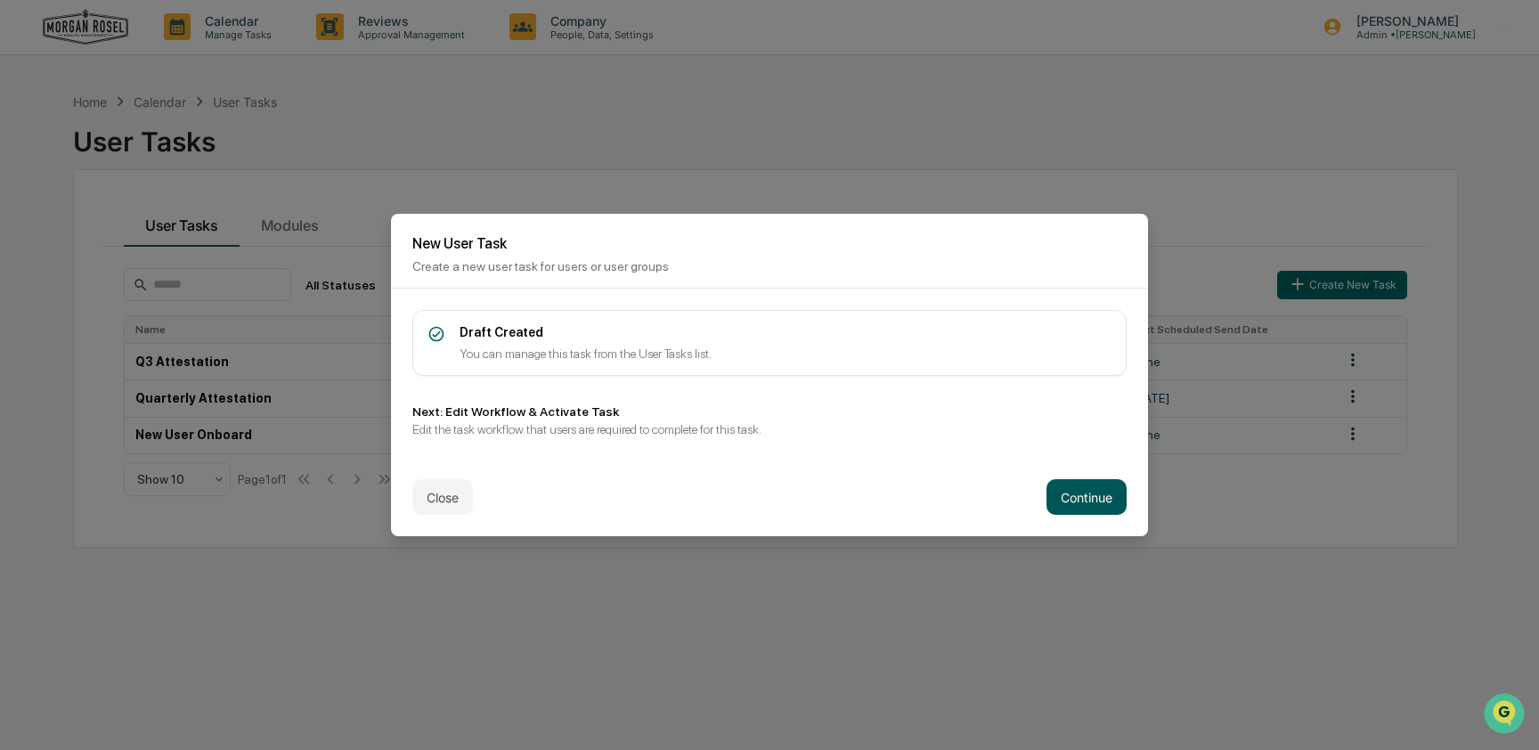
click at [1060, 492] on button "Continue" at bounding box center [1087, 497] width 80 height 36
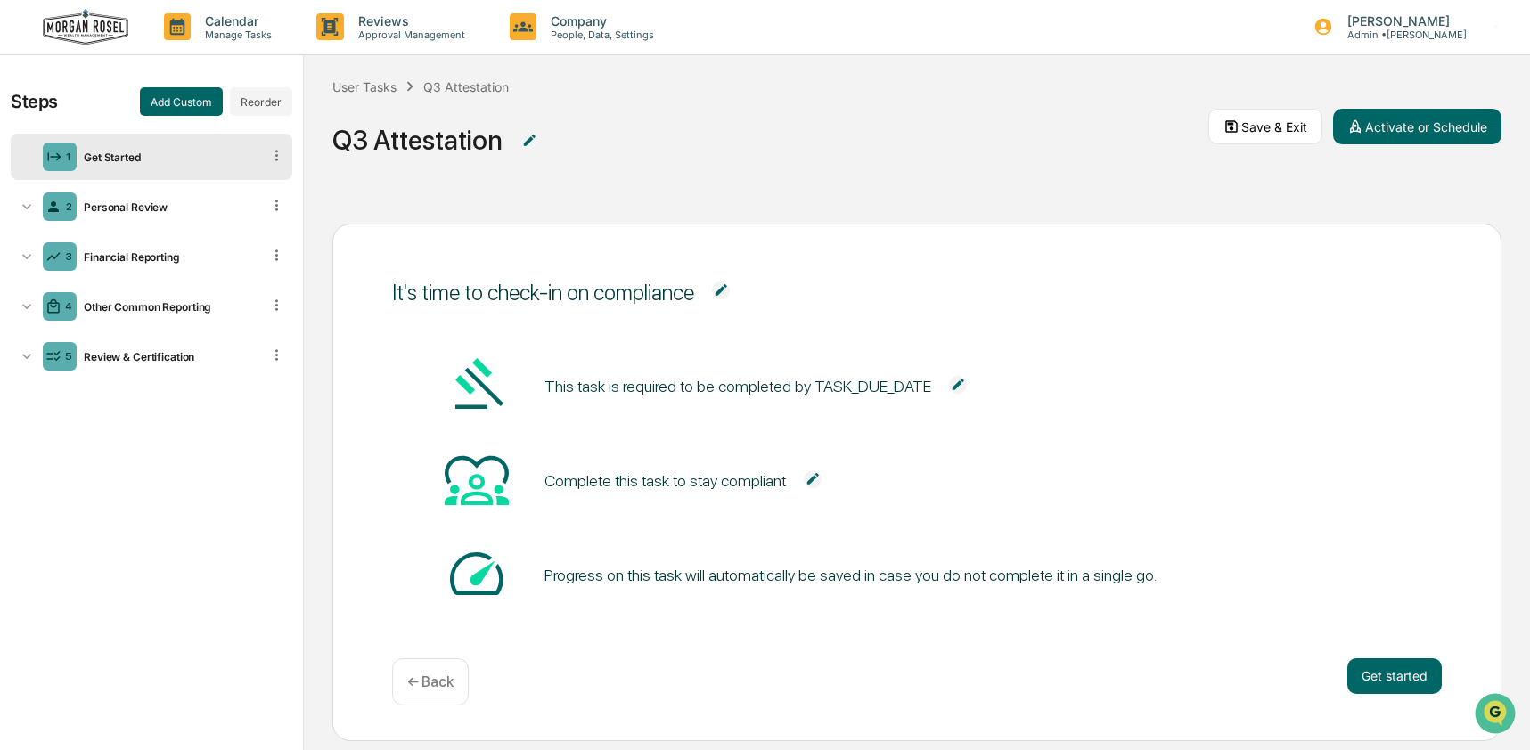
scroll to position [4, 0]
click at [1405, 135] on button "Activate or Schedule" at bounding box center [1417, 127] width 168 height 36
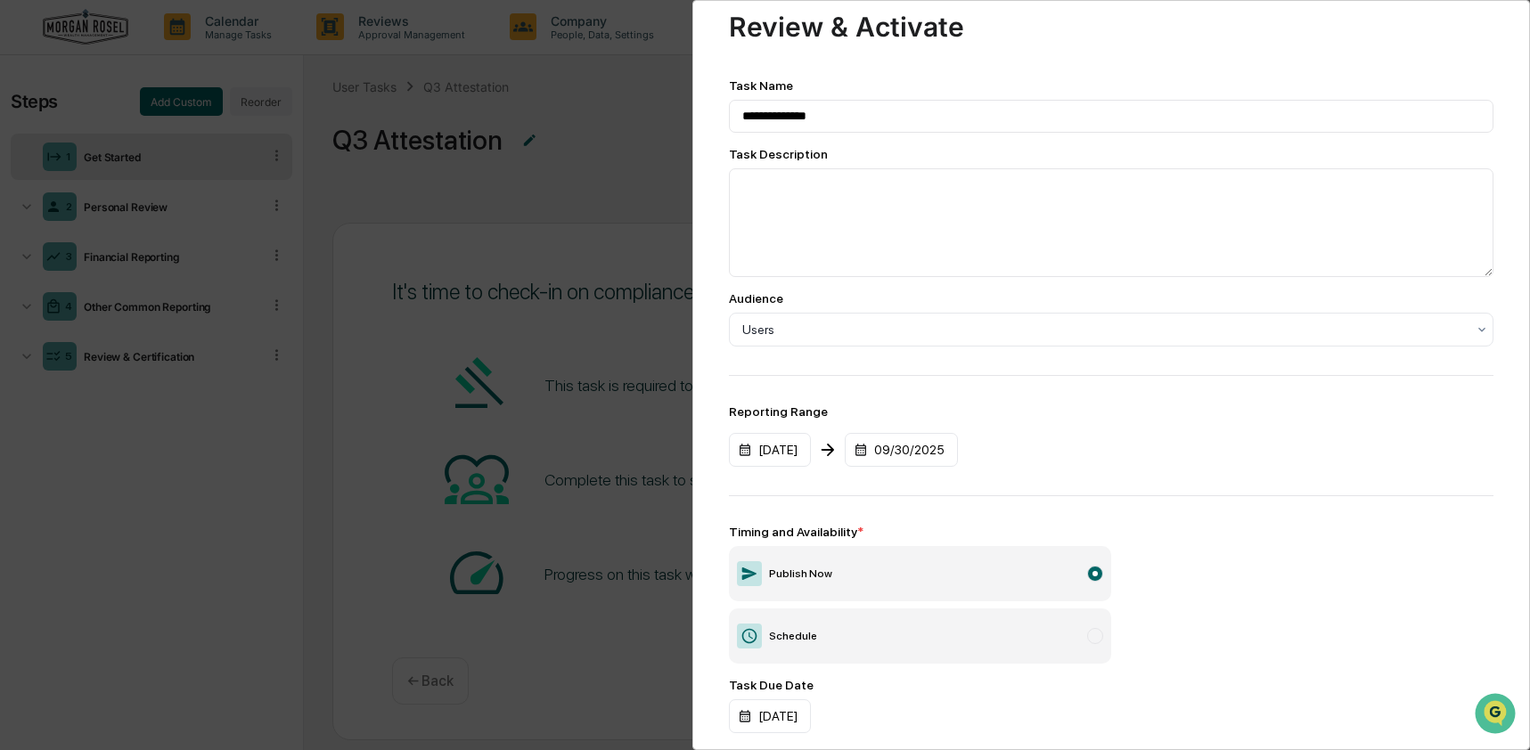
scroll to position [135, 0]
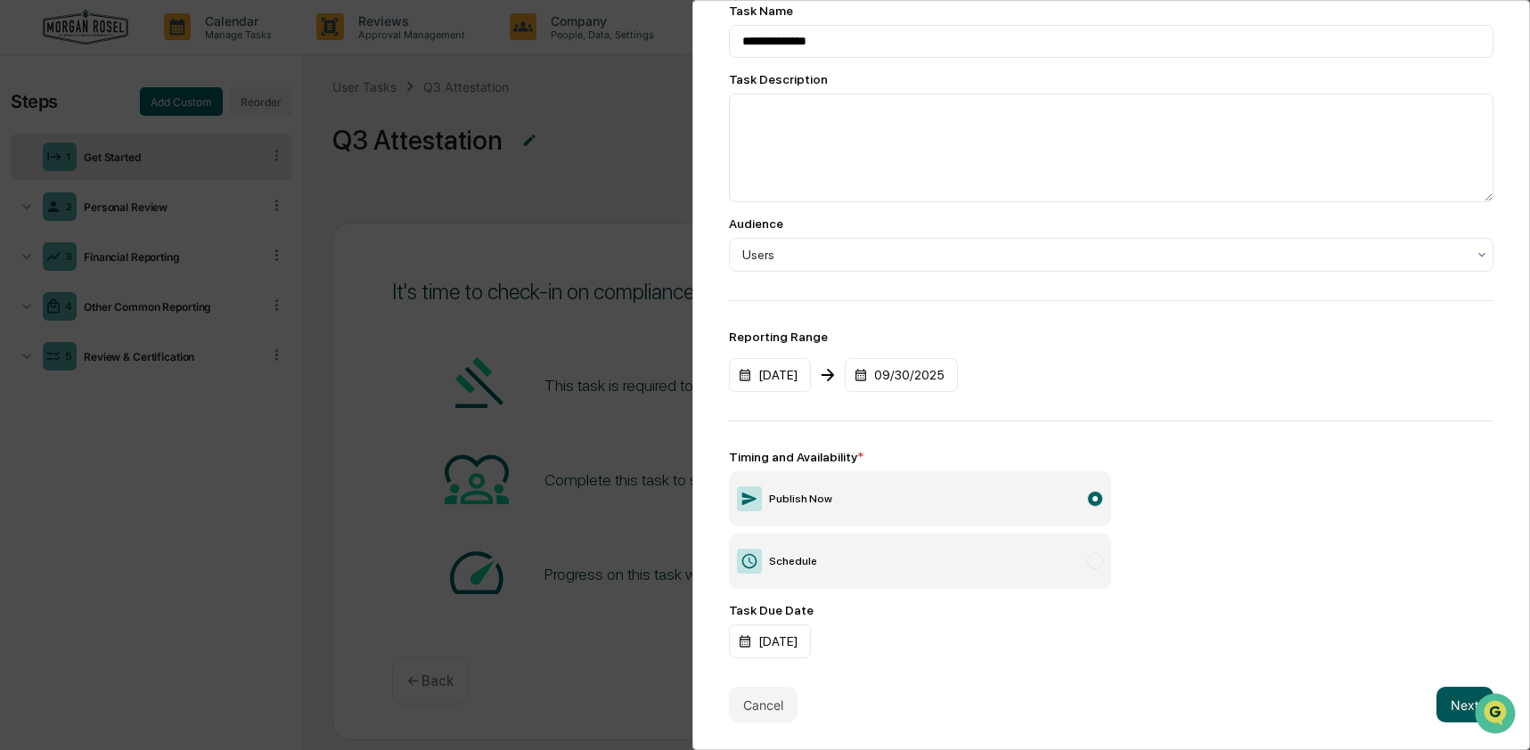
click at [1458, 696] on button "Next" at bounding box center [1464, 705] width 57 height 36
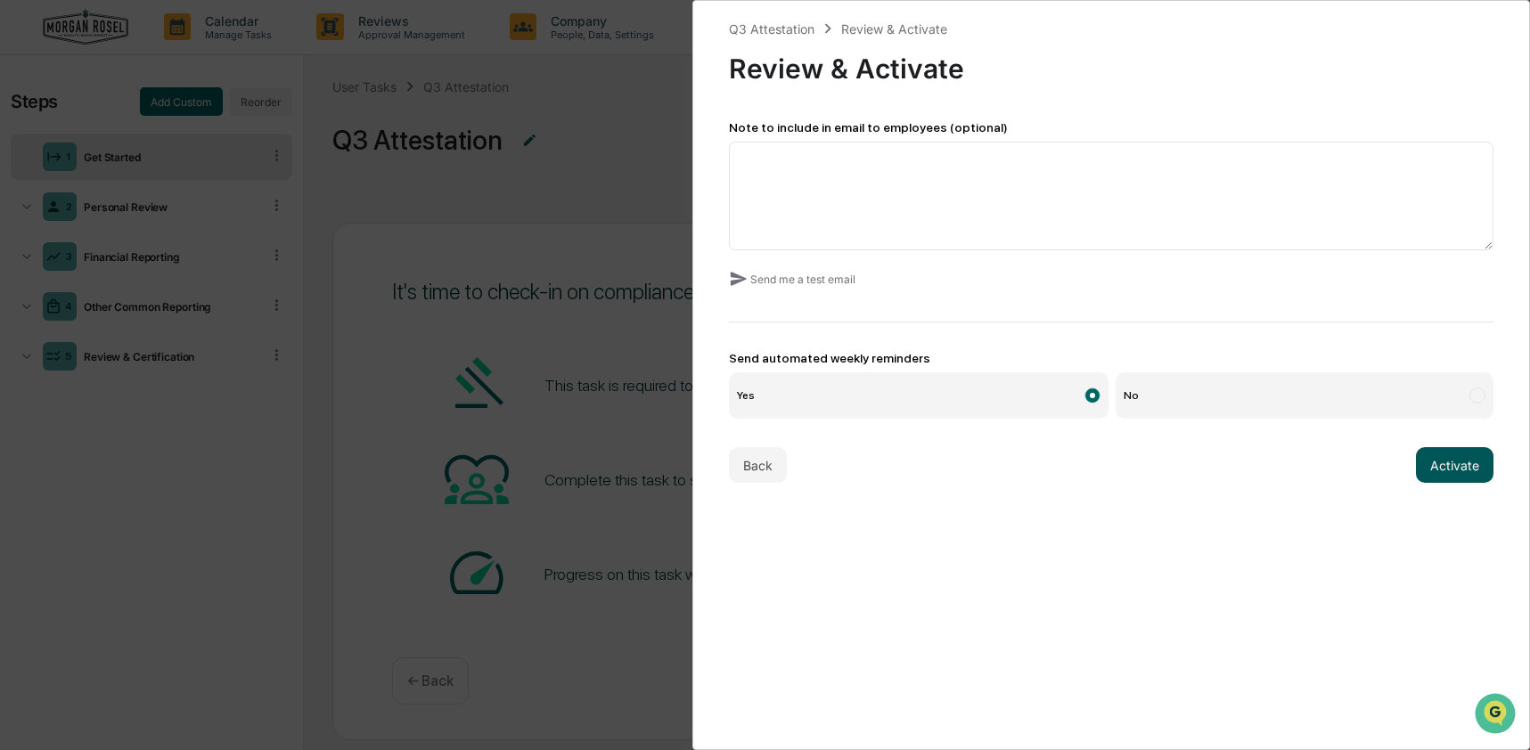
click at [1443, 468] on button "Activate" at bounding box center [1455, 465] width 78 height 36
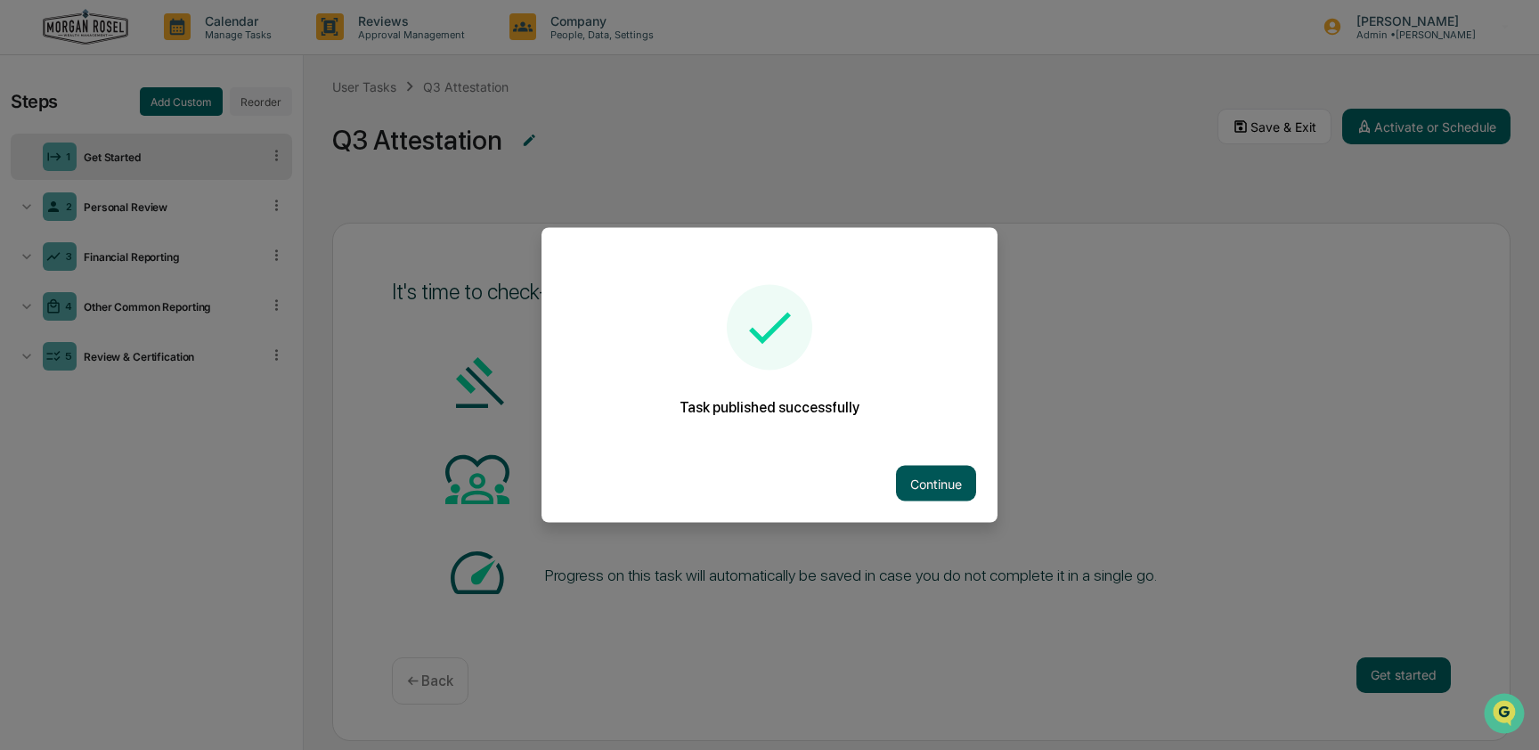
click at [912, 480] on button "Continue" at bounding box center [936, 484] width 80 height 36
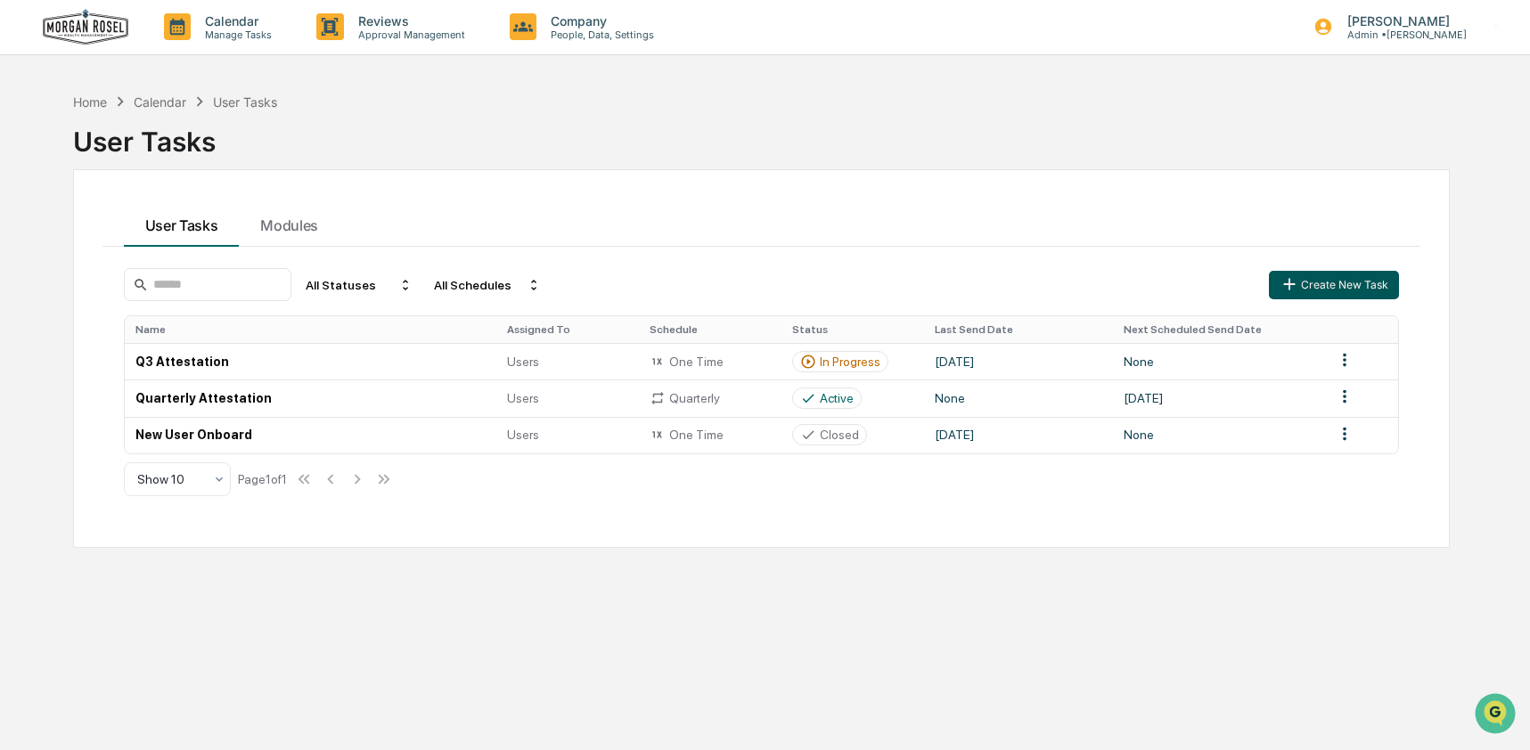
click at [1344, 283] on button "Create New Task" at bounding box center [1334, 285] width 130 height 29
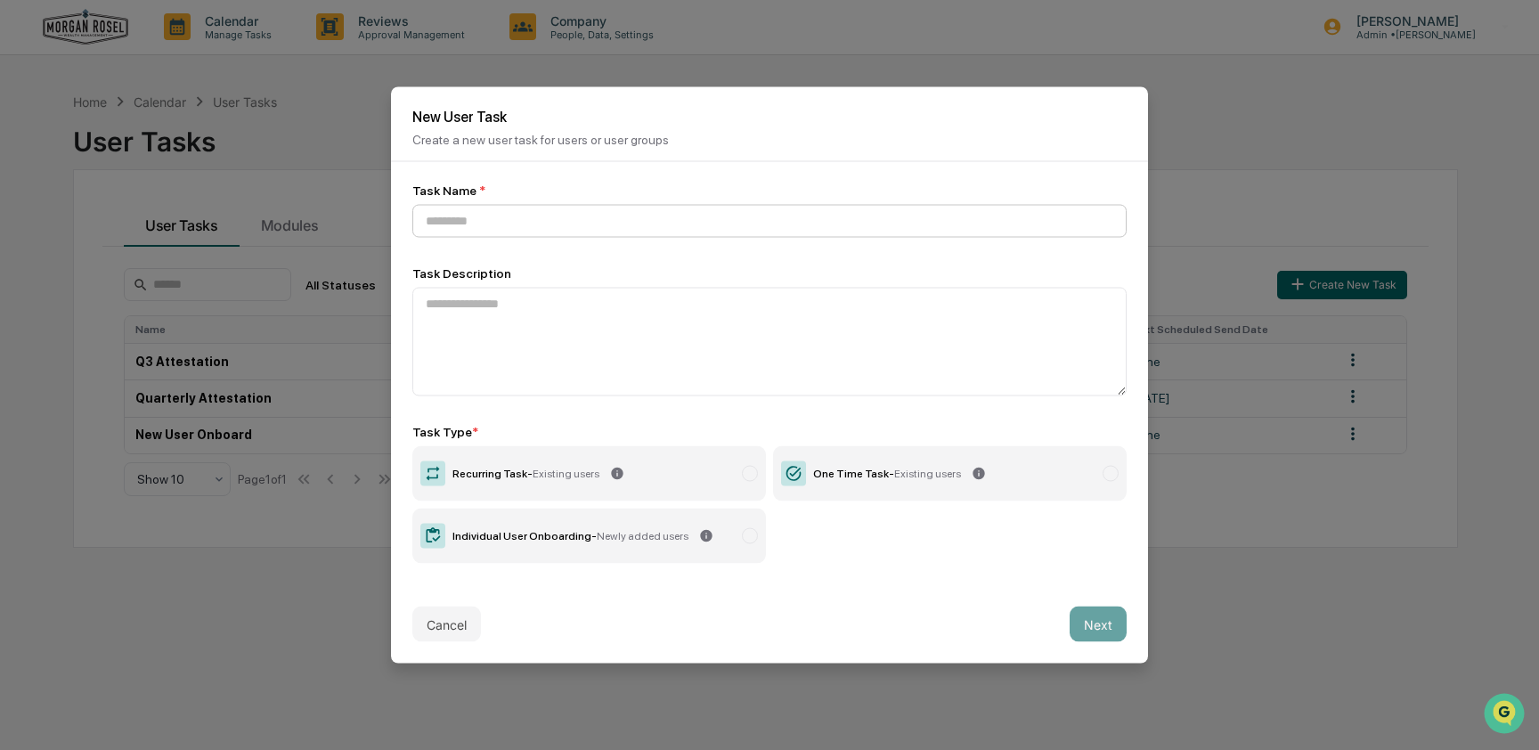
click at [467, 220] on input at bounding box center [769, 221] width 714 height 33
type input "**********"
click at [565, 458] on label "Recurring Task - Existing users" at bounding box center [589, 473] width 354 height 55
click at [1098, 620] on button "Next" at bounding box center [1098, 625] width 57 height 36
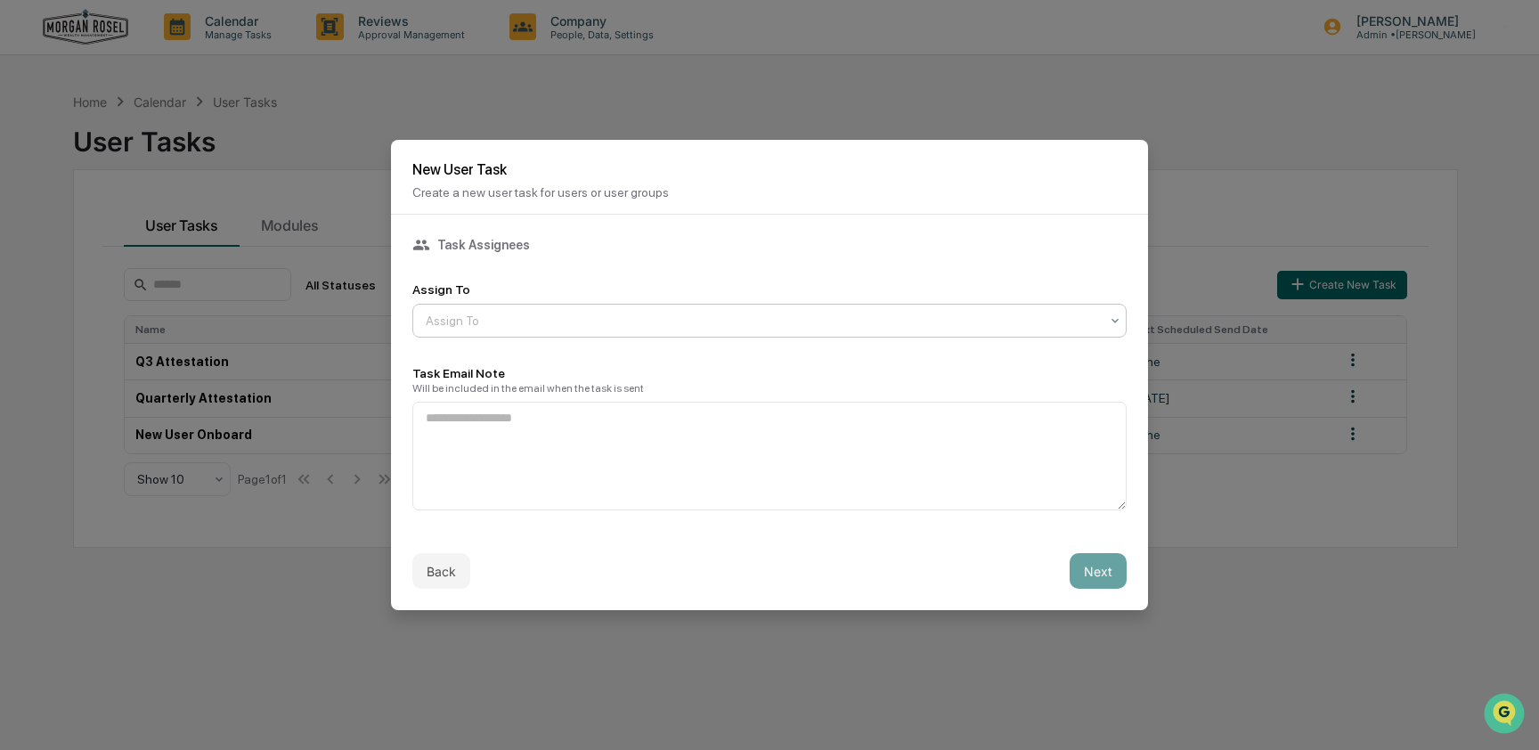
click at [566, 312] on div at bounding box center [763, 321] width 674 height 18
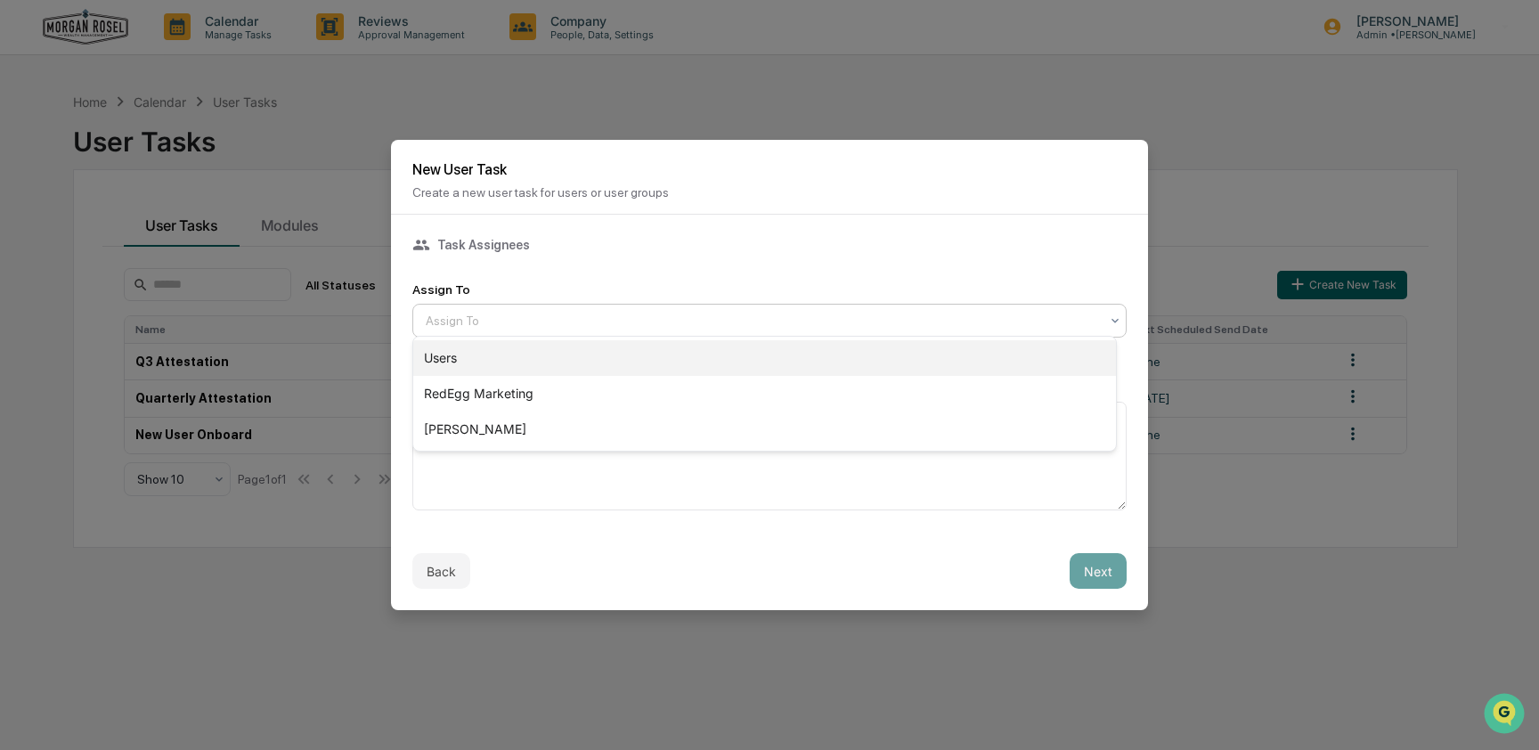
click at [536, 354] on div "Users" at bounding box center [764, 358] width 703 height 36
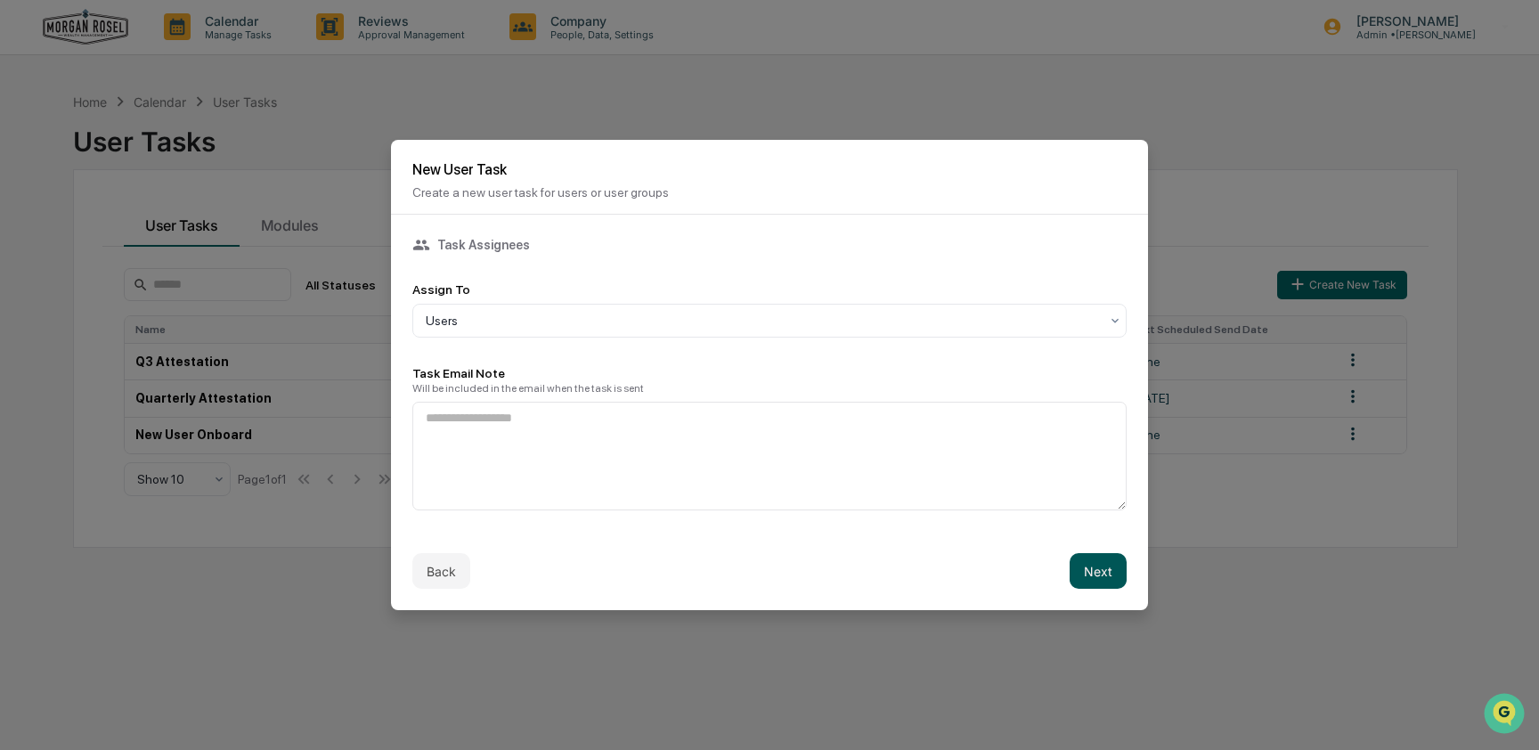
click at [1096, 559] on button "Next" at bounding box center [1098, 571] width 57 height 36
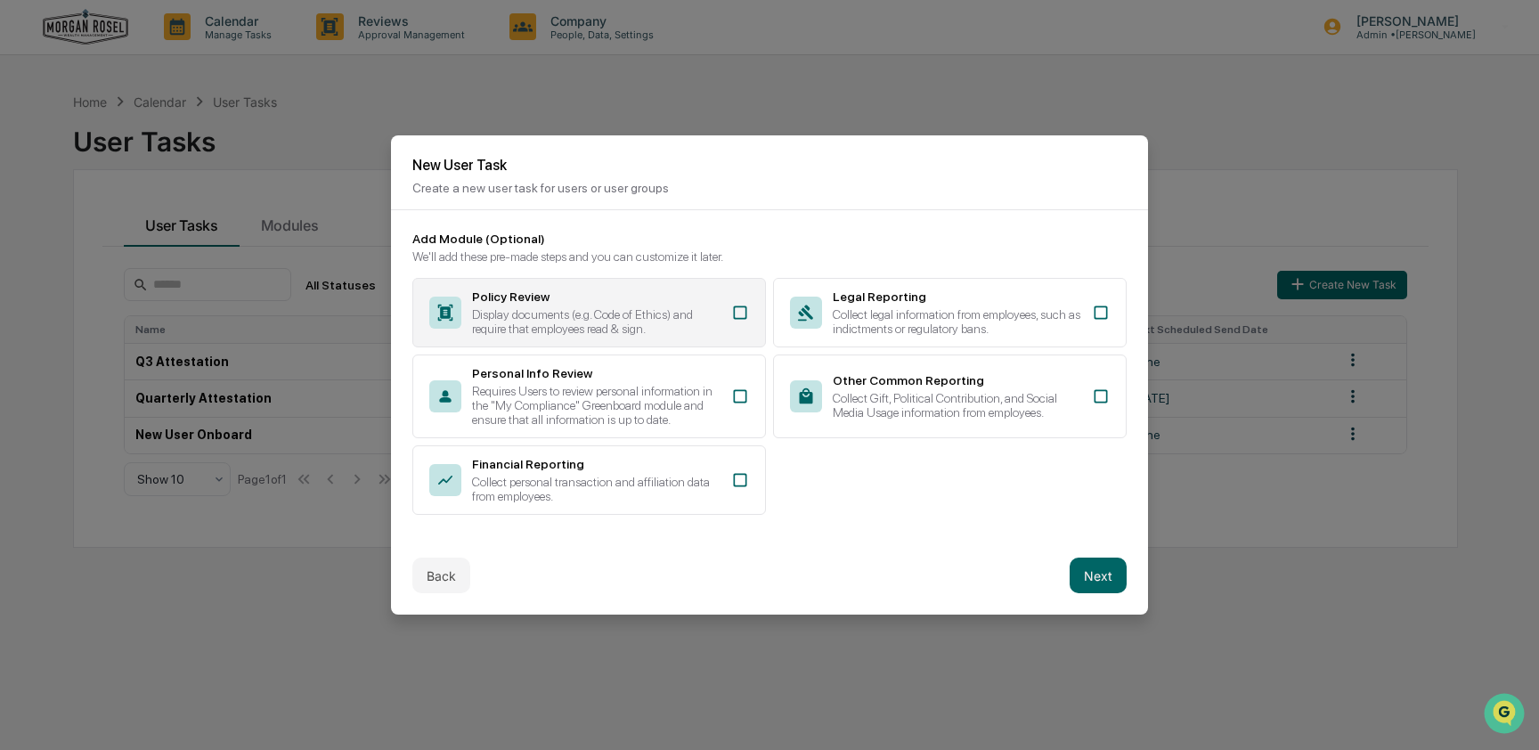
click at [697, 290] on div "Policy Review Display documents (e.g. Code of Ethics) and require that employee…" at bounding box center [596, 313] width 249 height 46
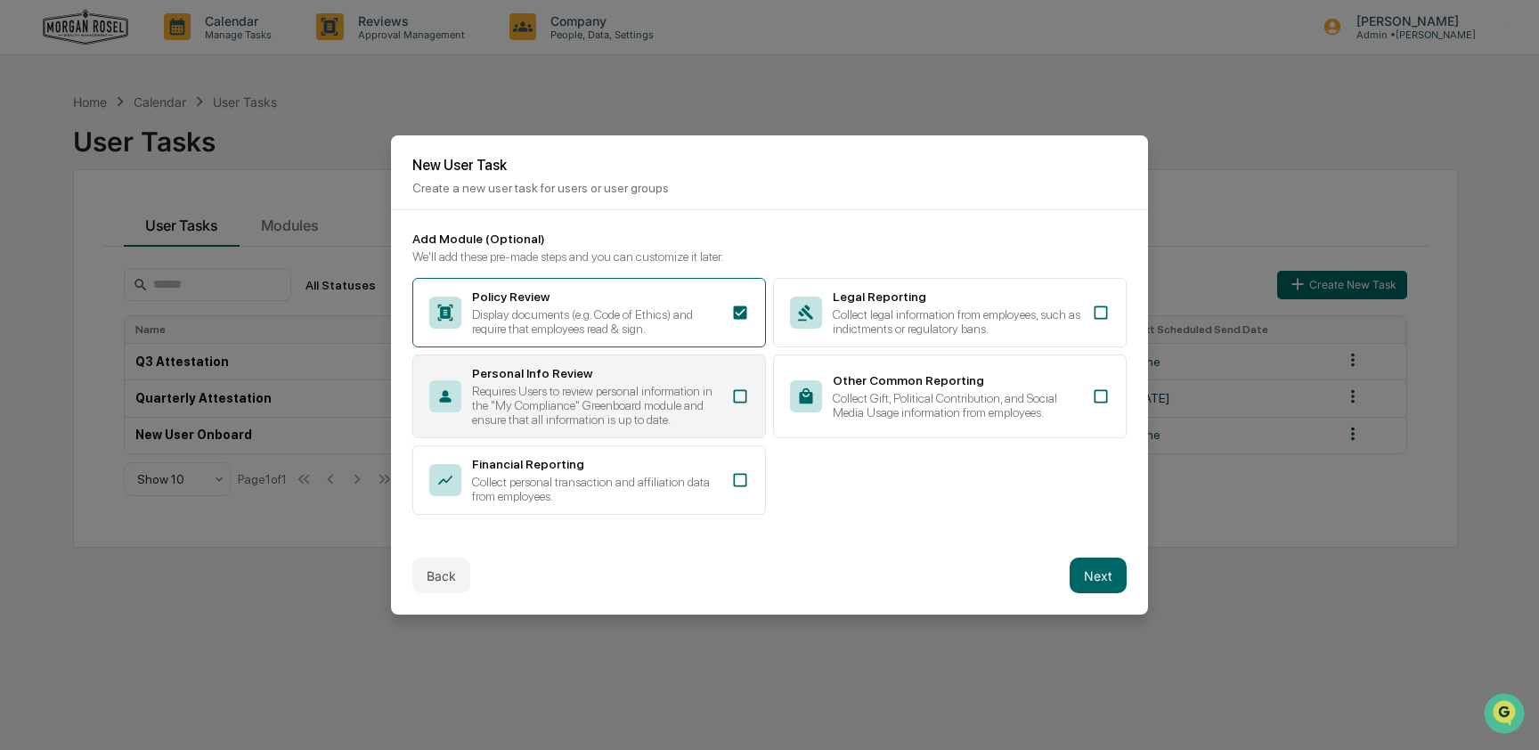
click at [690, 367] on div "Personal Info Review" at bounding box center [596, 373] width 249 height 14
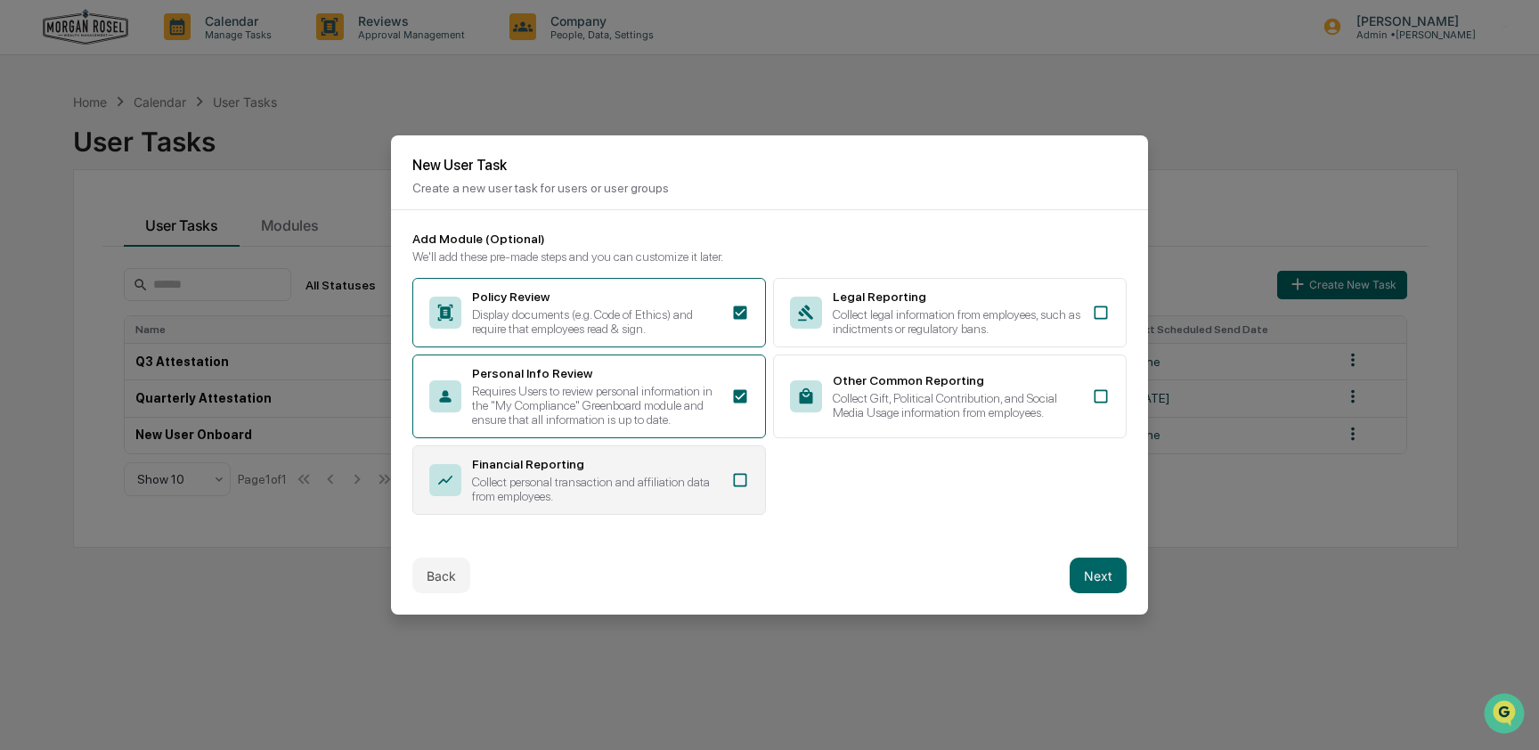
click at [683, 498] on div "Collect personal transaction and affiliation data from employees." at bounding box center [596, 489] width 249 height 29
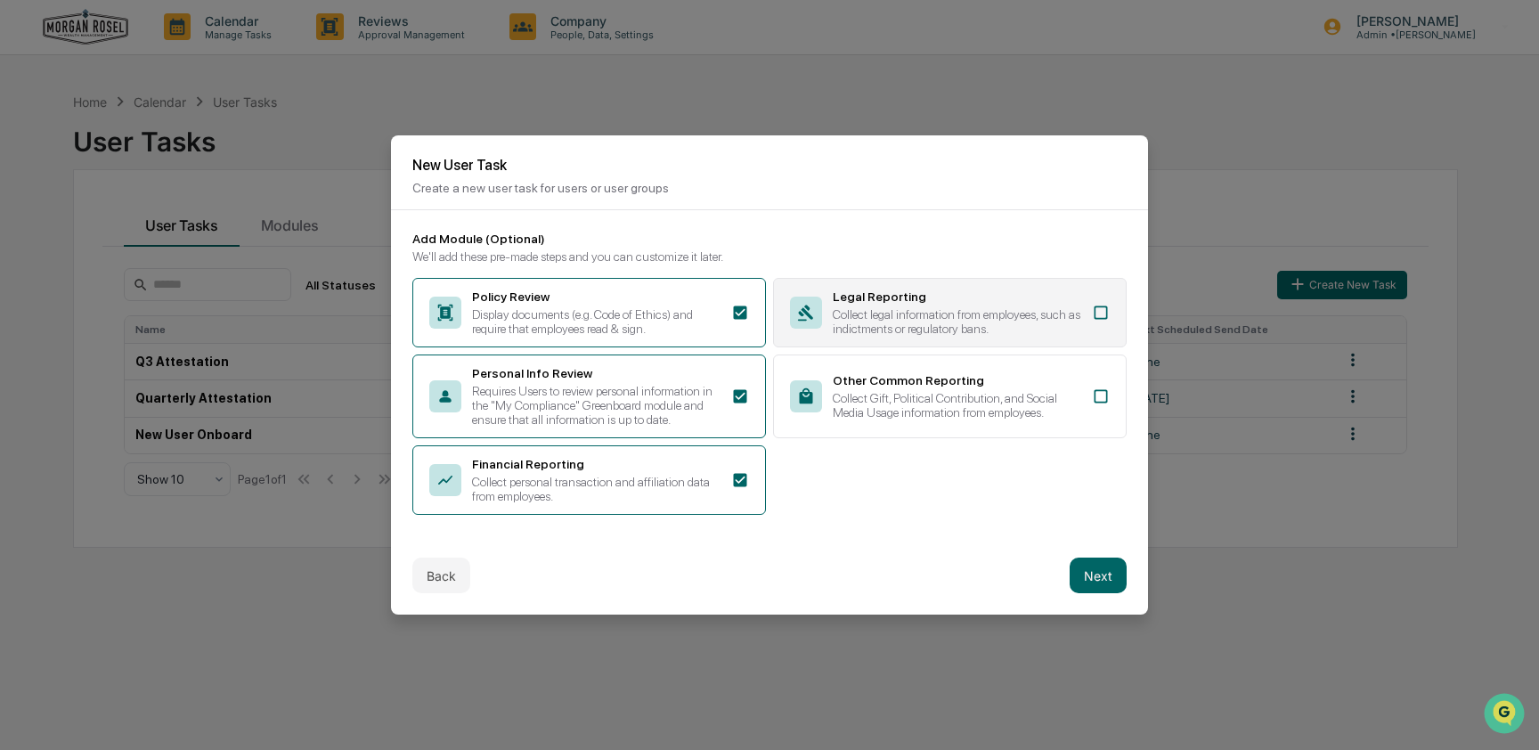
click at [970, 307] on div "Collect legal information from employees, such as indictments or regulatory ban…" at bounding box center [957, 321] width 249 height 29
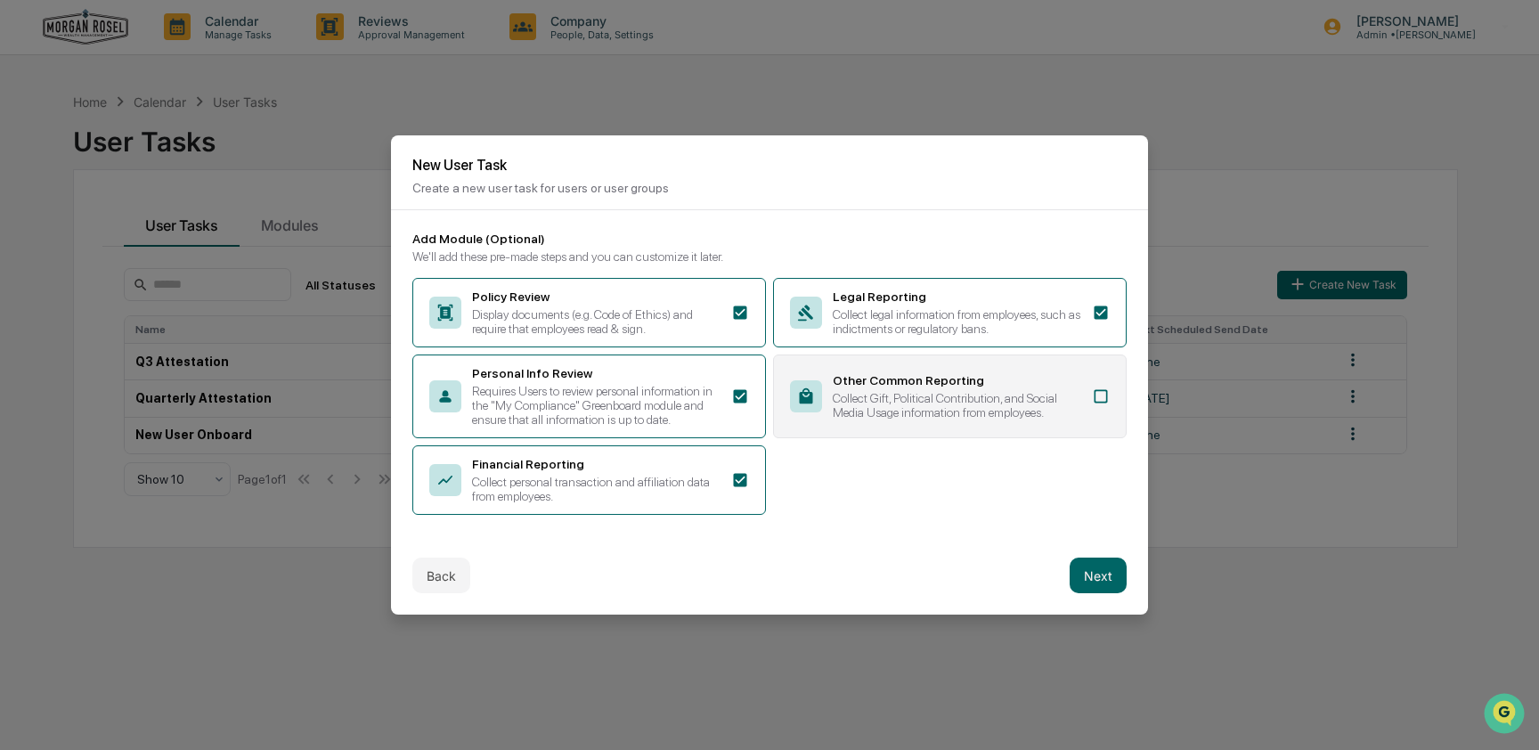
click at [969, 404] on div "Collect Gift, Political Contribution, and Social Media Usage information from e…" at bounding box center [957, 405] width 249 height 29
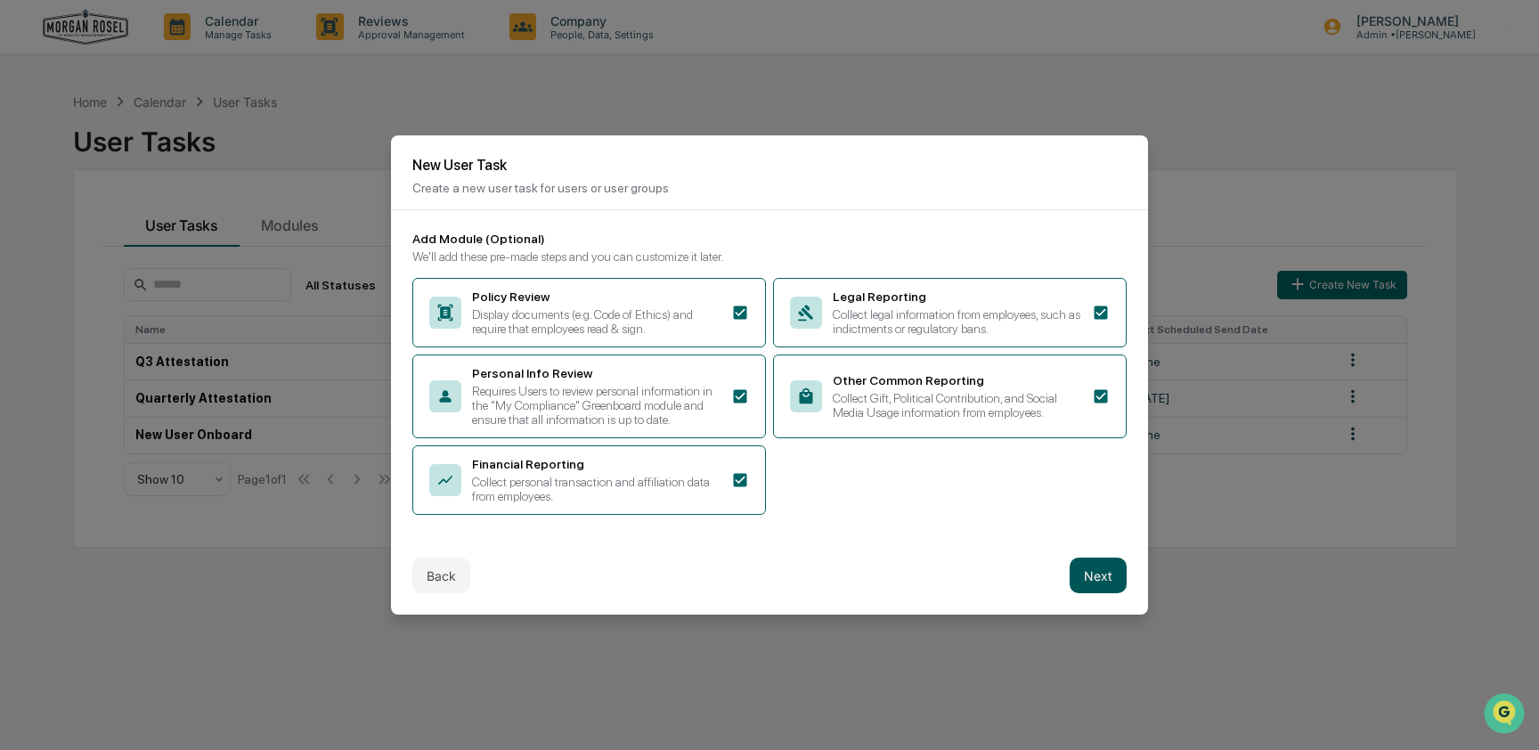
click at [1103, 588] on button "Next" at bounding box center [1098, 576] width 57 height 36
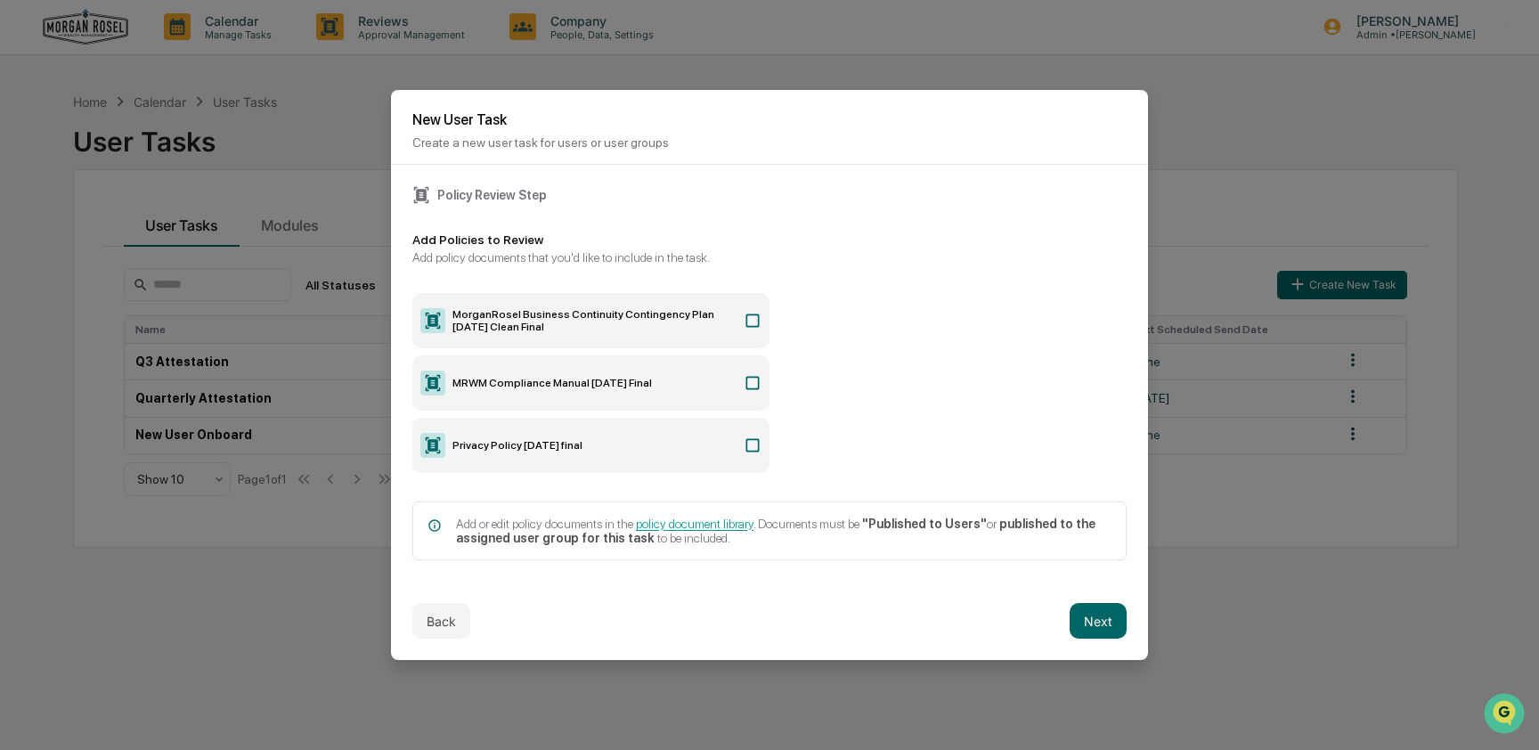
click at [665, 324] on label "MorganRosel Business Continuity Contingency Plan [DATE] Clean Final" at bounding box center [590, 320] width 357 height 55
click at [672, 293] on label "MorganRosel Business Continuity Contingency Plan [DATE] Clean Final" at bounding box center [590, 320] width 357 height 55
click at [695, 388] on label "MRWM Compliance Manual [DATE] Final" at bounding box center [590, 382] width 357 height 55
click at [695, 299] on label "MorganRosel Business Continuity Contingency Plan [DATE] Clean Final" at bounding box center [590, 320] width 357 height 55
click at [692, 451] on label "Privacy Policy [DATE] final" at bounding box center [590, 445] width 357 height 55
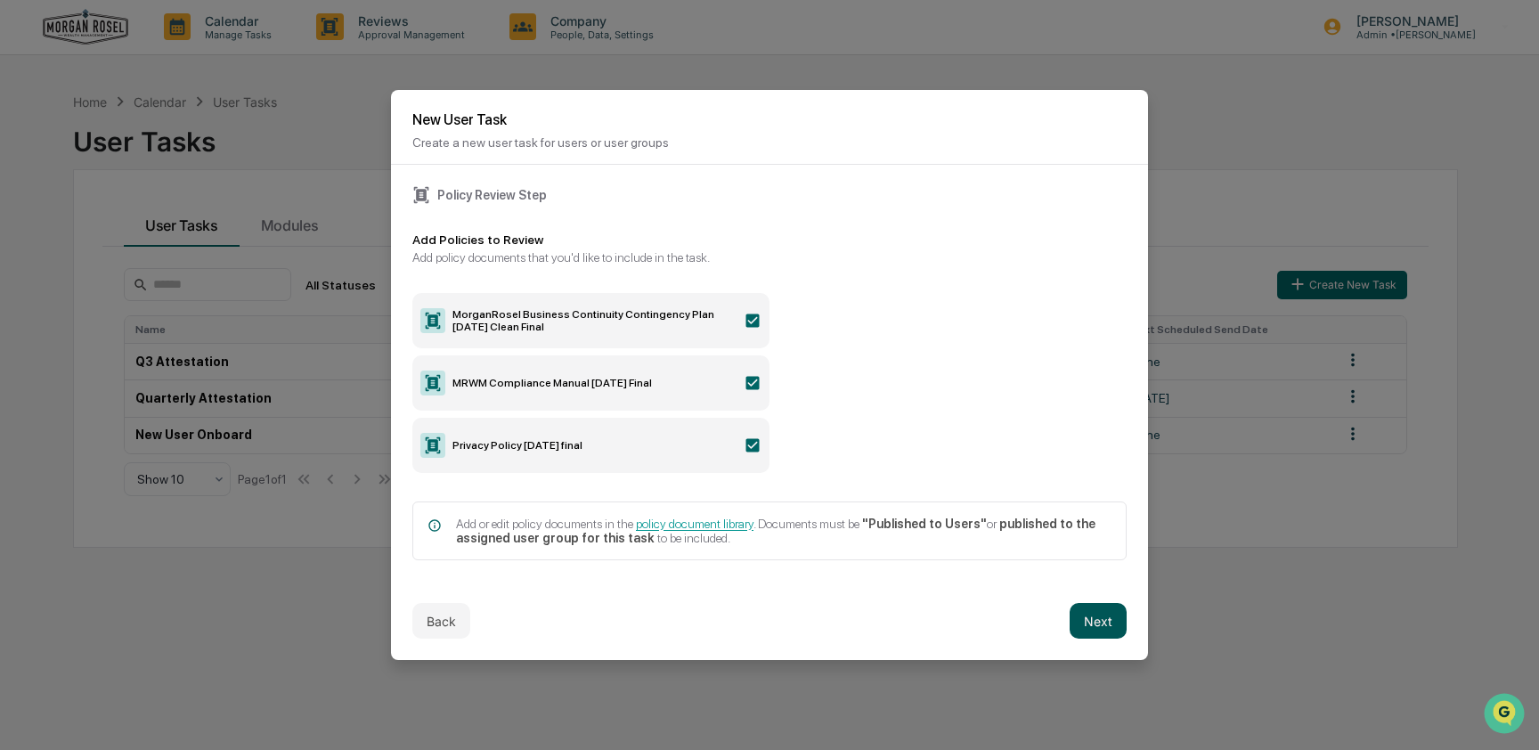
click at [1101, 615] on button "Next" at bounding box center [1098, 621] width 57 height 36
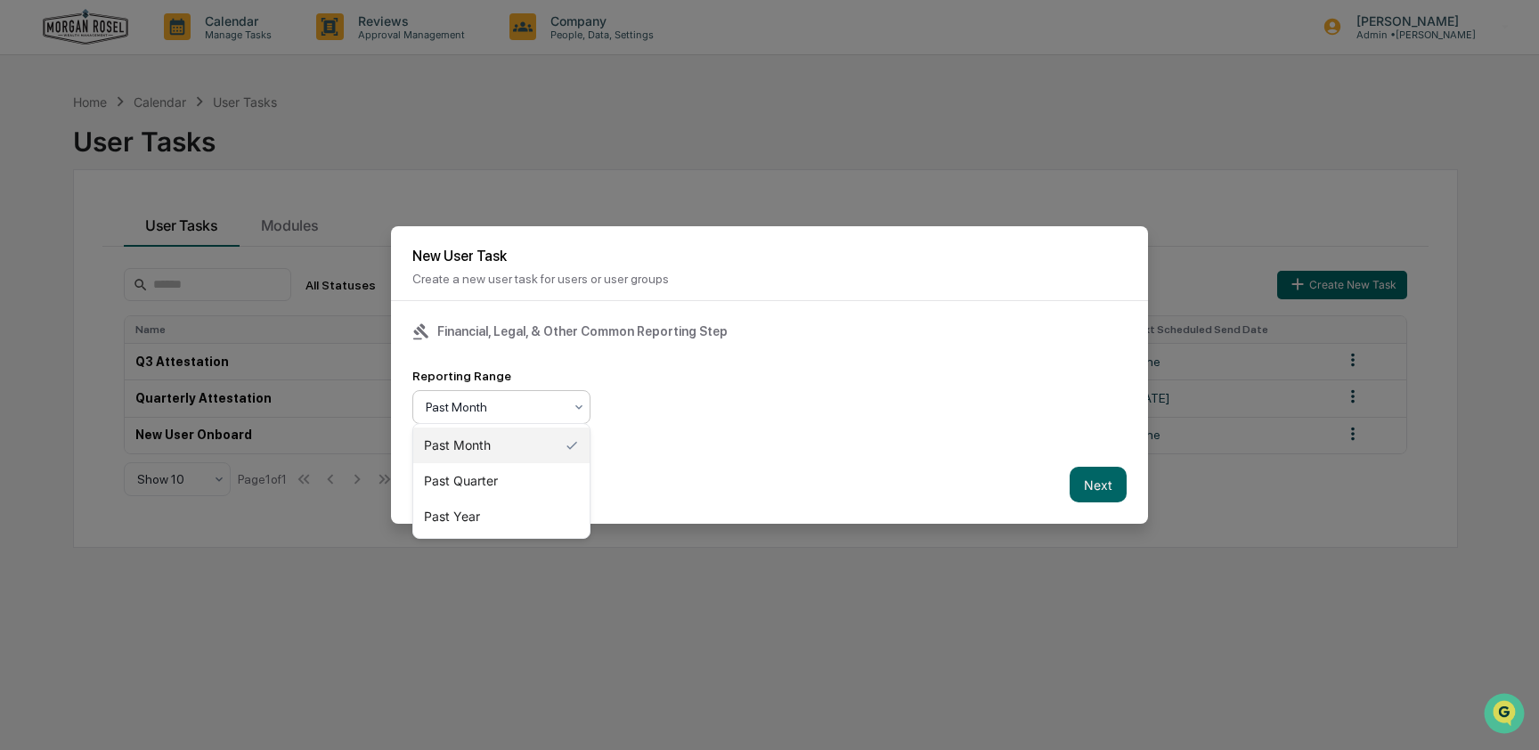
click at [519, 398] on div at bounding box center [494, 407] width 137 height 18
click at [528, 506] on div "Past Year" at bounding box center [501, 517] width 176 height 36
click at [1088, 483] on button "Next" at bounding box center [1098, 485] width 57 height 36
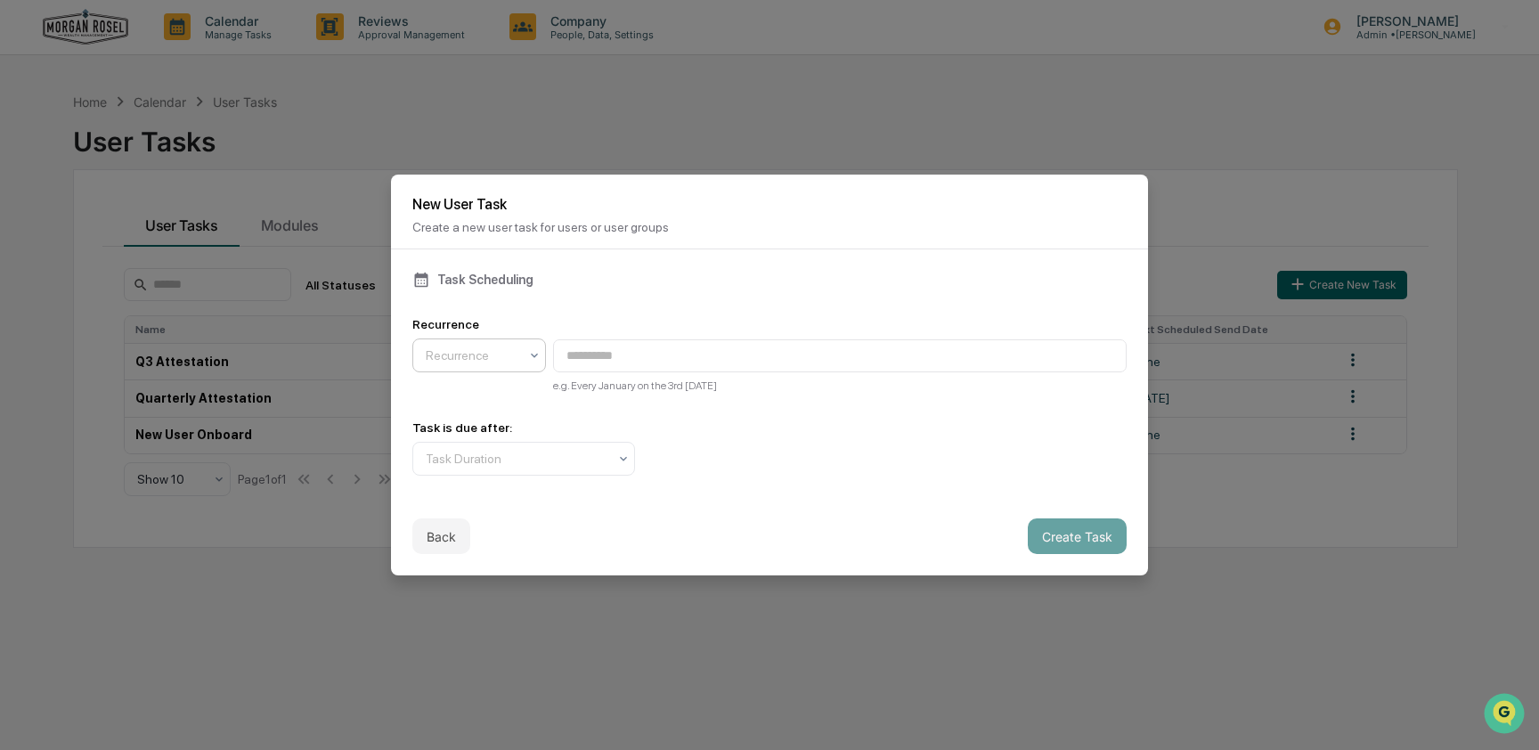
click at [531, 348] on icon at bounding box center [534, 355] width 14 height 14
click at [479, 478] on div "Annually" at bounding box center [479, 464] width 132 height 36
type input "**********"
click at [604, 460] on div at bounding box center [517, 459] width 182 height 18
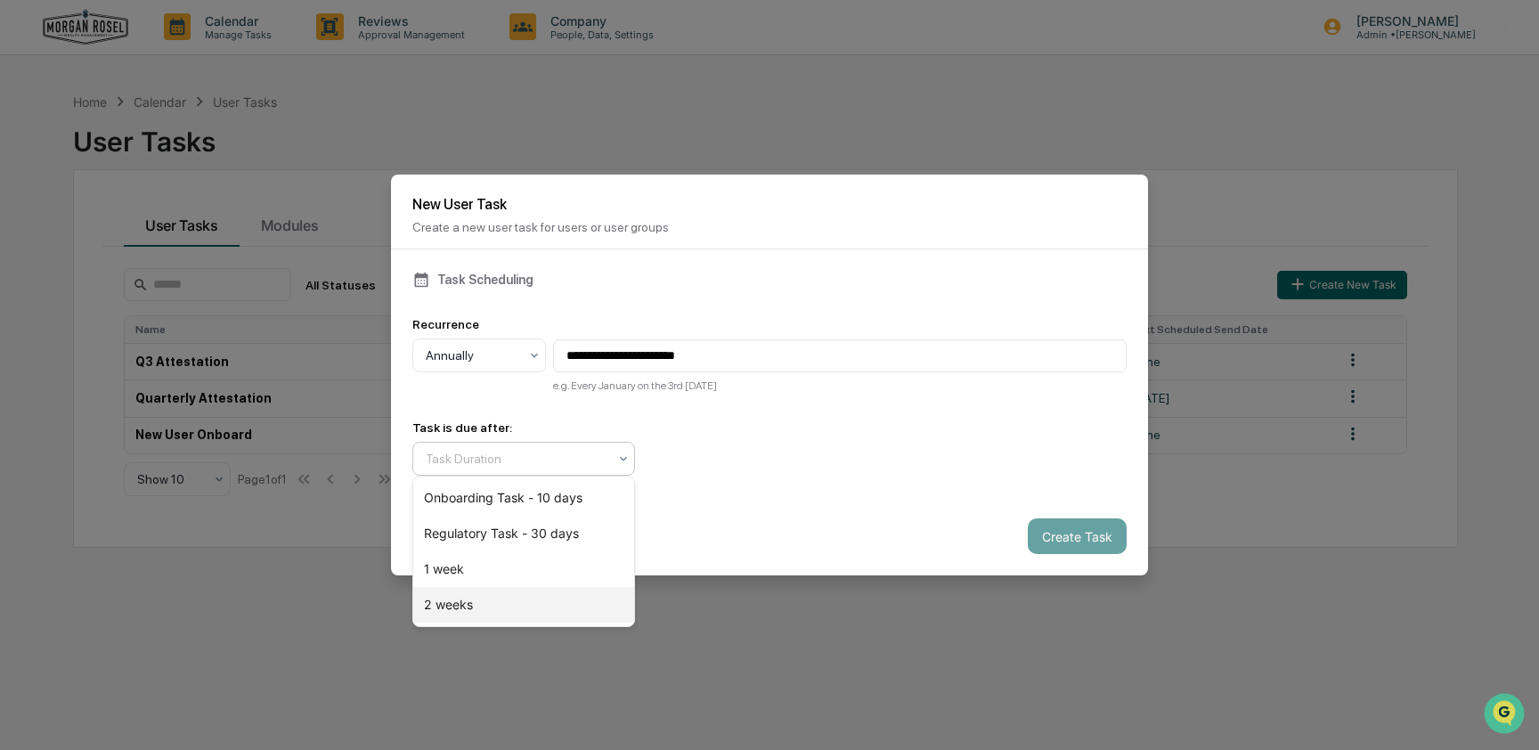
click at [579, 601] on div "2 weeks" at bounding box center [523, 605] width 221 height 36
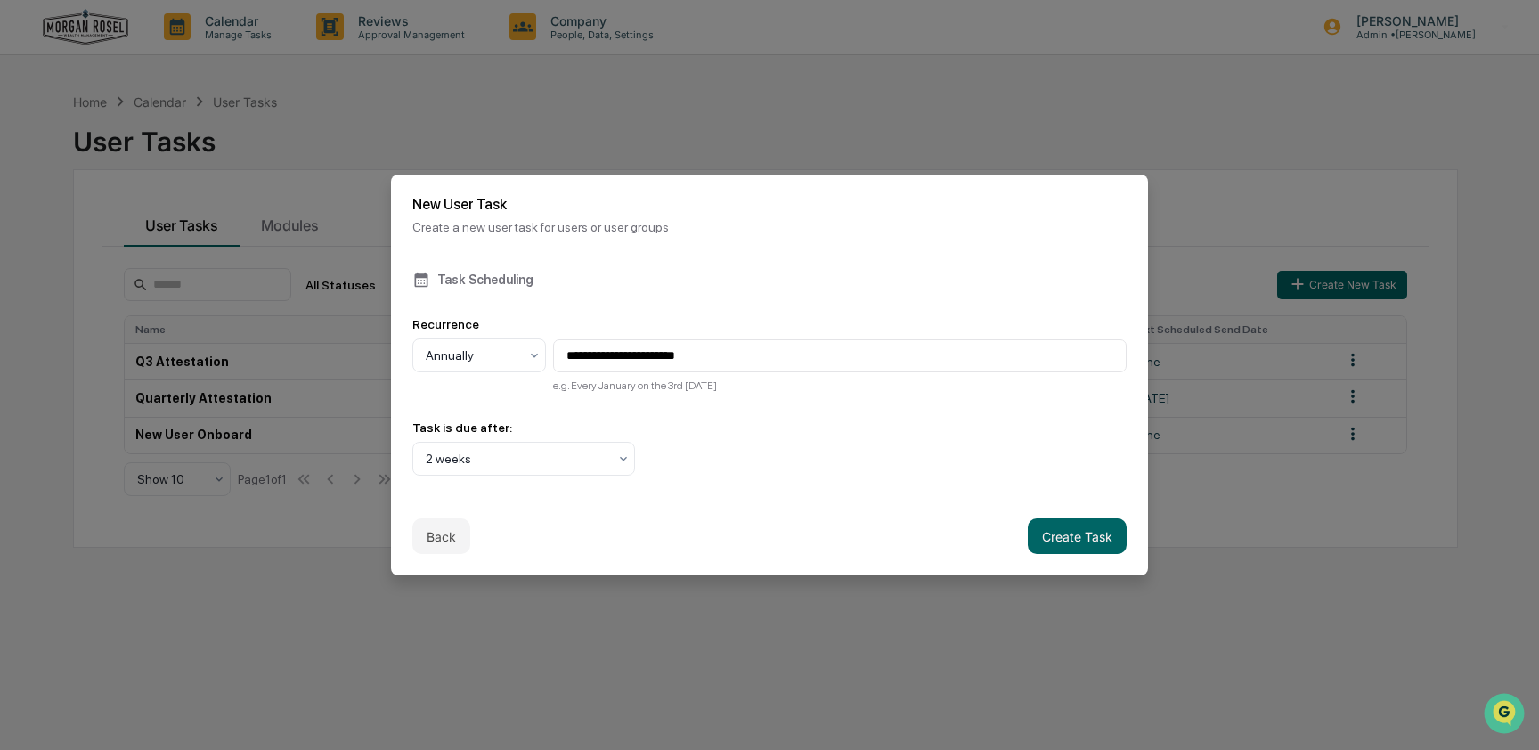
click at [871, 456] on div "Task is due after: 2 weeks" at bounding box center [769, 447] width 714 height 55
click at [1085, 546] on button "Create Task" at bounding box center [1077, 536] width 99 height 36
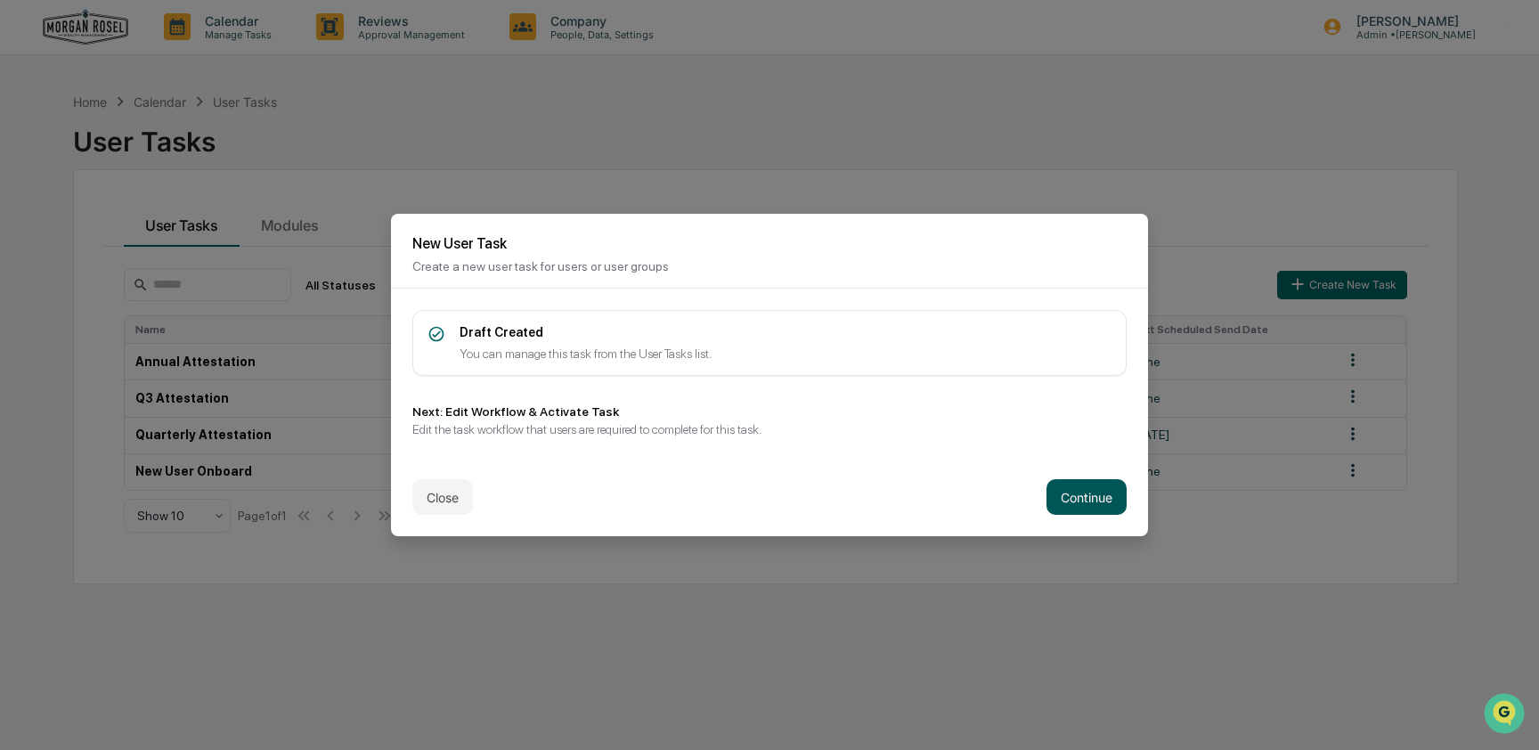
click at [1084, 488] on button "Continue" at bounding box center [1087, 497] width 80 height 36
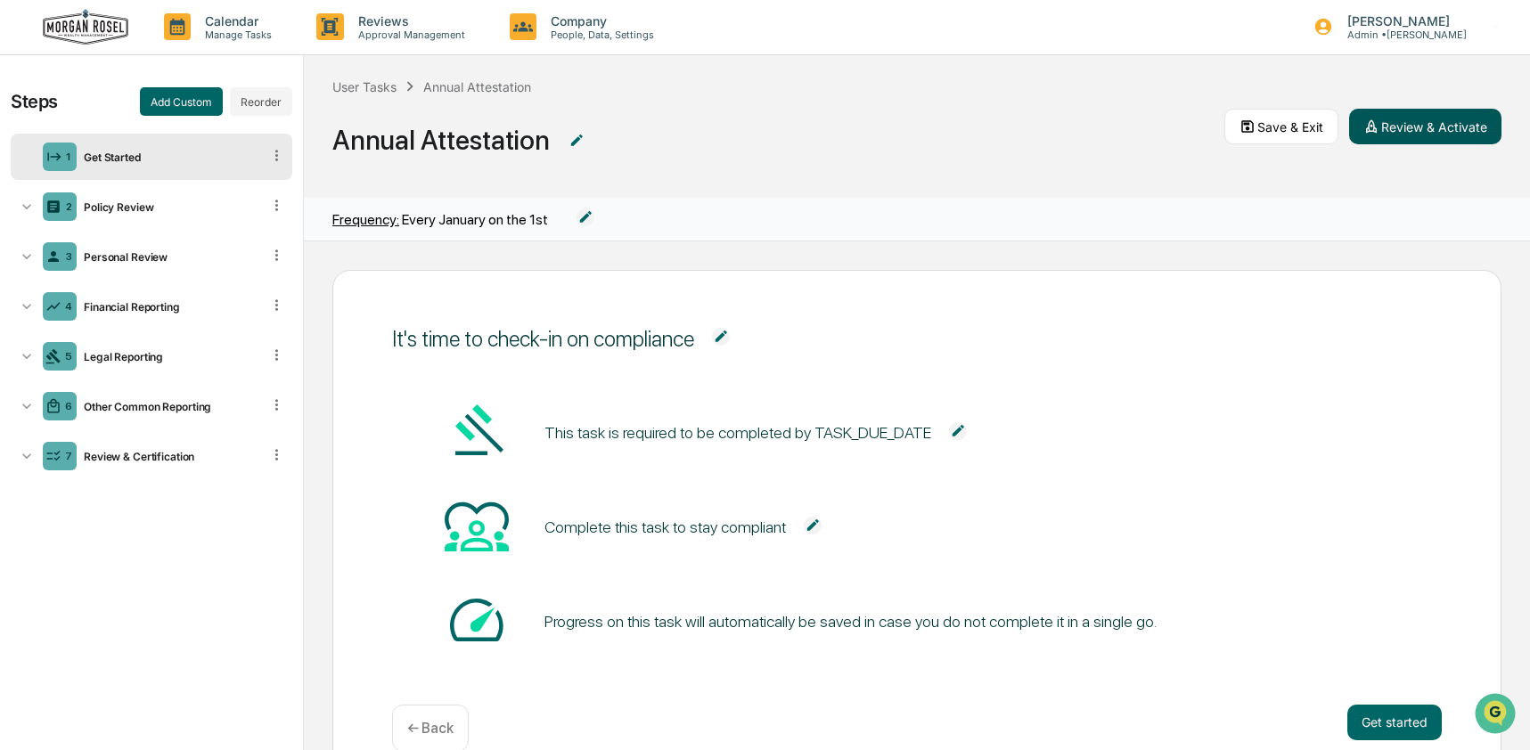
click at [1403, 138] on button "Review & Activate" at bounding box center [1425, 127] width 152 height 36
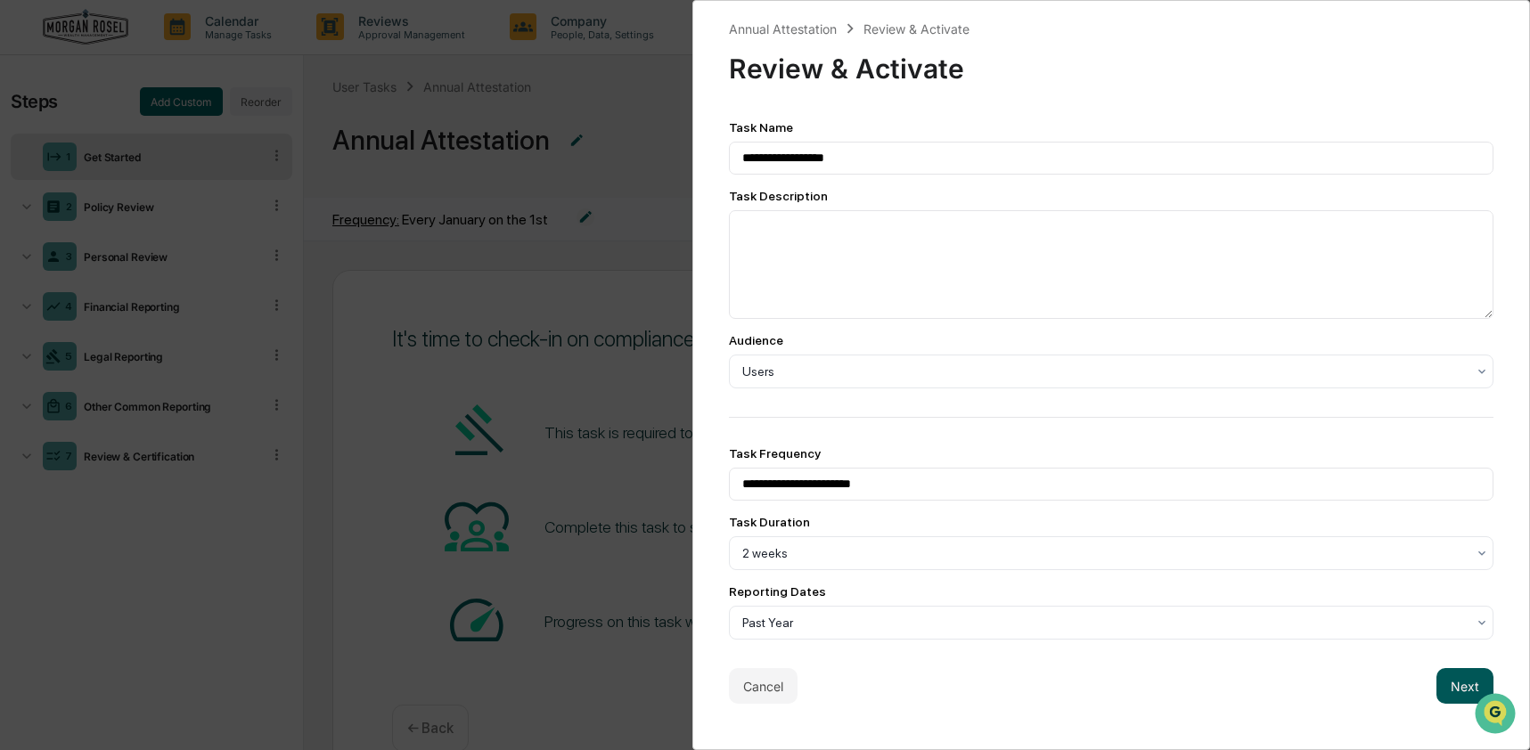
click at [1441, 696] on button "Next" at bounding box center [1464, 686] width 57 height 36
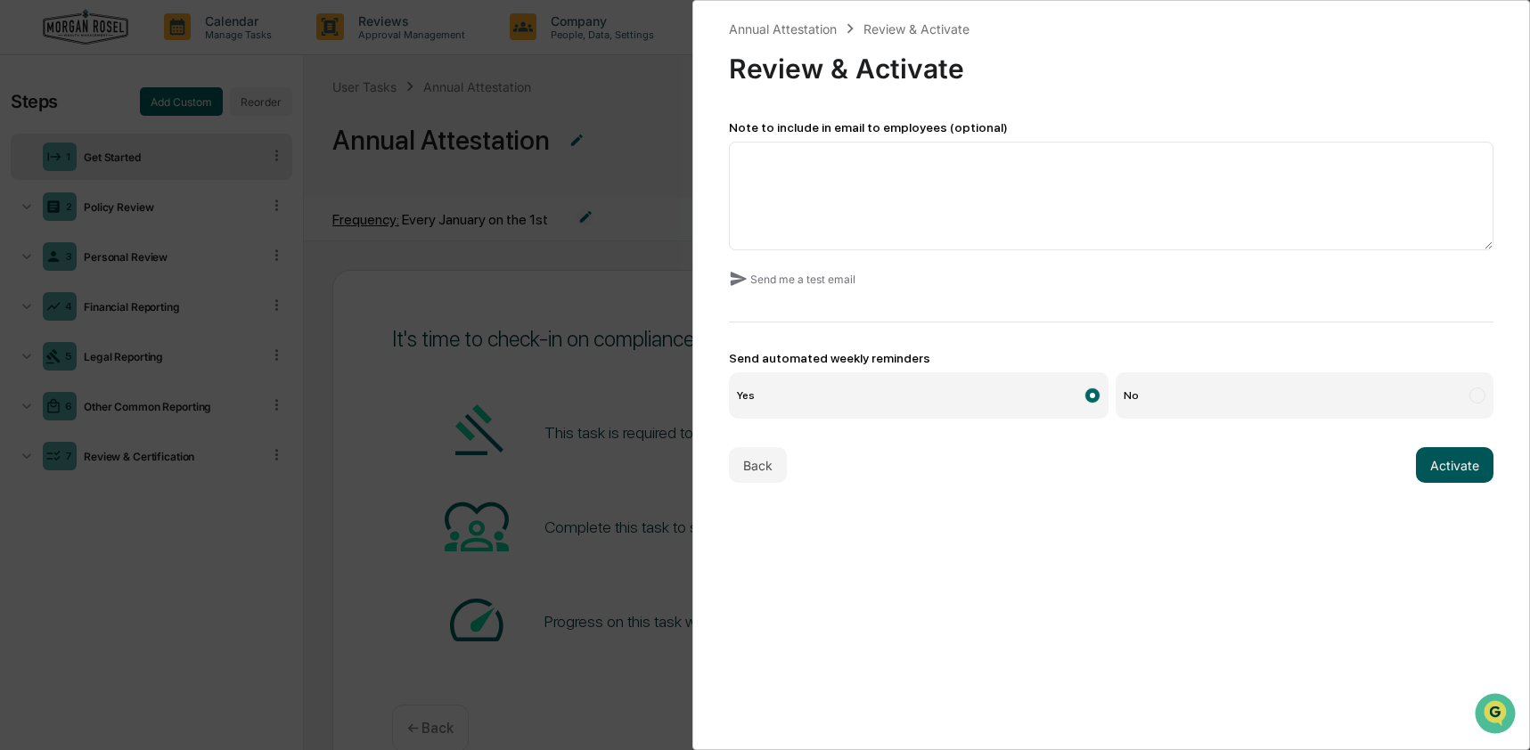
click at [1441, 462] on button "Activate" at bounding box center [1455, 465] width 78 height 36
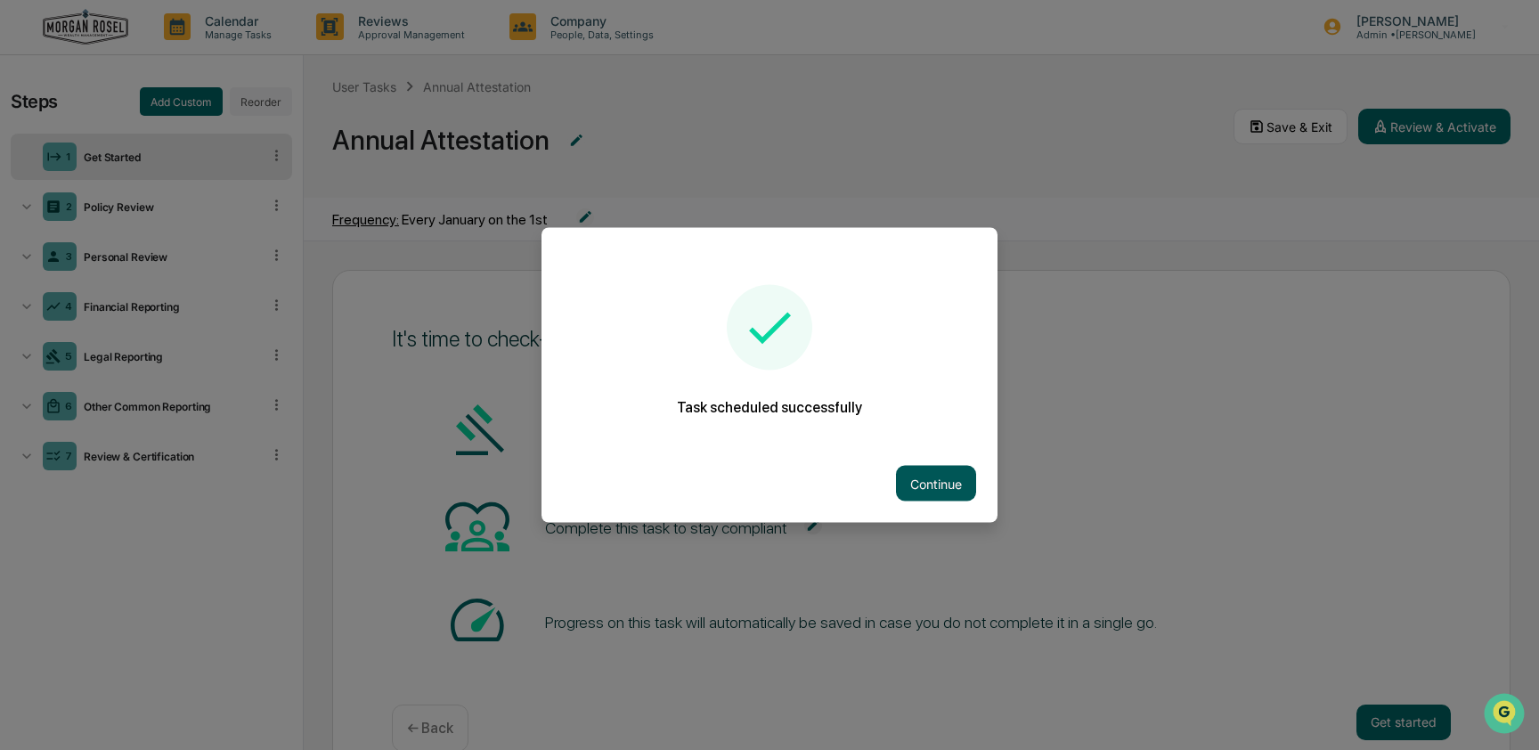
click at [952, 482] on button "Continue" at bounding box center [936, 484] width 80 height 36
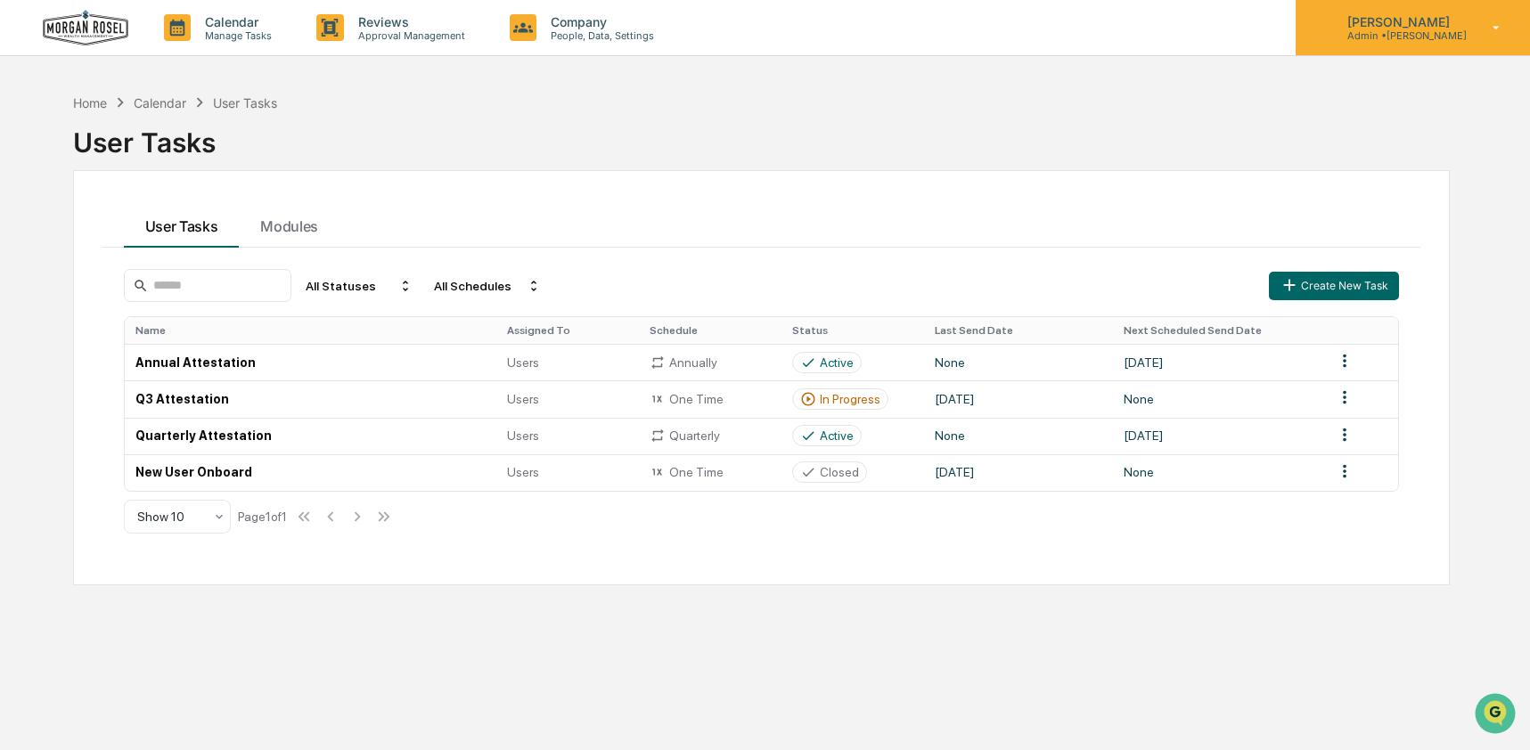
click at [1399, 45] on div "[PERSON_NAME] Admin • [PERSON_NAME]" at bounding box center [1412, 27] width 234 height 55
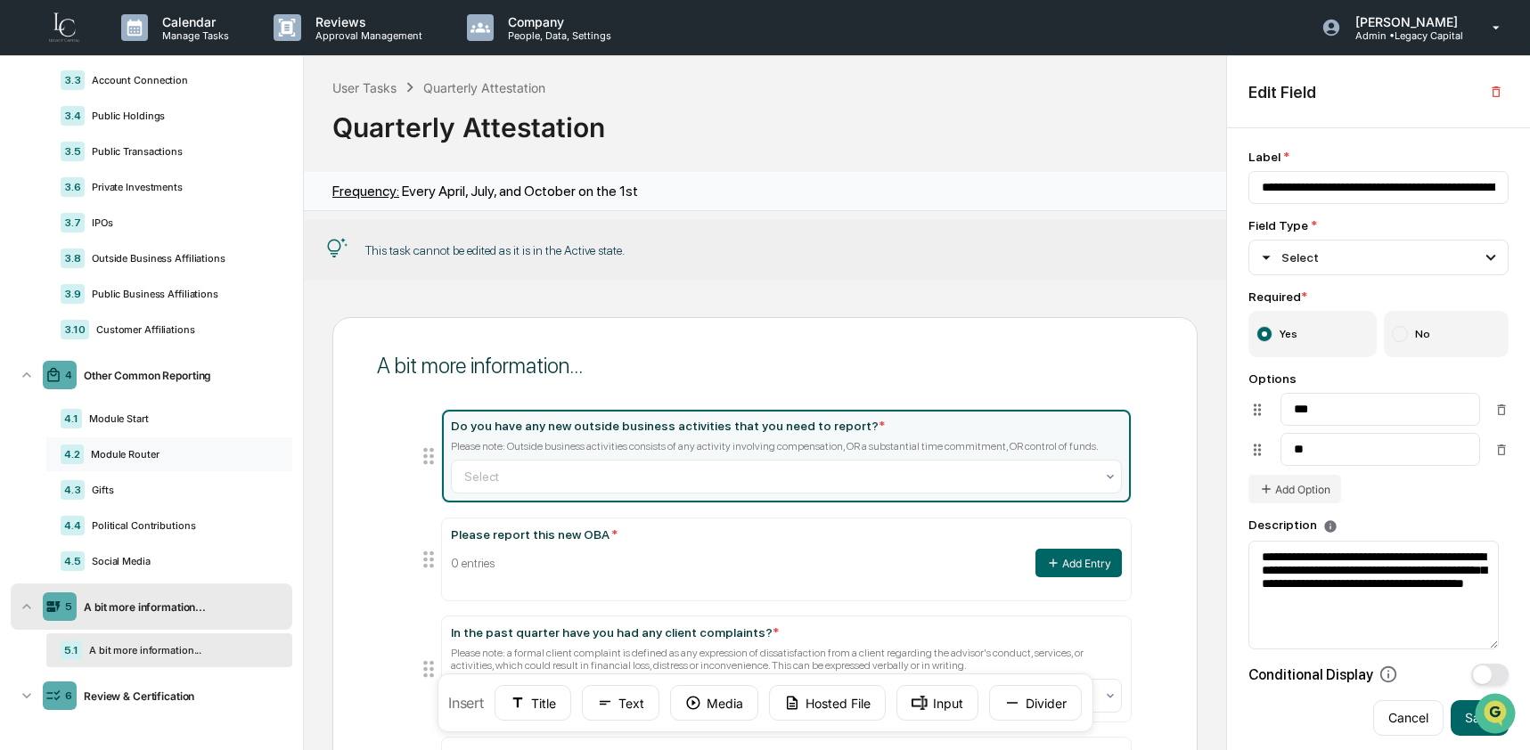
scroll to position [372, 0]
click at [1425, 251] on div "Select" at bounding box center [1378, 258] width 260 height 36
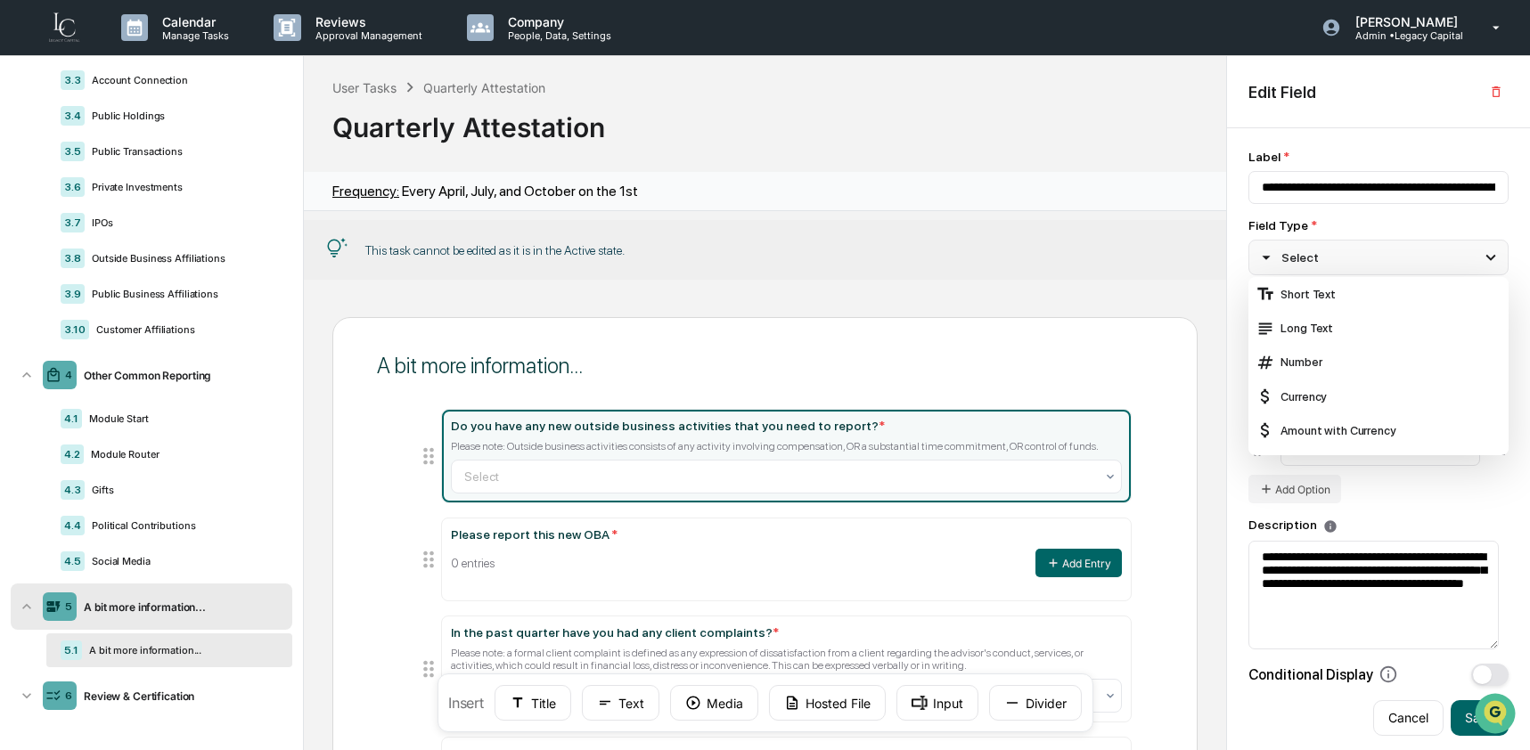
click at [1425, 251] on div "Select" at bounding box center [1378, 258] width 260 height 36
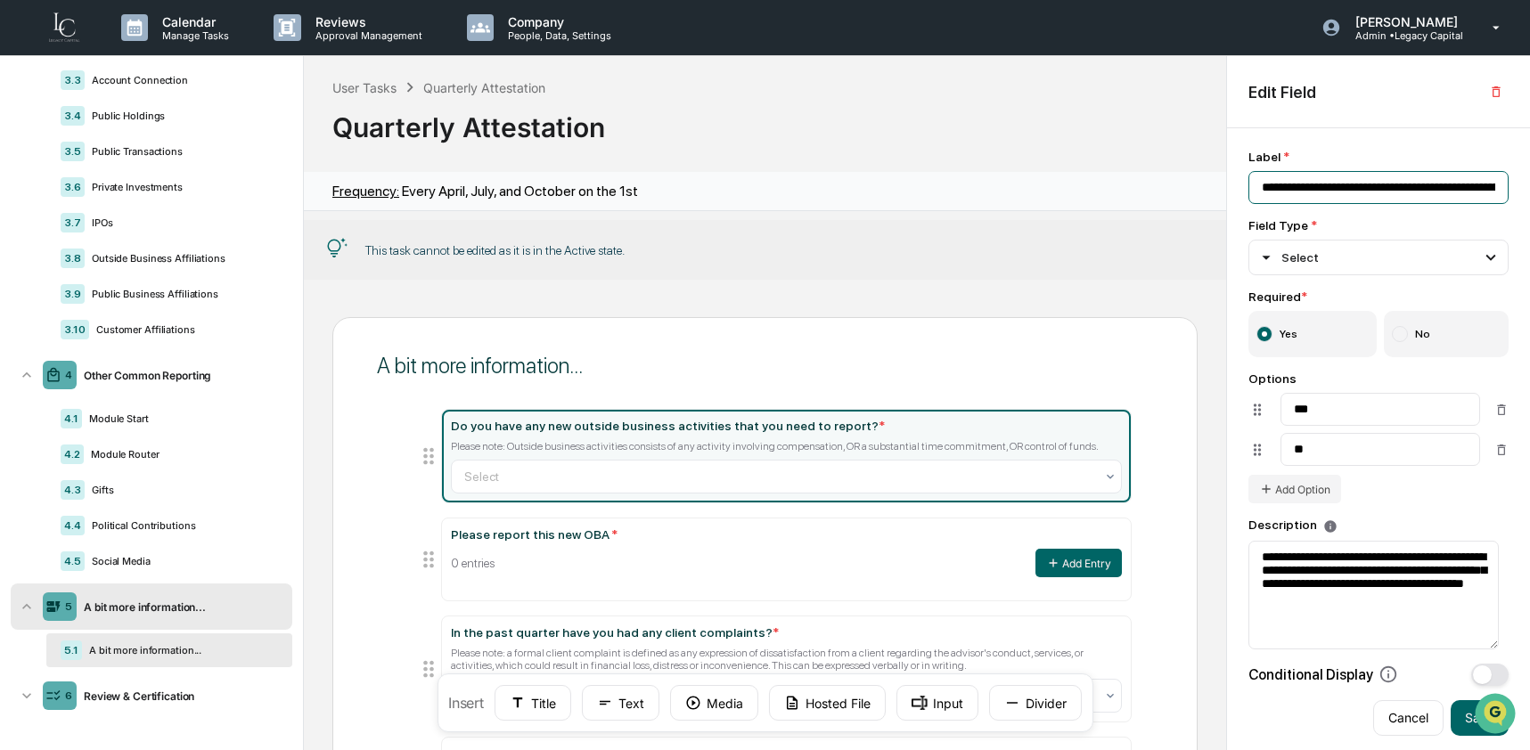
click at [1387, 186] on input "**********" at bounding box center [1378, 187] width 260 height 33
drag, startPoint x: 1368, startPoint y: 629, endPoint x: 1246, endPoint y: 561, distance: 139.6
click at [1246, 561] on div "**********" at bounding box center [1378, 439] width 303 height 623
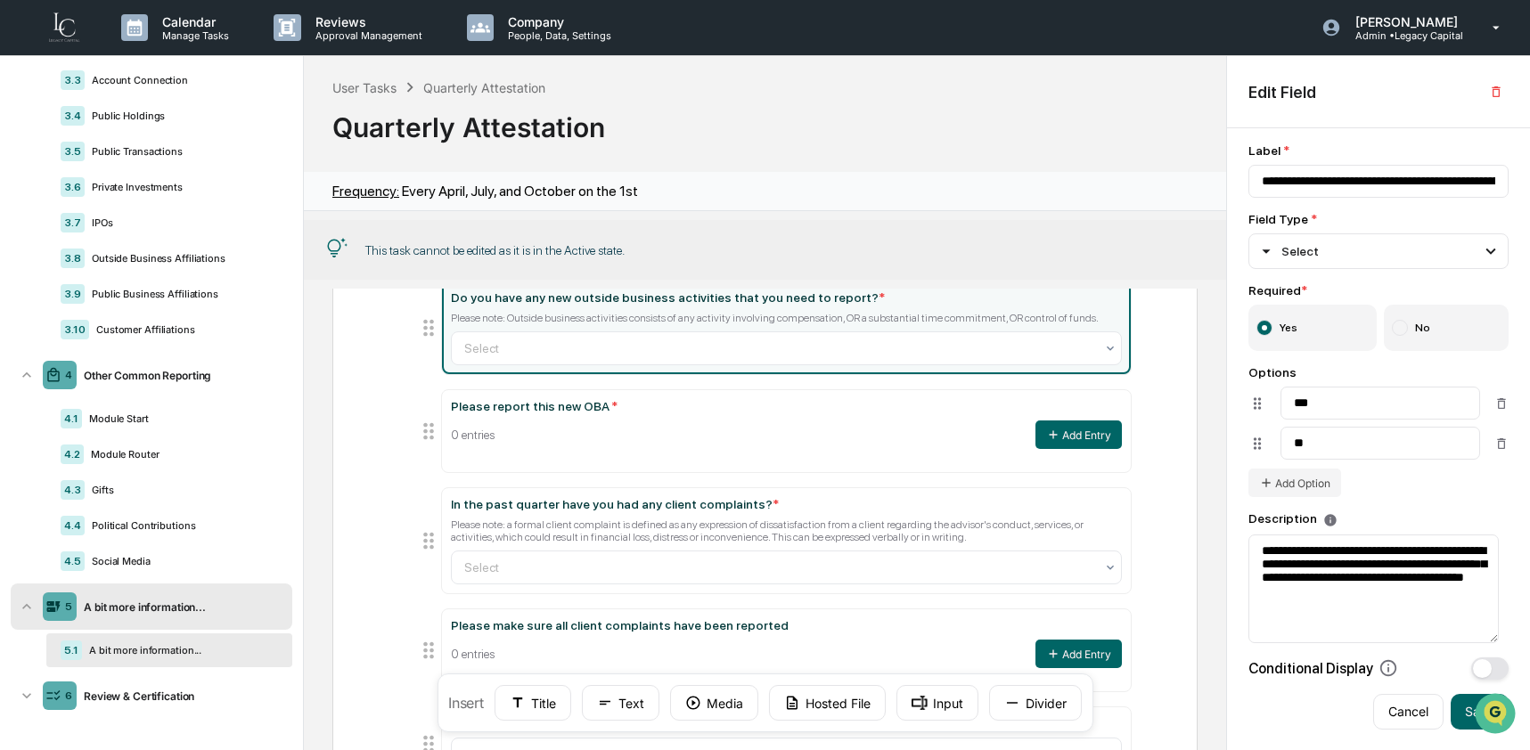
scroll to position [234, 0]
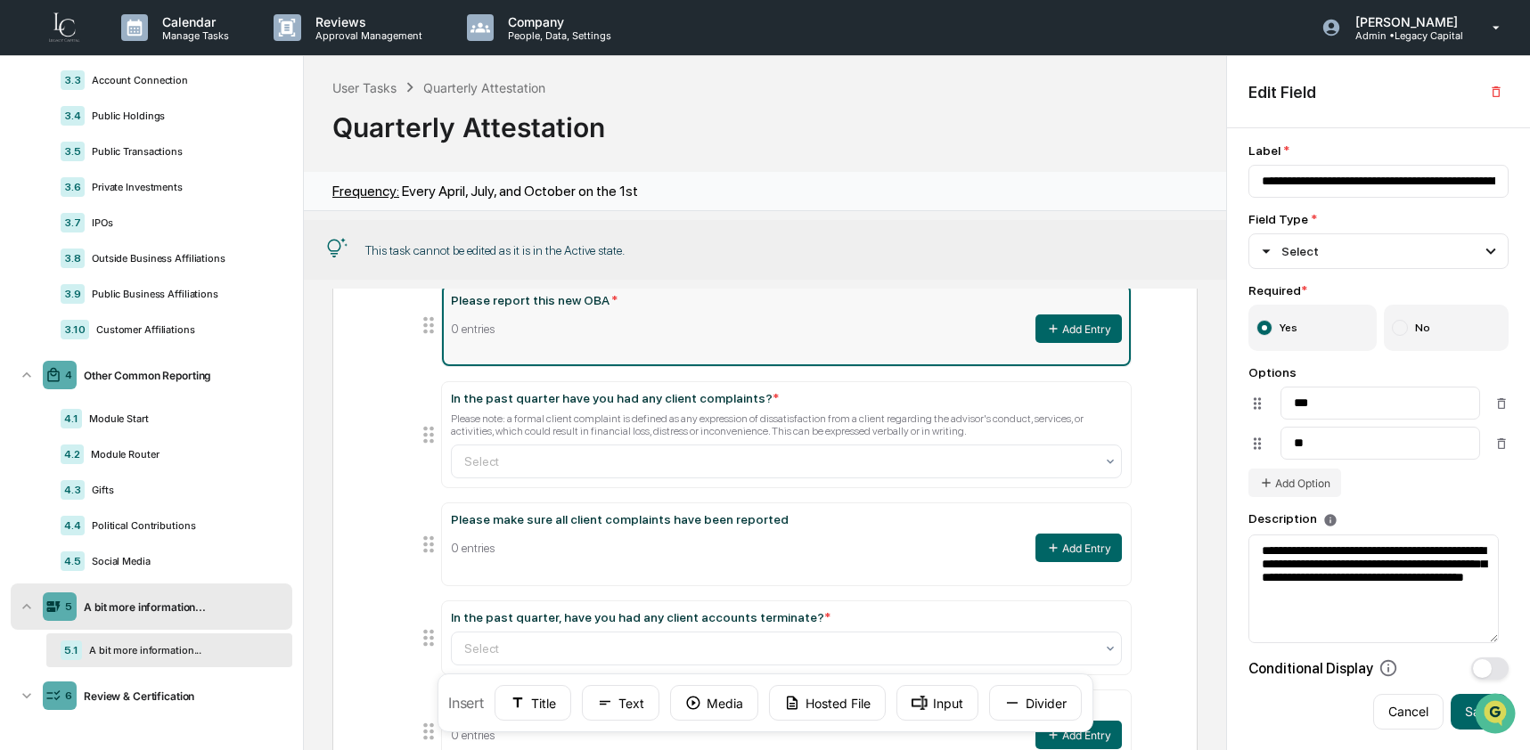
click at [602, 343] on div "0 entries Add Entry" at bounding box center [787, 328] width 672 height 29
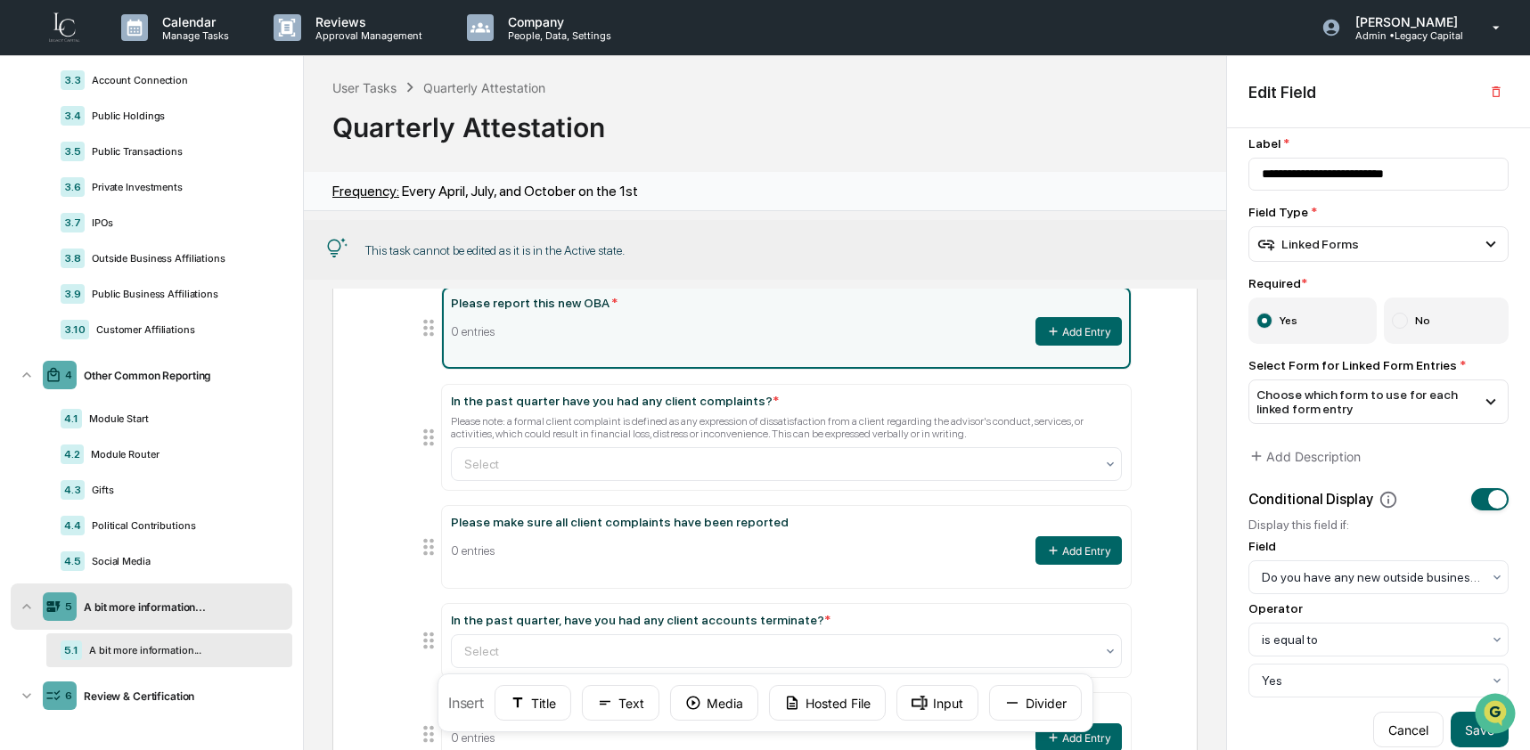
scroll to position [231, 0]
click at [1300, 253] on div "Linked Forms" at bounding box center [1307, 244] width 102 height 20
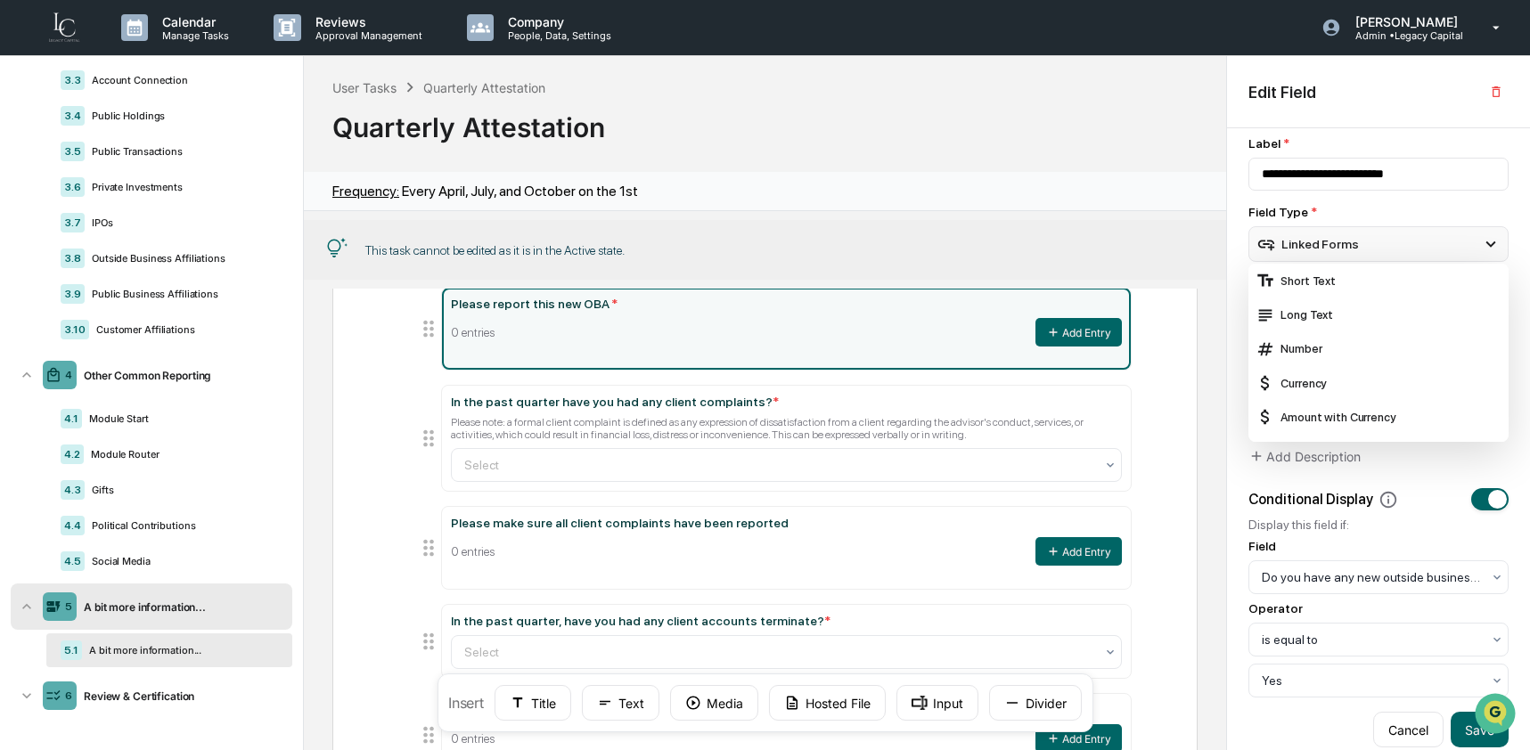
click at [1300, 253] on div "Linked Forms" at bounding box center [1307, 244] width 102 height 20
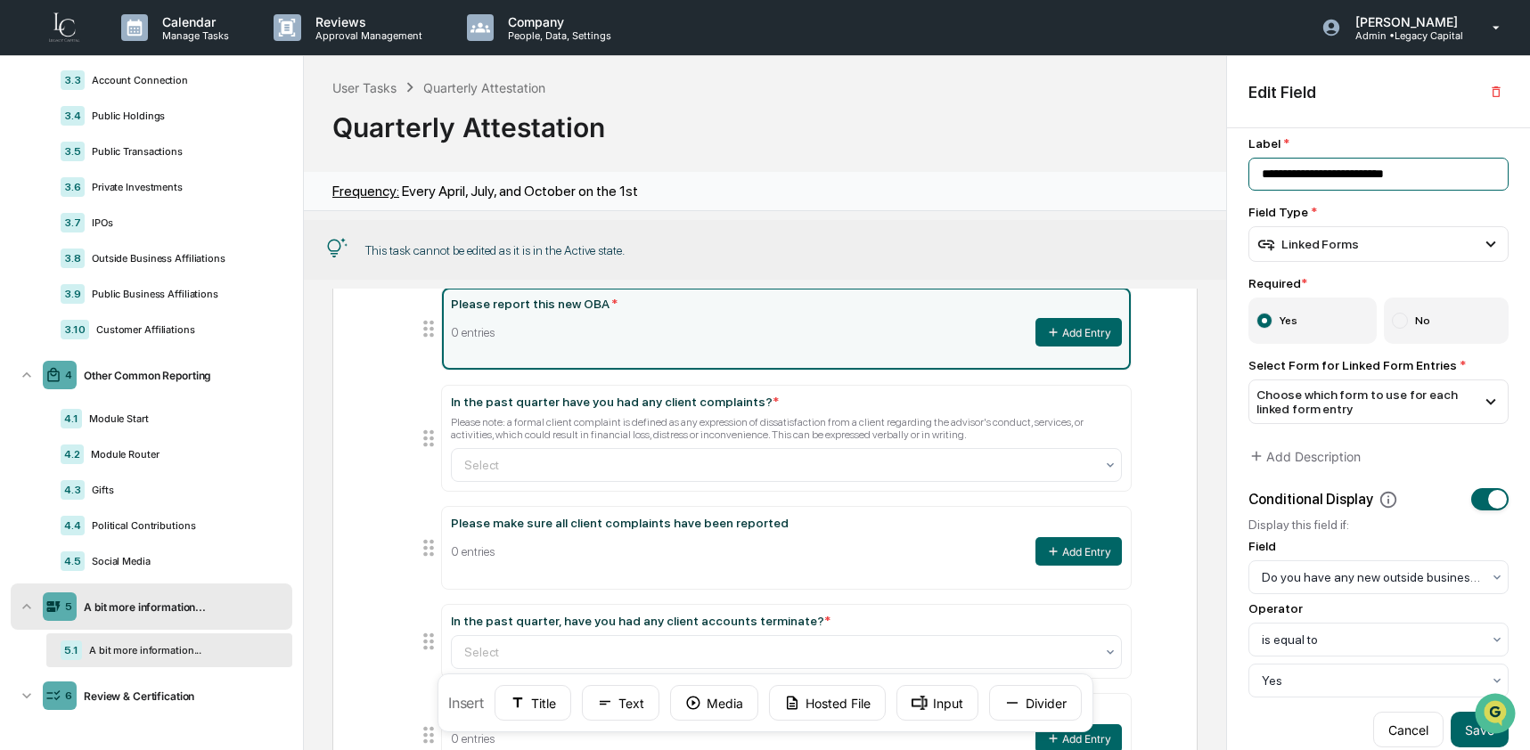
click at [1300, 172] on input "**********" at bounding box center [1378, 174] width 260 height 33
click at [1350, 253] on div "Linked Forms" at bounding box center [1307, 244] width 102 height 20
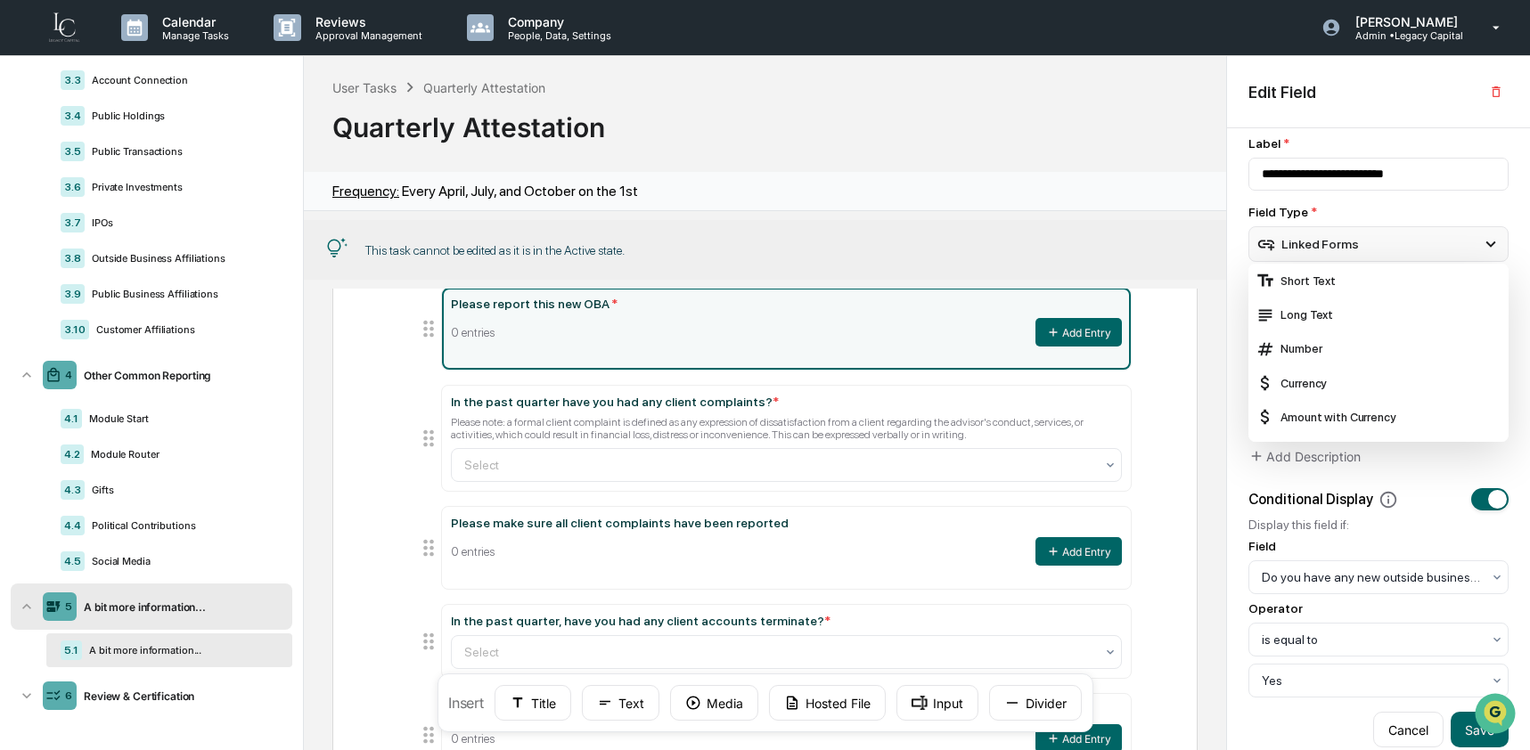
click at [1350, 253] on div "Linked Forms" at bounding box center [1307, 244] width 102 height 20
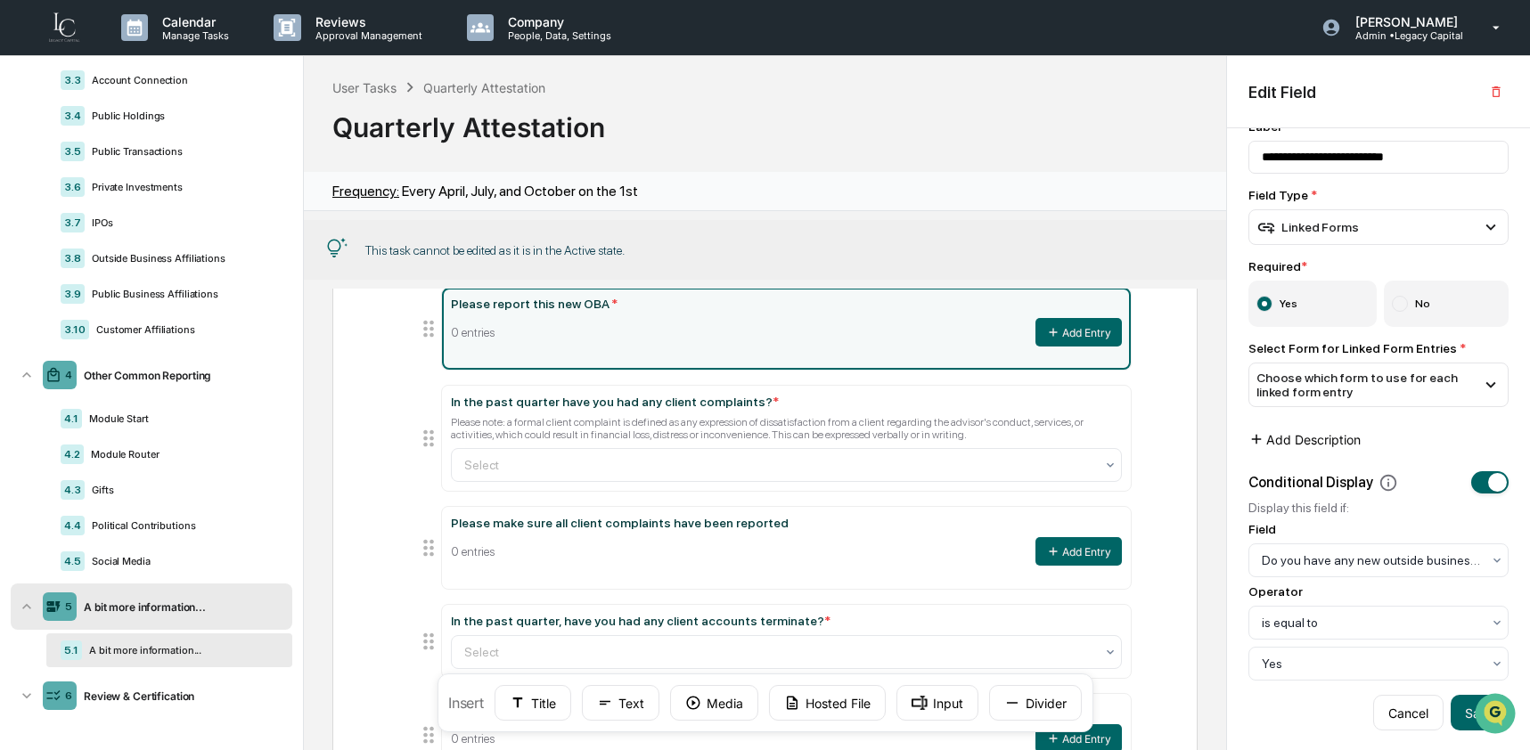
scroll to position [40, 0]
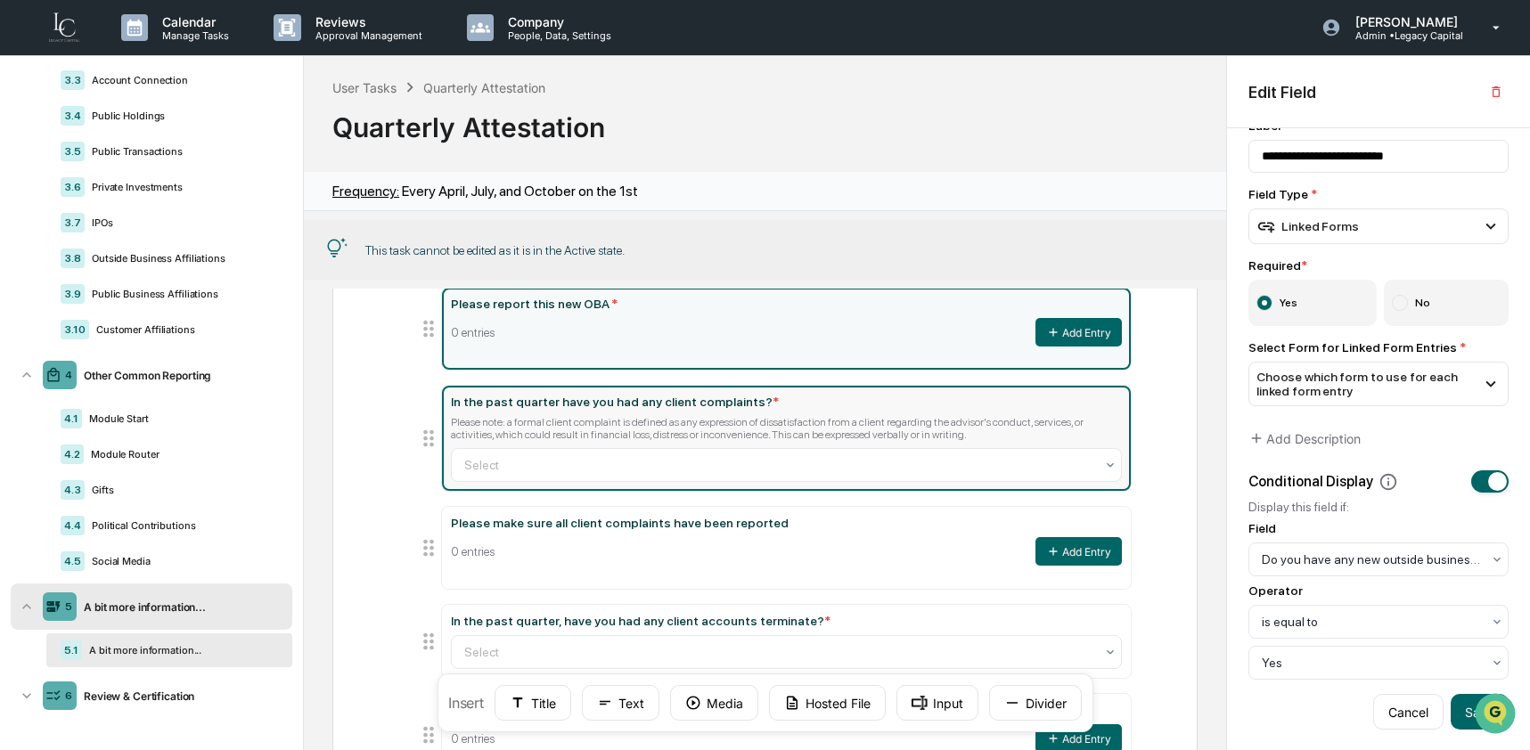
click at [818, 436] on div "Please note: a formal client complaint is defined as any expression of dissatis…" at bounding box center [787, 428] width 672 height 25
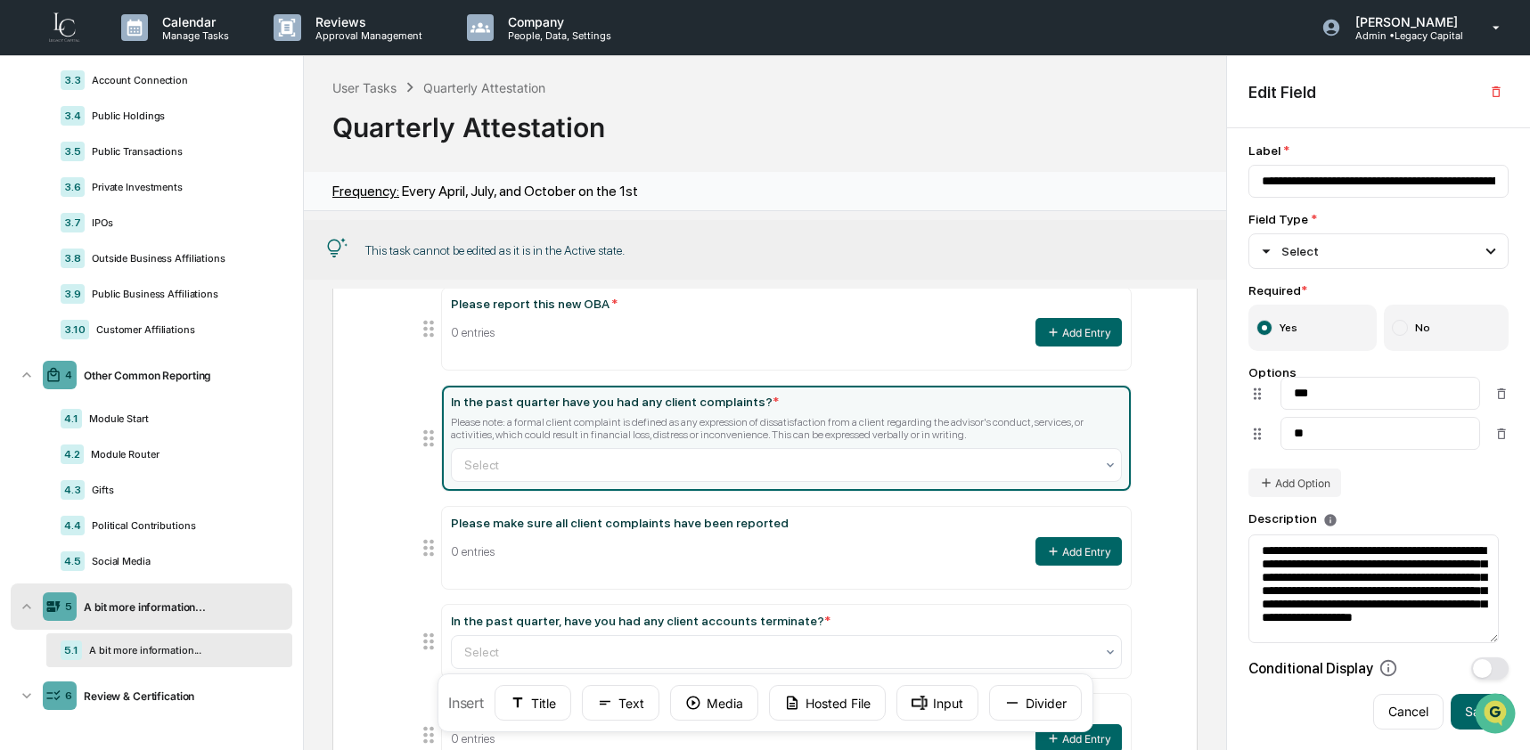
scroll to position [13, 0]
click at [1320, 172] on input "**********" at bounding box center [1378, 181] width 260 height 33
click at [1399, 565] on textarea "**********" at bounding box center [1373, 589] width 250 height 109
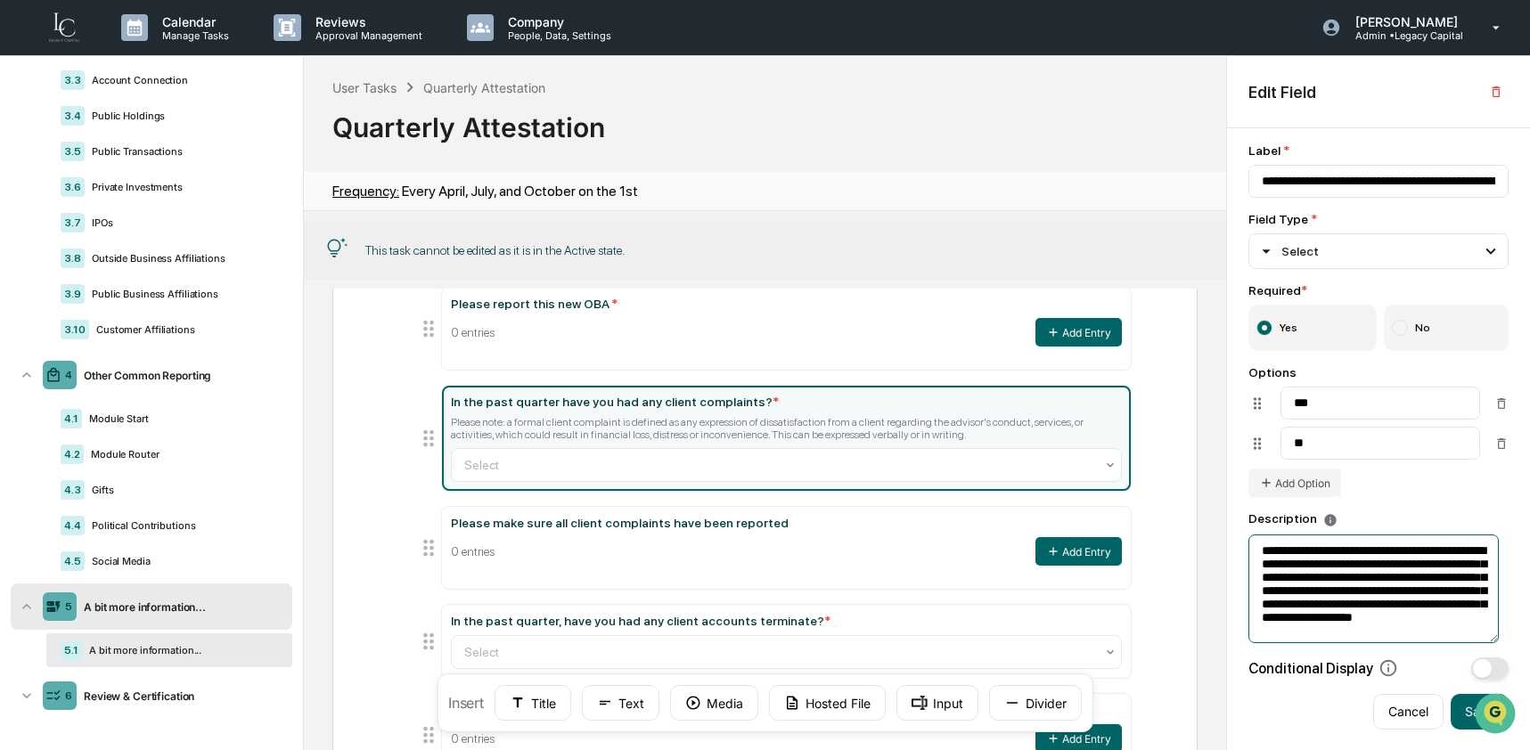
click at [1399, 565] on textarea "**********" at bounding box center [1373, 589] width 250 height 109
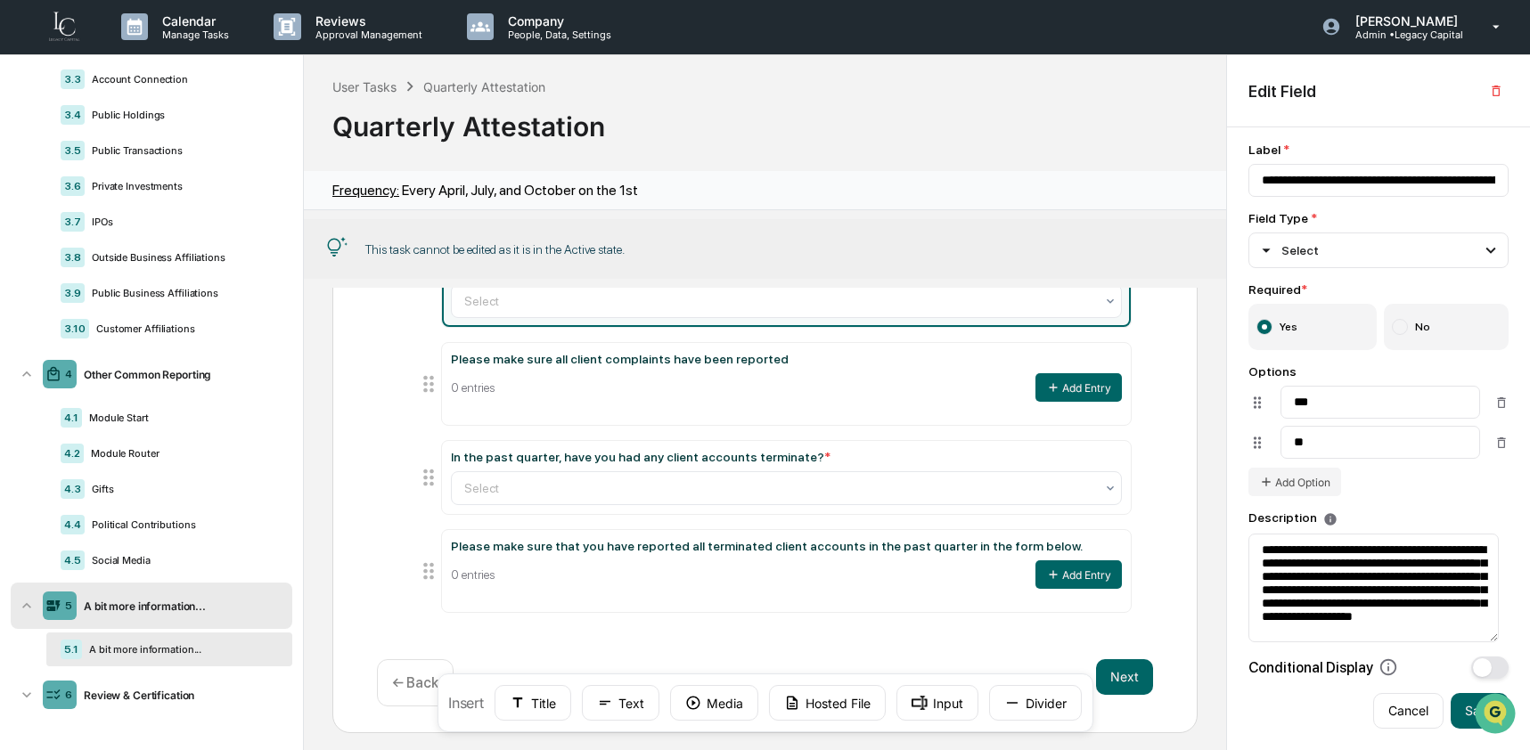
scroll to position [406, 0]
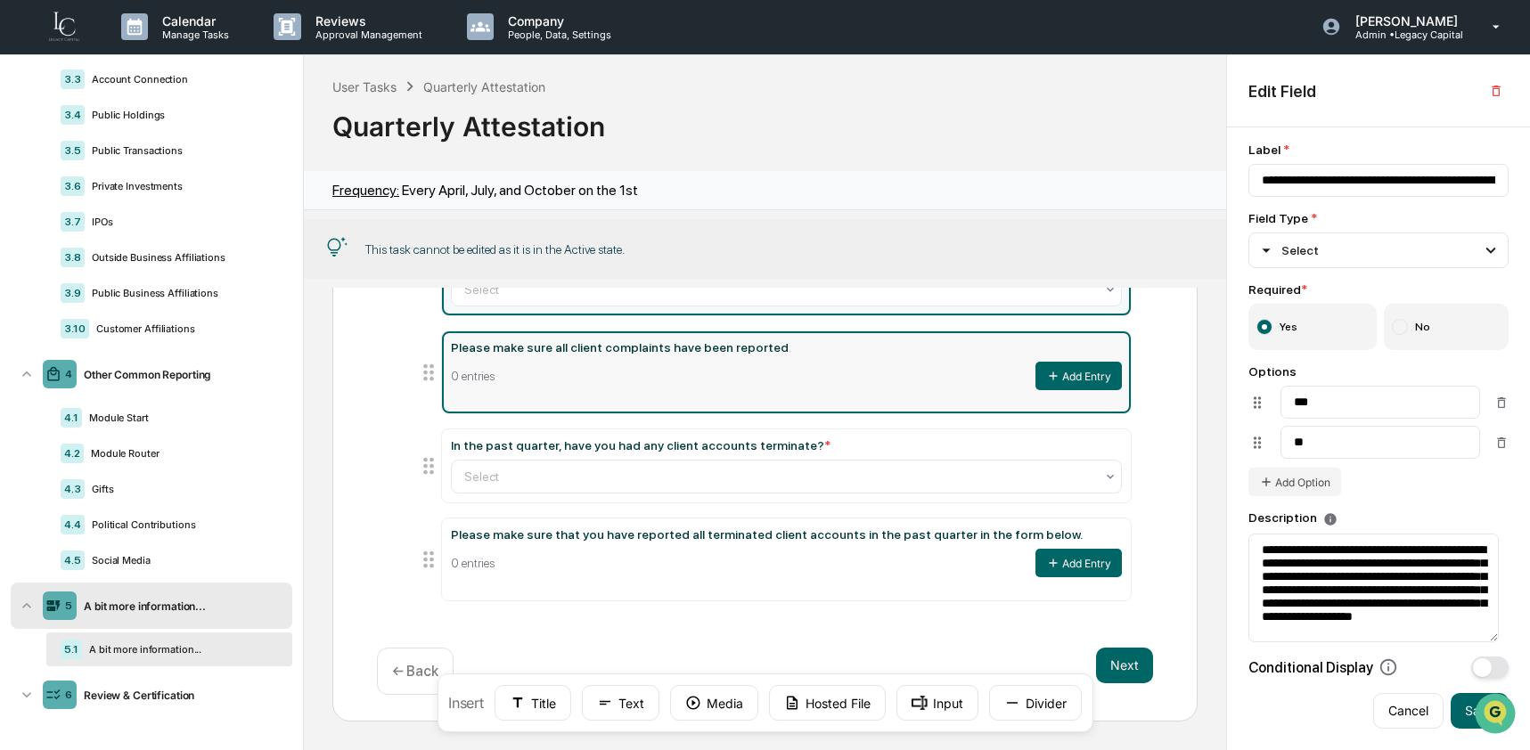
click at [681, 390] on div "0 entries Add Entry" at bounding box center [787, 376] width 672 height 29
type input "**********"
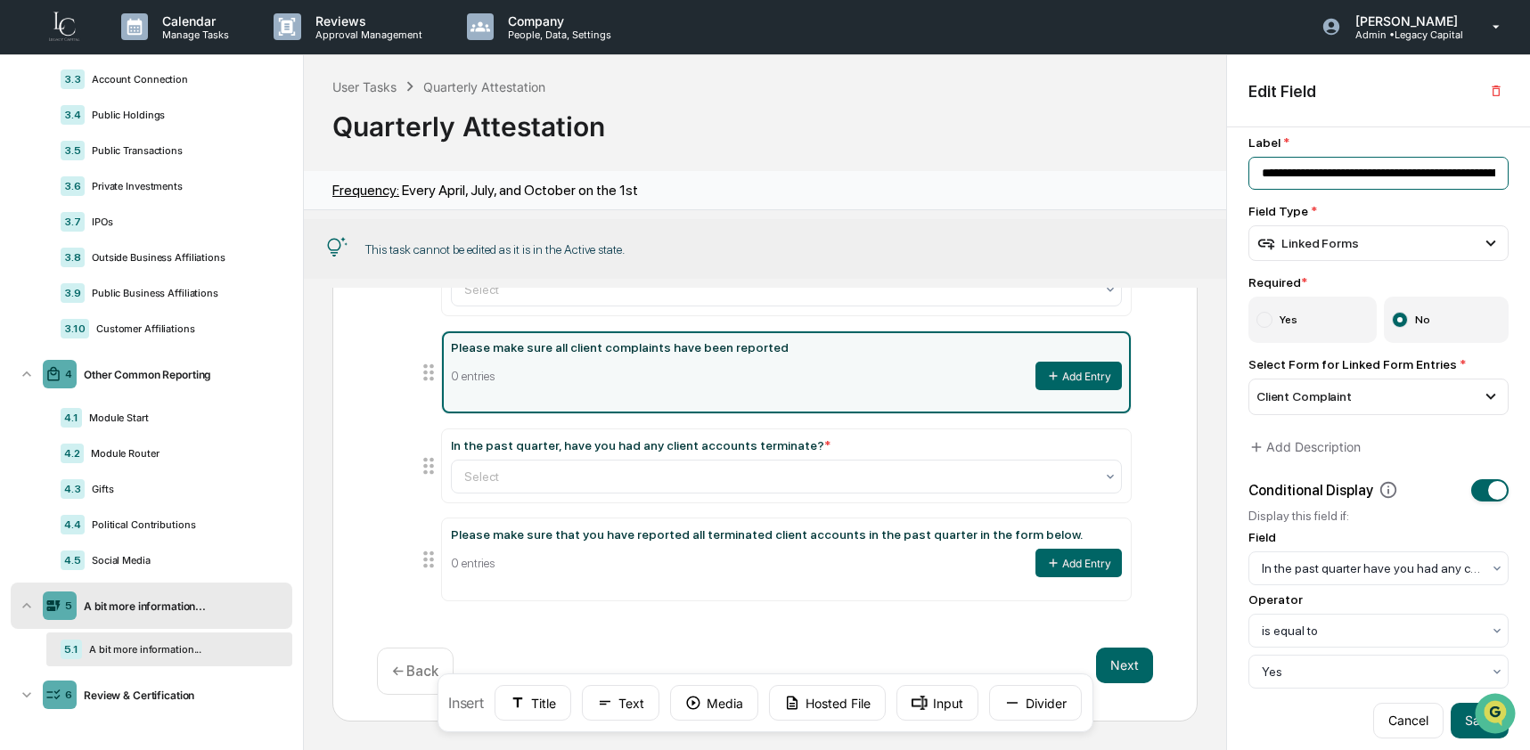
click at [1389, 177] on input "**********" at bounding box center [1378, 173] width 260 height 33
click at [1389, 176] on input "**********" at bounding box center [1378, 173] width 260 height 33
